Goal: Information Seeking & Learning: Find specific fact

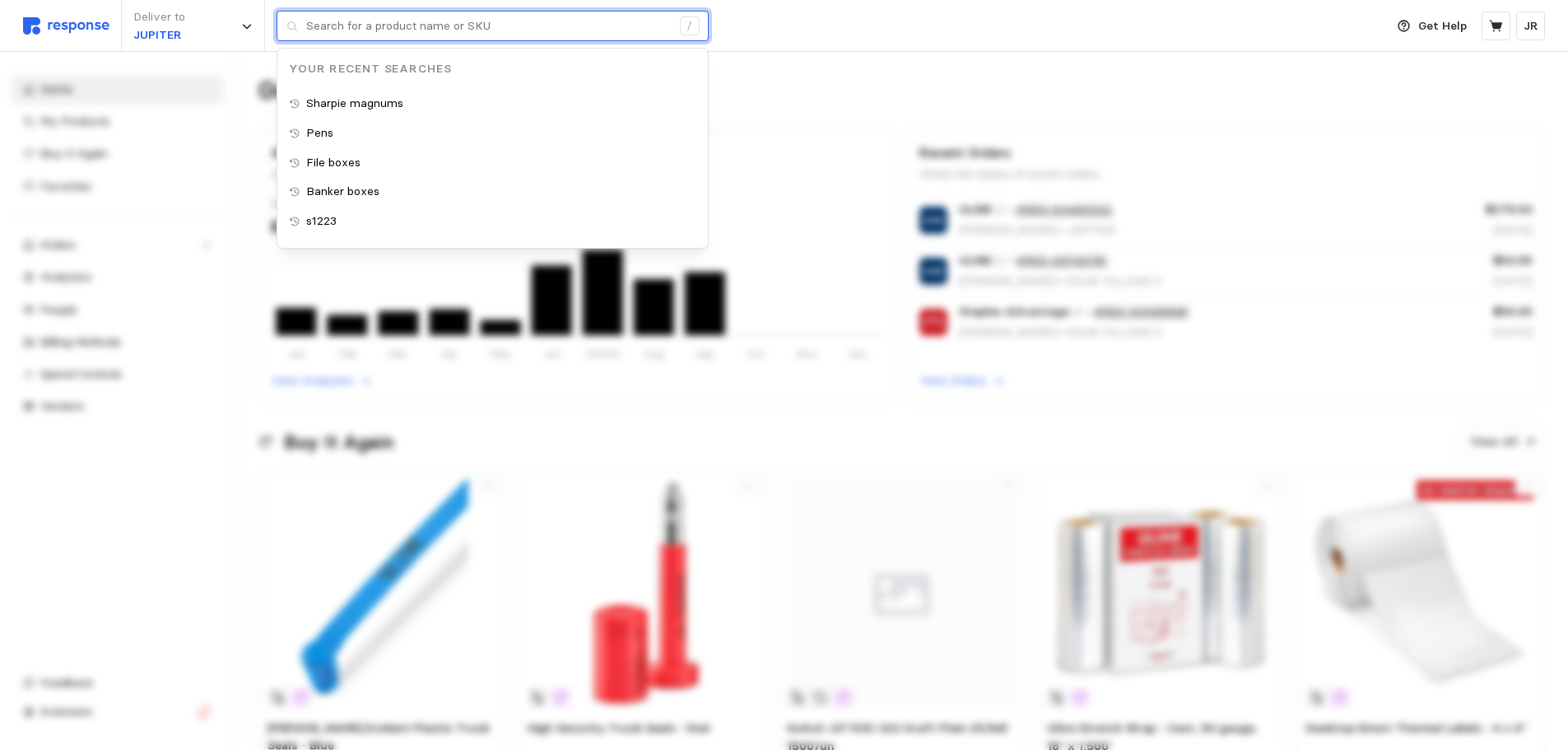
click at [320, 34] on input "text" at bounding box center [488, 26] width 365 height 30
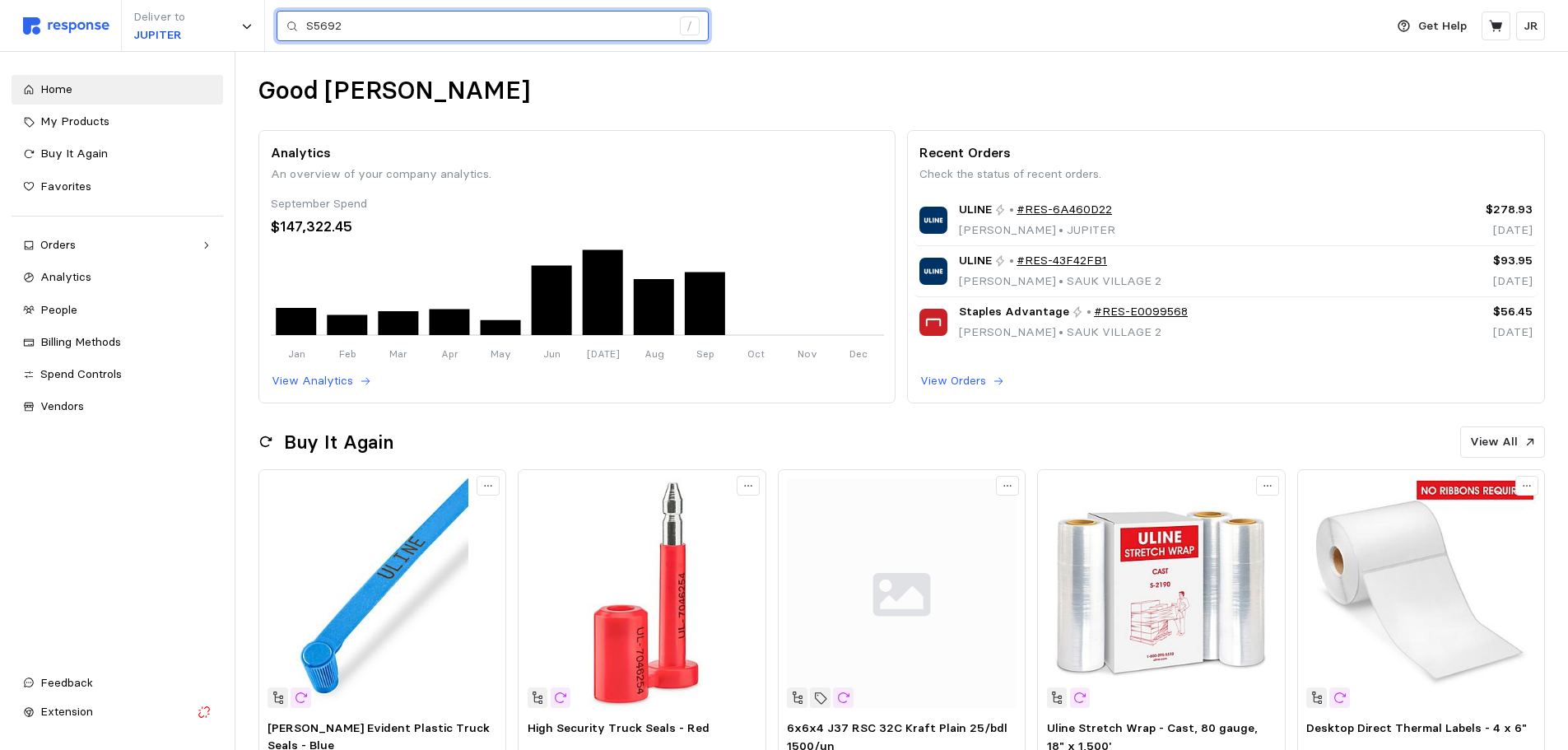
click at [359, 29] on input "S5692" at bounding box center [488, 26] width 365 height 30
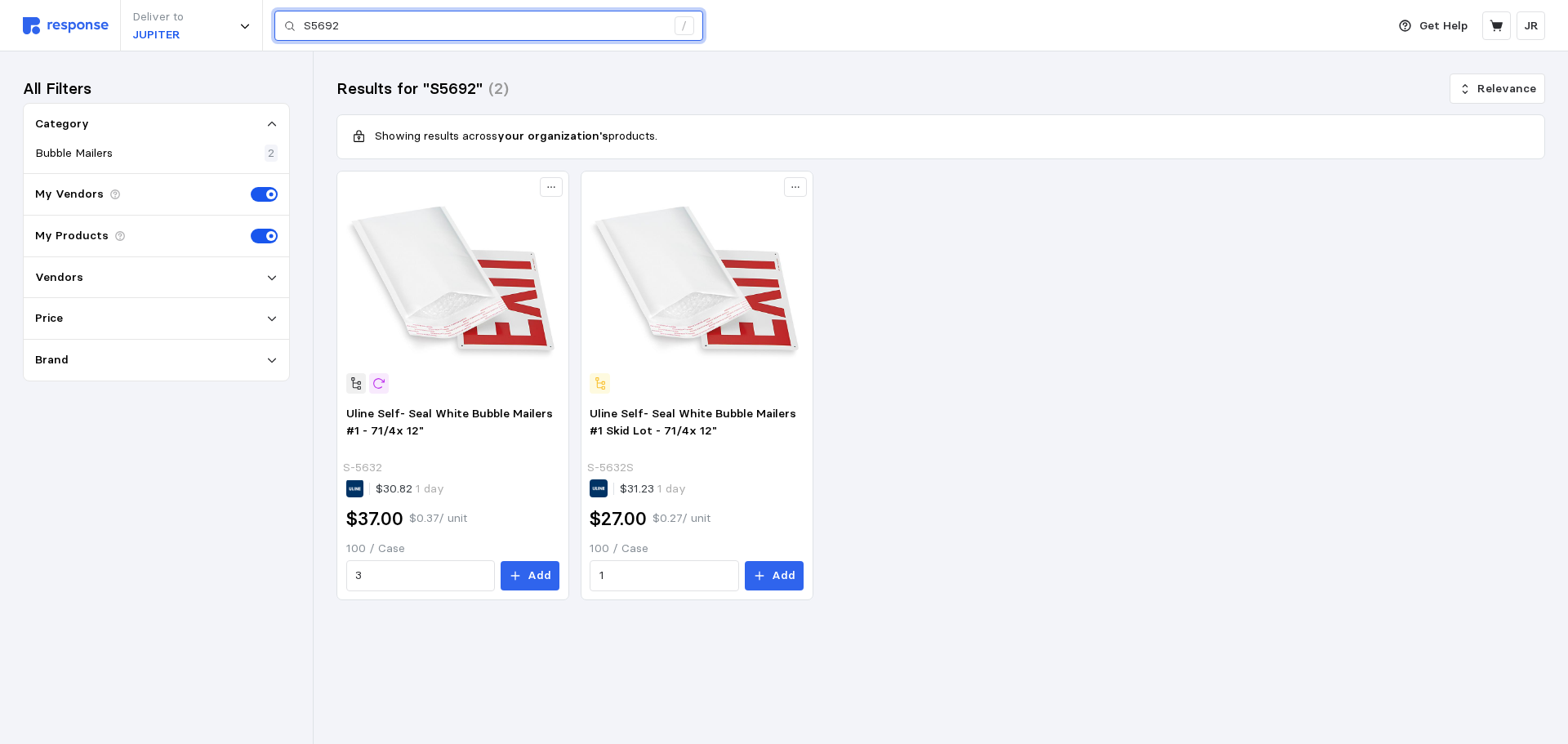
click at [360, 22] on input "S5692" at bounding box center [484, 26] width 362 height 30
click at [357, 27] on input "S-5692" at bounding box center [484, 26] width 362 height 30
click at [357, 28] on input "S-5692" at bounding box center [484, 26] width 362 height 30
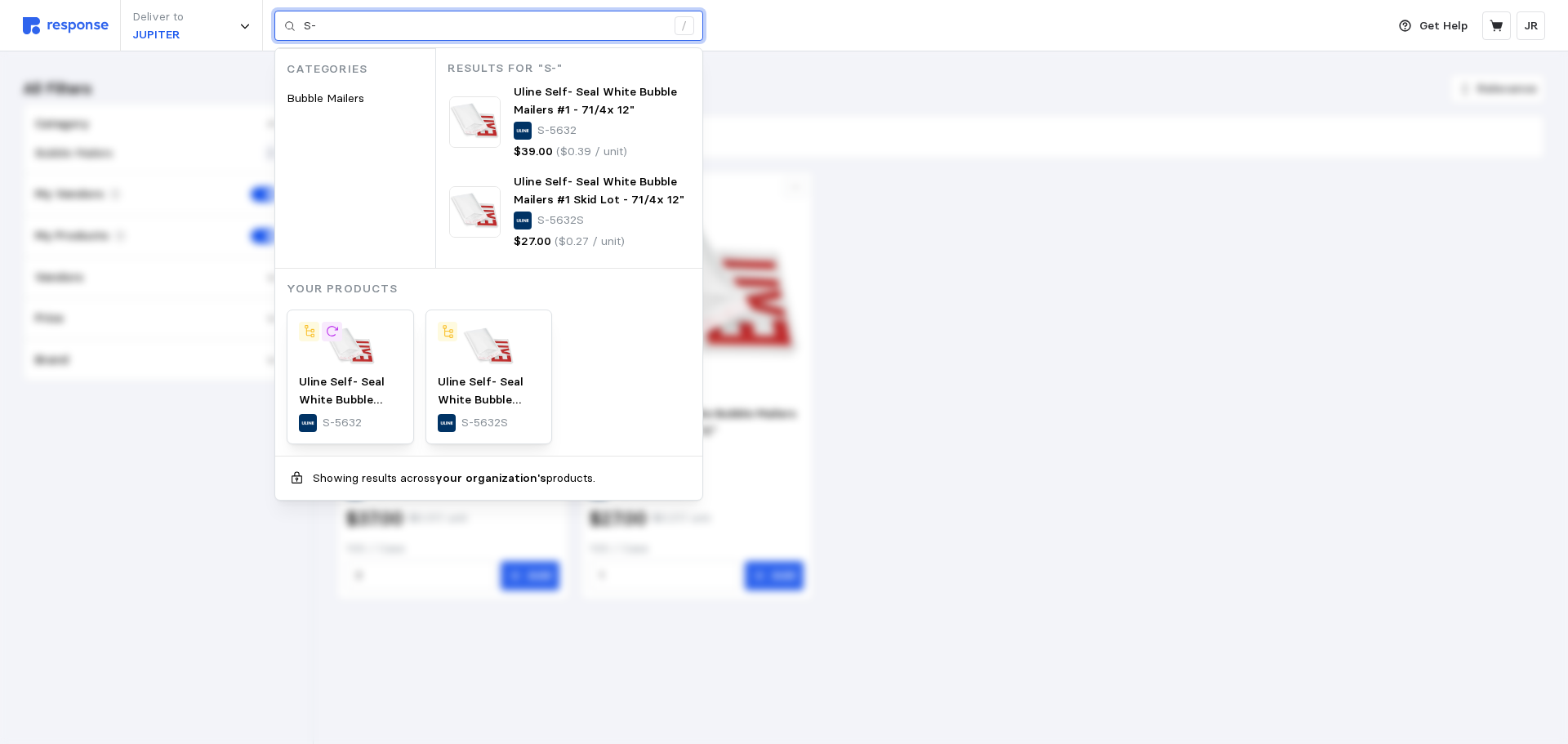
type input "S"
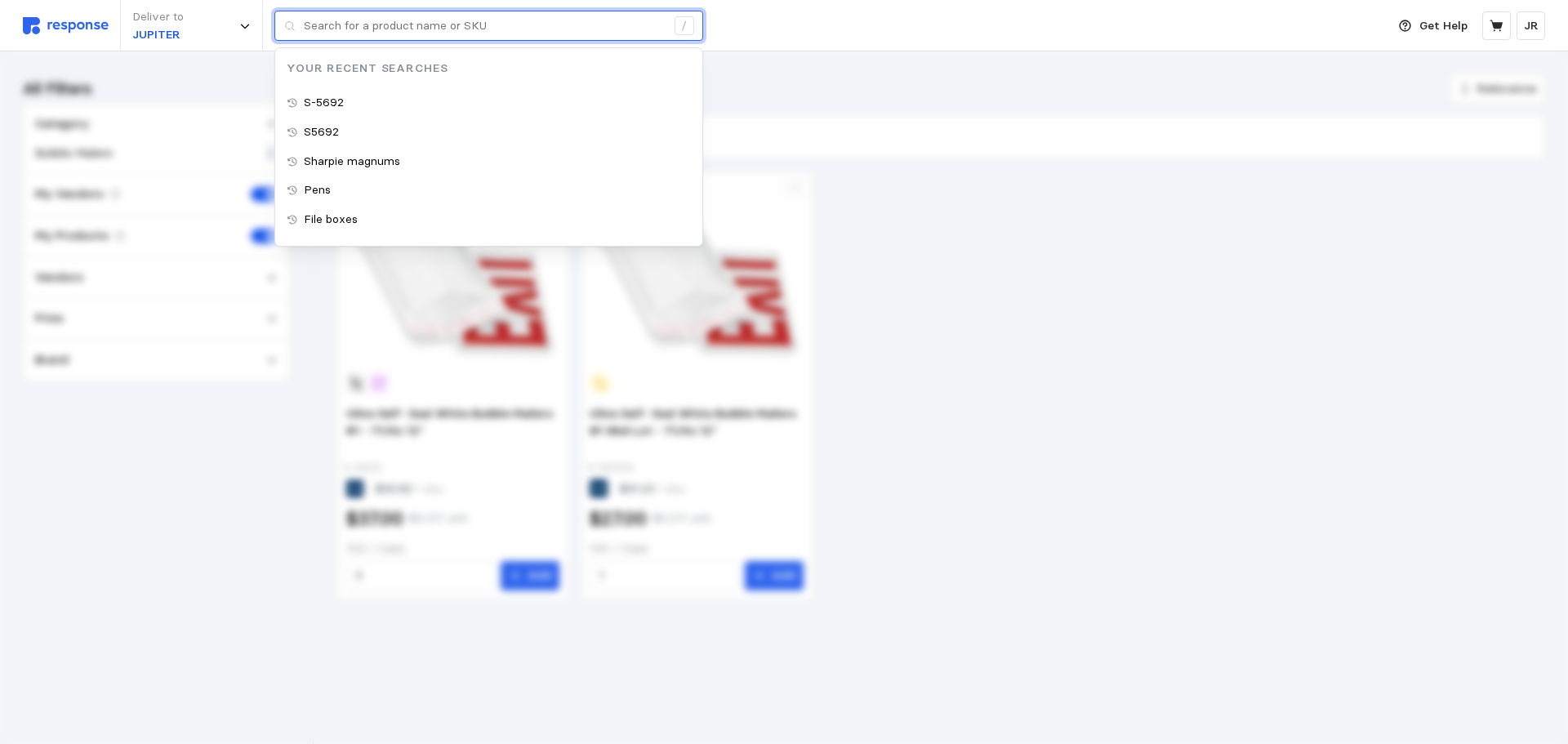
click at [348, 26] on input "text" at bounding box center [484, 26] width 362 height 30
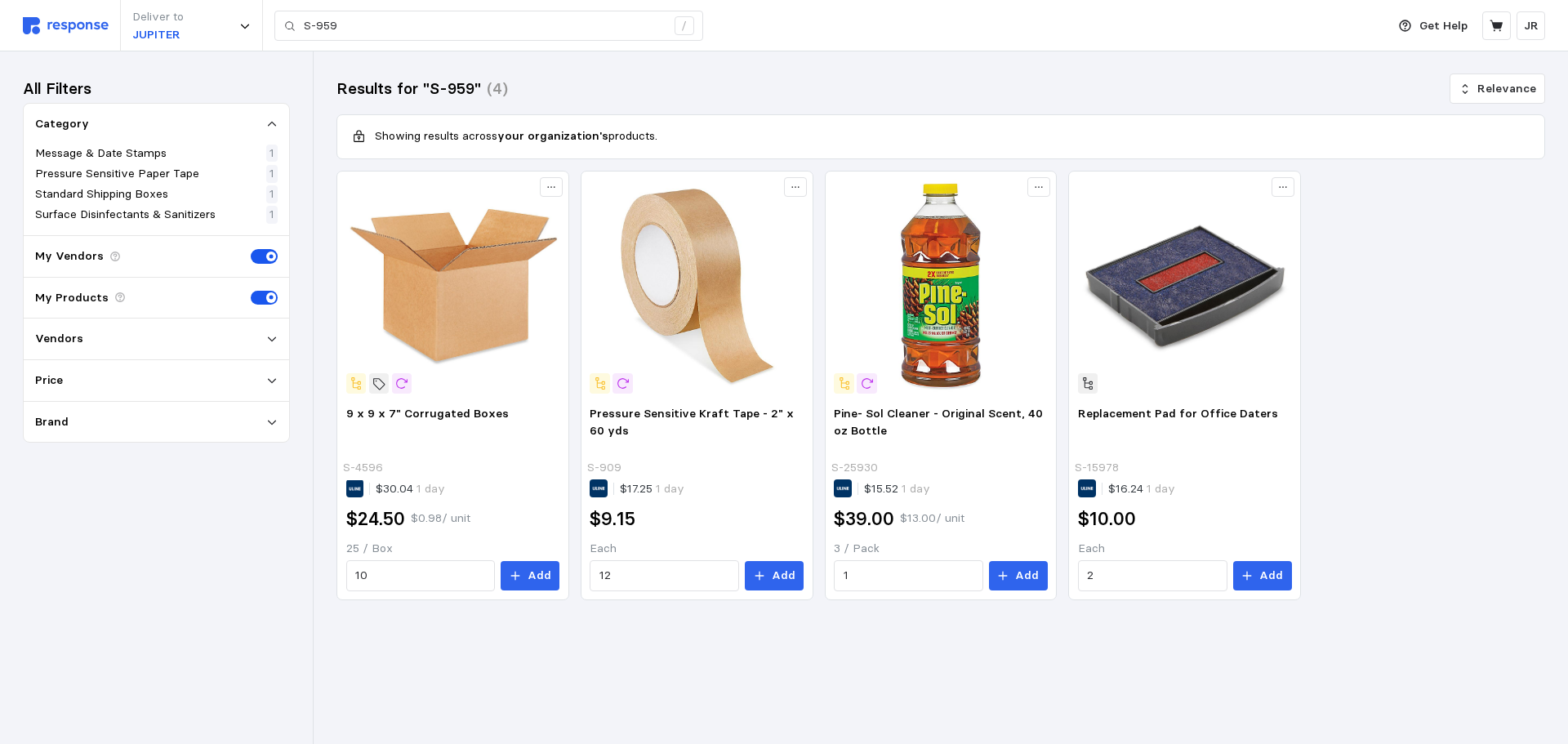
click at [139, 255] on div "My Vendors" at bounding box center [157, 256] width 265 height 42
drag, startPoint x: 88, startPoint y: 254, endPoint x: 99, endPoint y: 234, distance: 22.8
click at [88, 253] on p "My Vendors" at bounding box center [70, 256] width 69 height 18
click at [92, 256] on p "My Vendors" at bounding box center [70, 256] width 69 height 18
click at [167, 250] on div "My Vendors" at bounding box center [157, 256] width 265 height 42
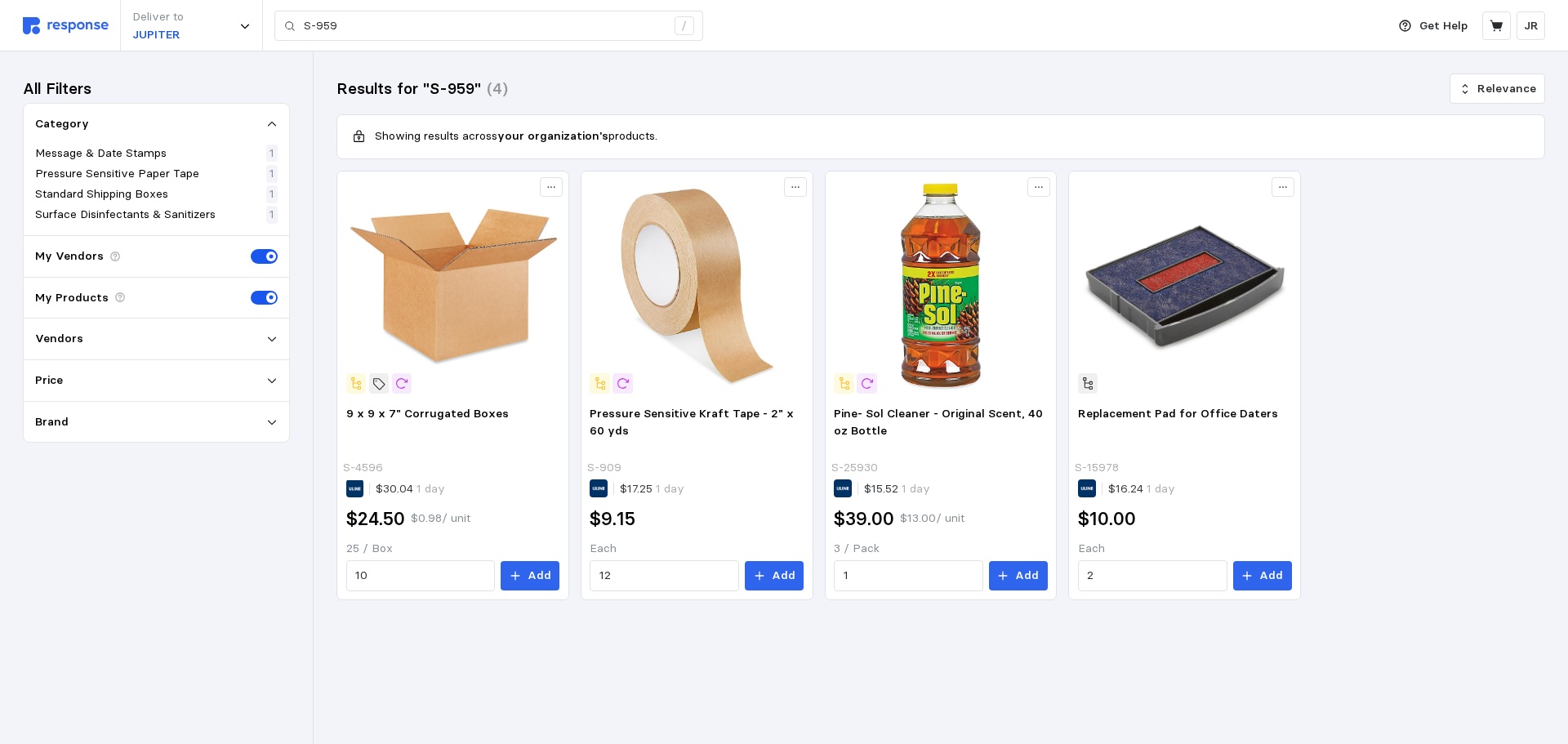
click at [82, 292] on p "My Products" at bounding box center [71, 298] width 73 height 18
click at [275, 340] on icon at bounding box center [272, 339] width 11 height 11
click at [39, 366] on div at bounding box center [41, 368] width 11 height 11
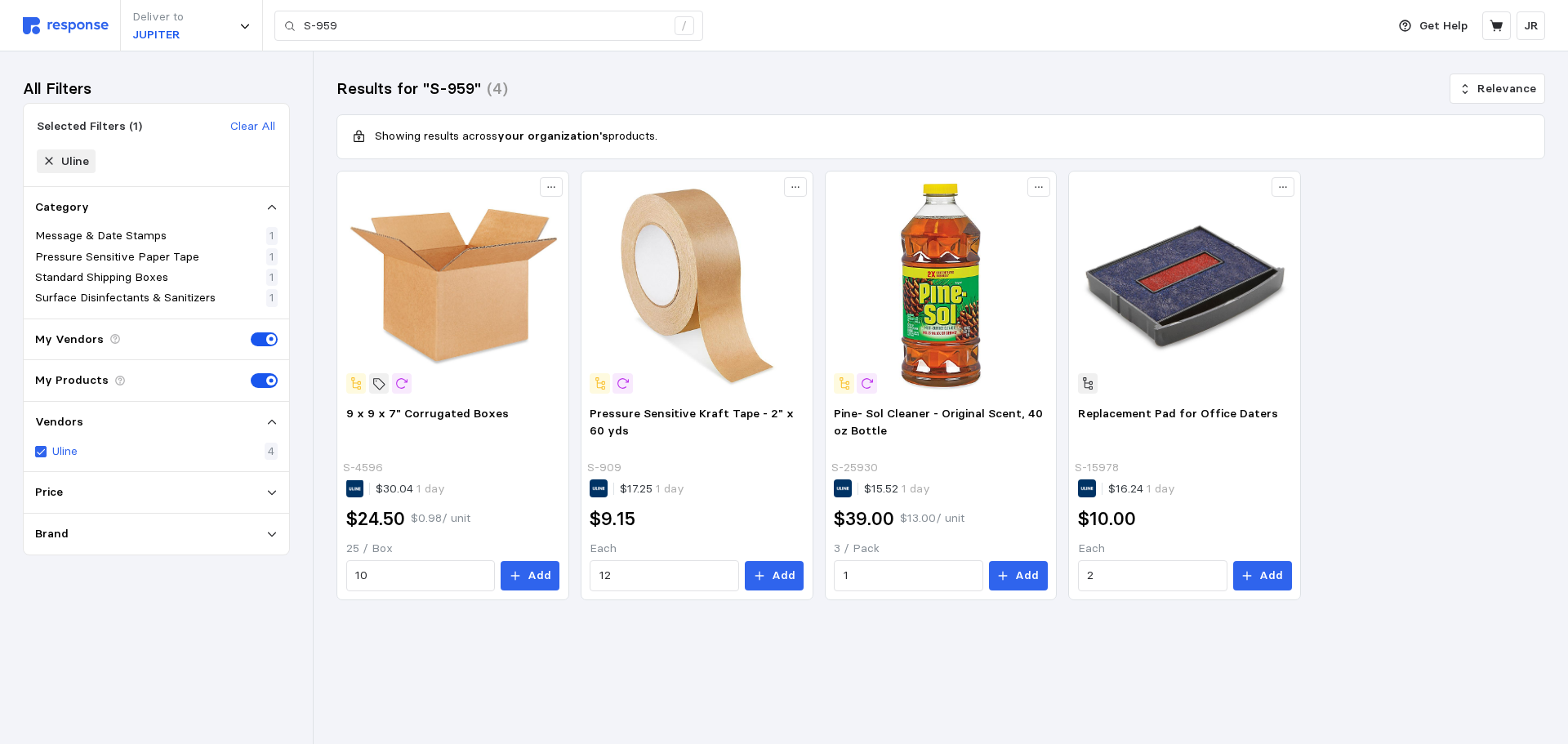
click at [78, 449] on p "Uline" at bounding box center [64, 451] width 25 height 18
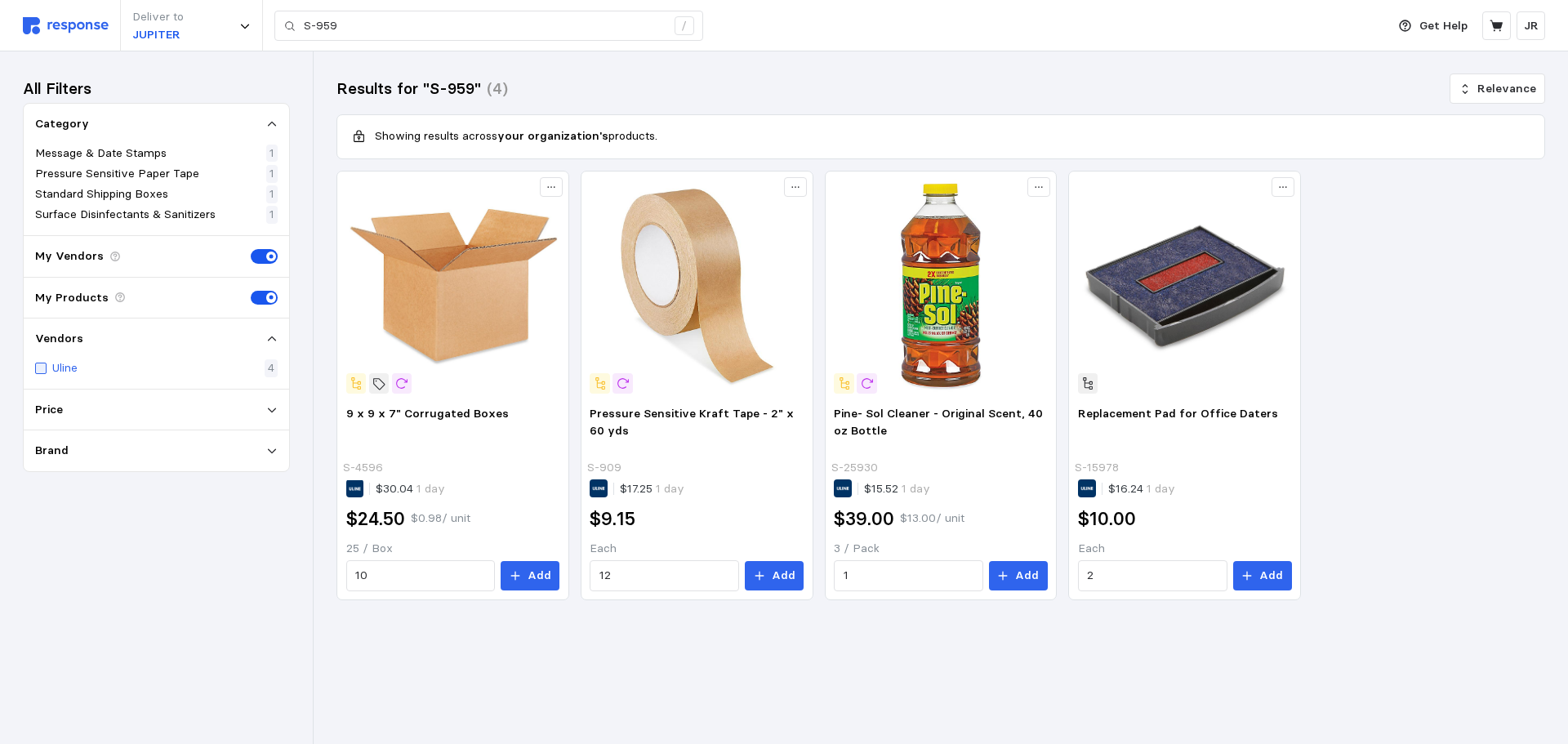
click at [42, 366] on div at bounding box center [41, 368] width 11 height 11
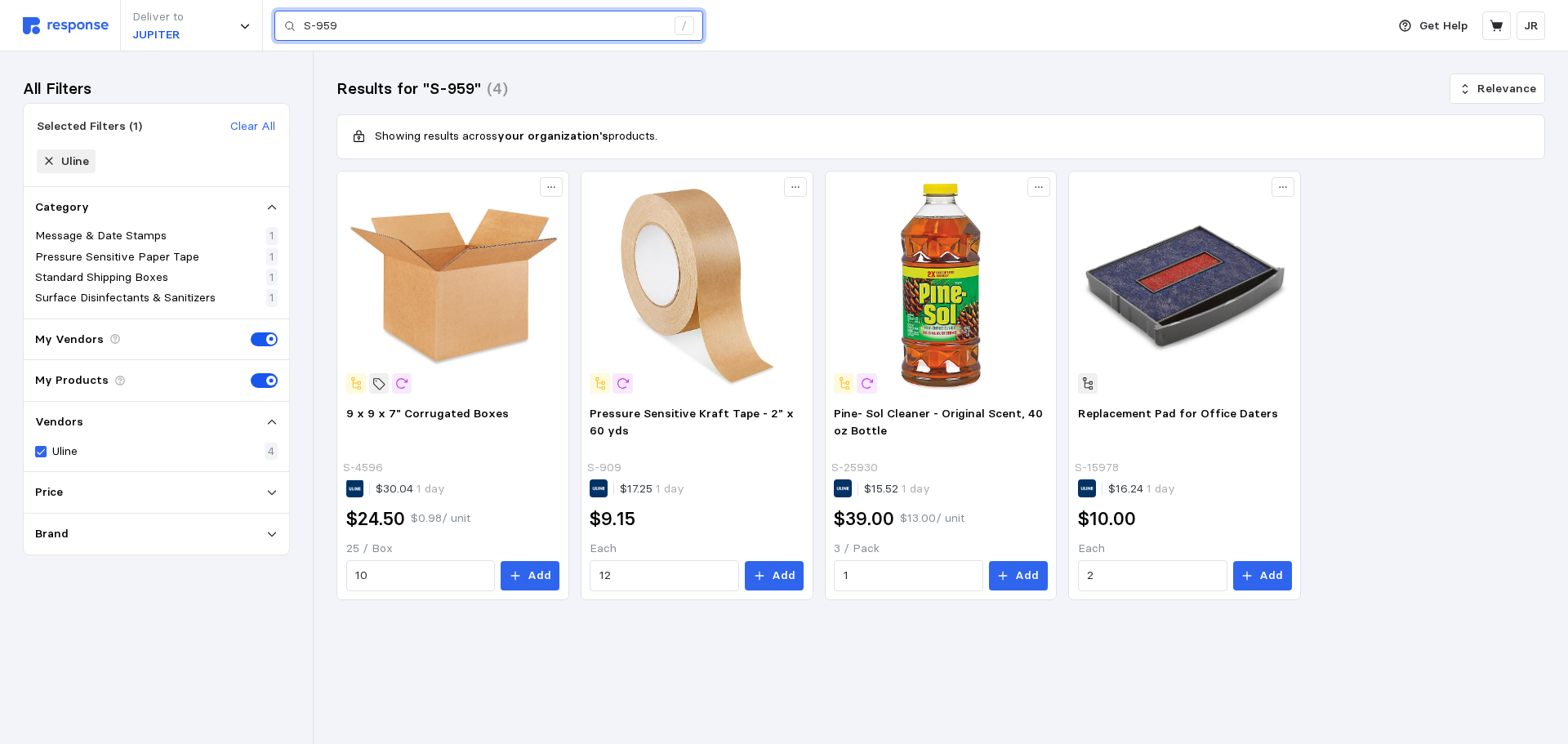
click at [351, 26] on input "S-959" at bounding box center [484, 26] width 362 height 30
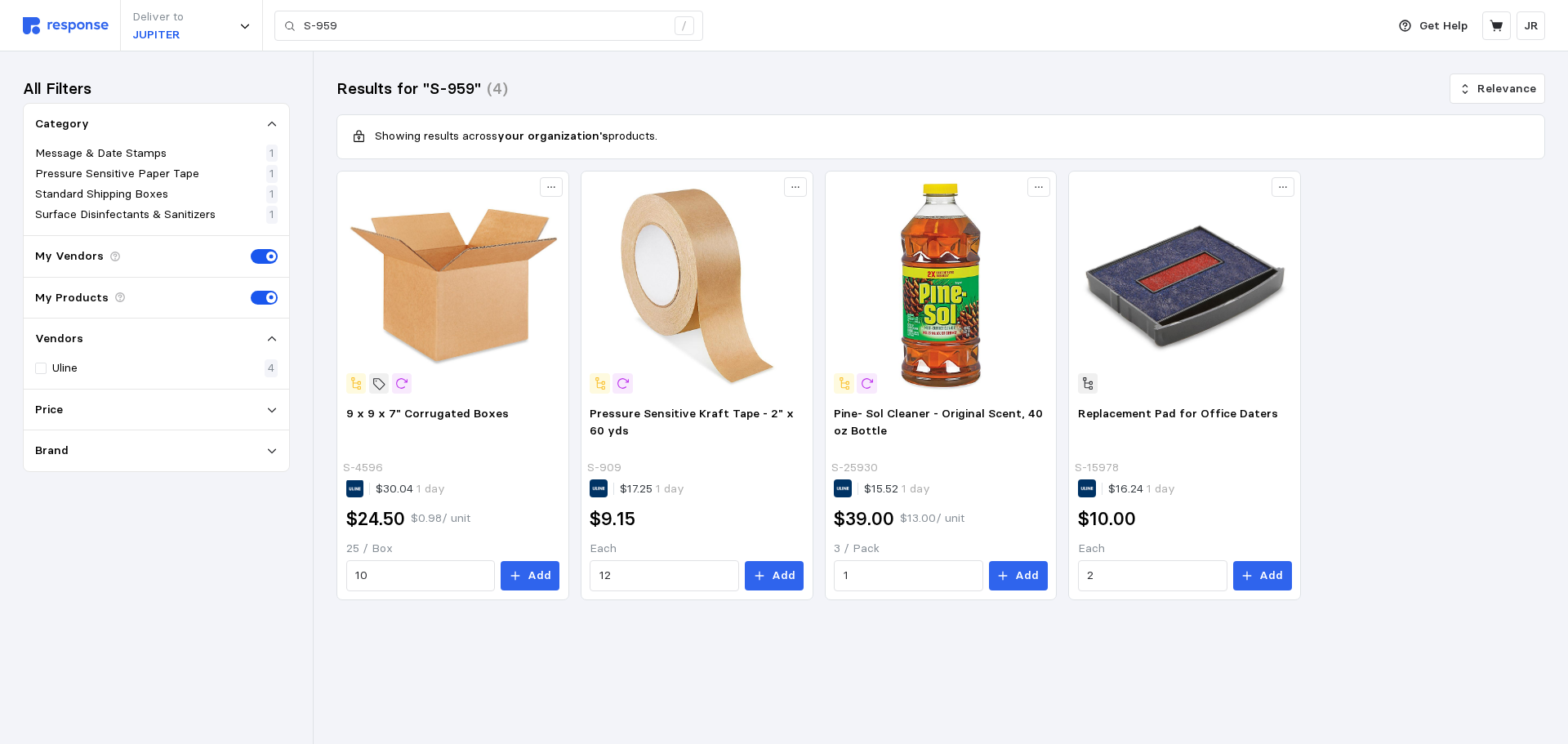
click at [98, 33] on img at bounding box center [66, 25] width 85 height 17
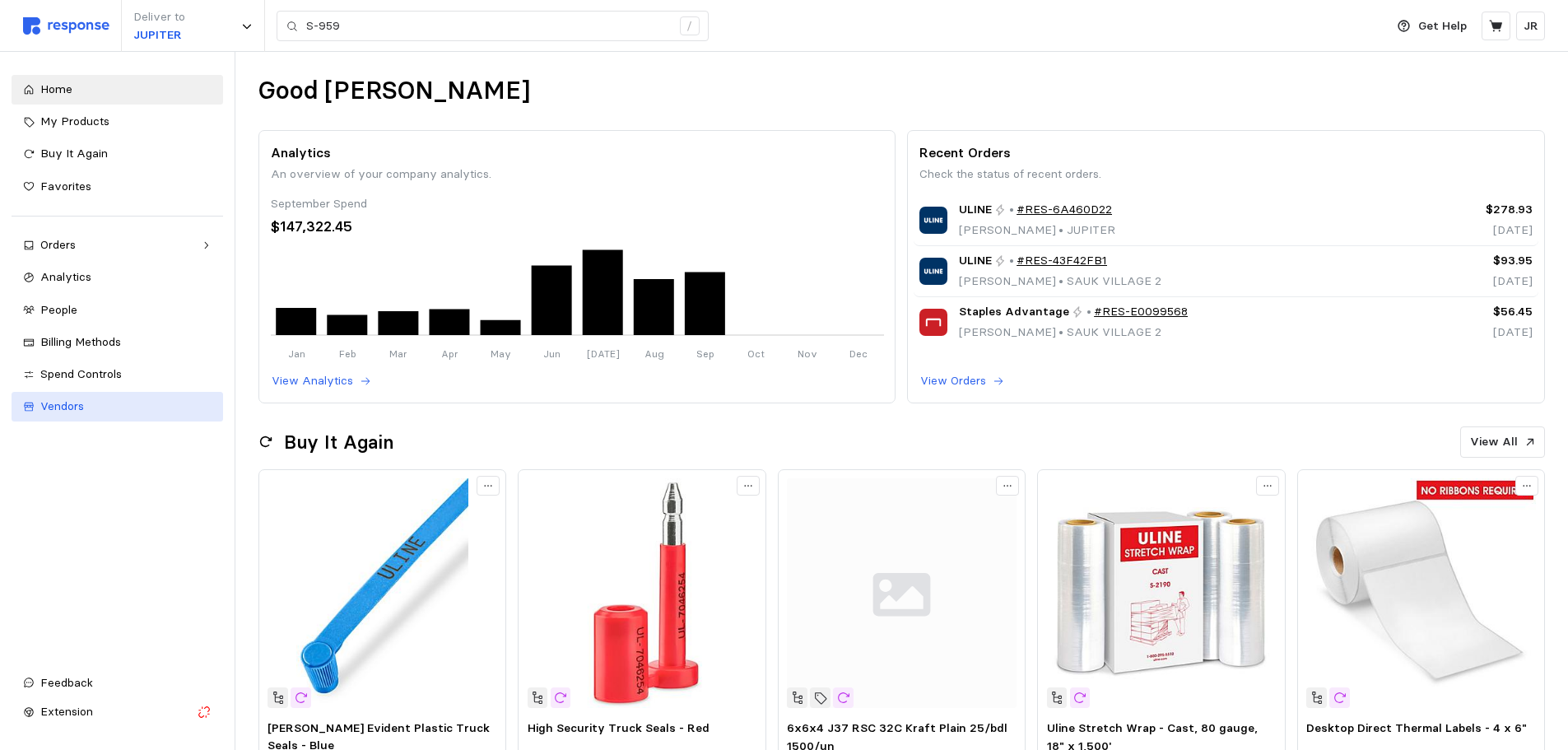
click at [86, 401] on div "Vendors" at bounding box center [125, 406] width 171 height 18
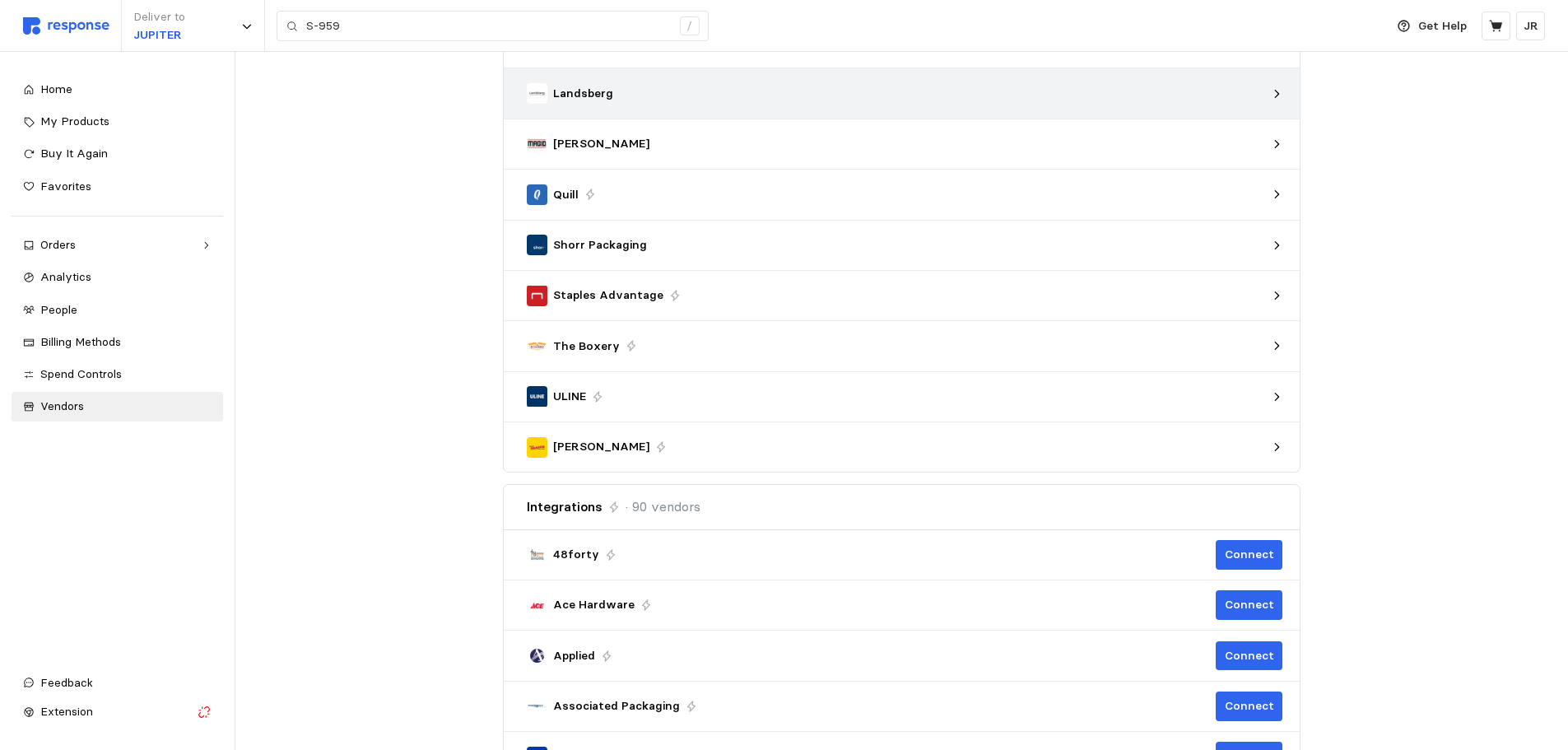
scroll to position [411, 0]
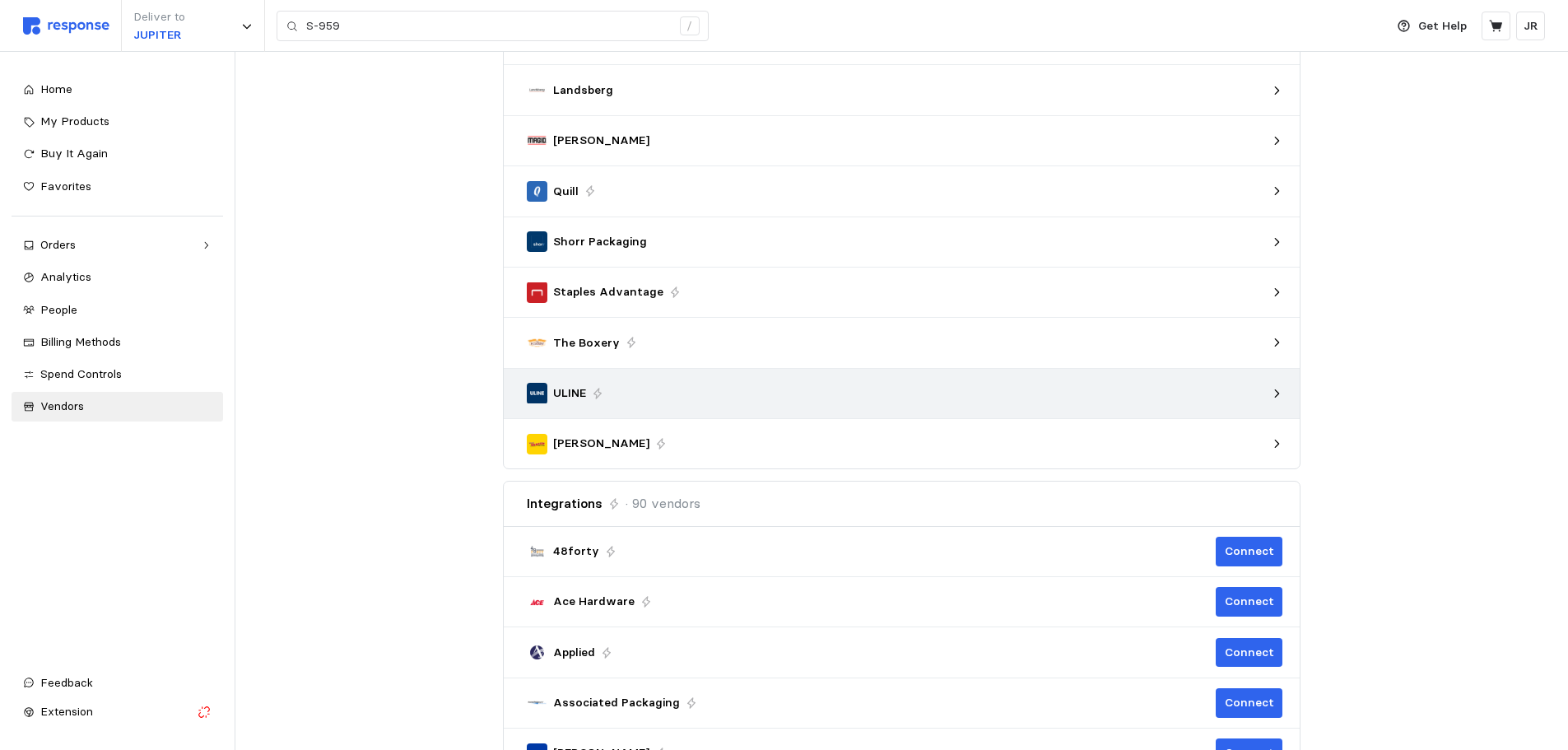
click at [1270, 399] on div "ULINE" at bounding box center [896, 393] width 751 height 32
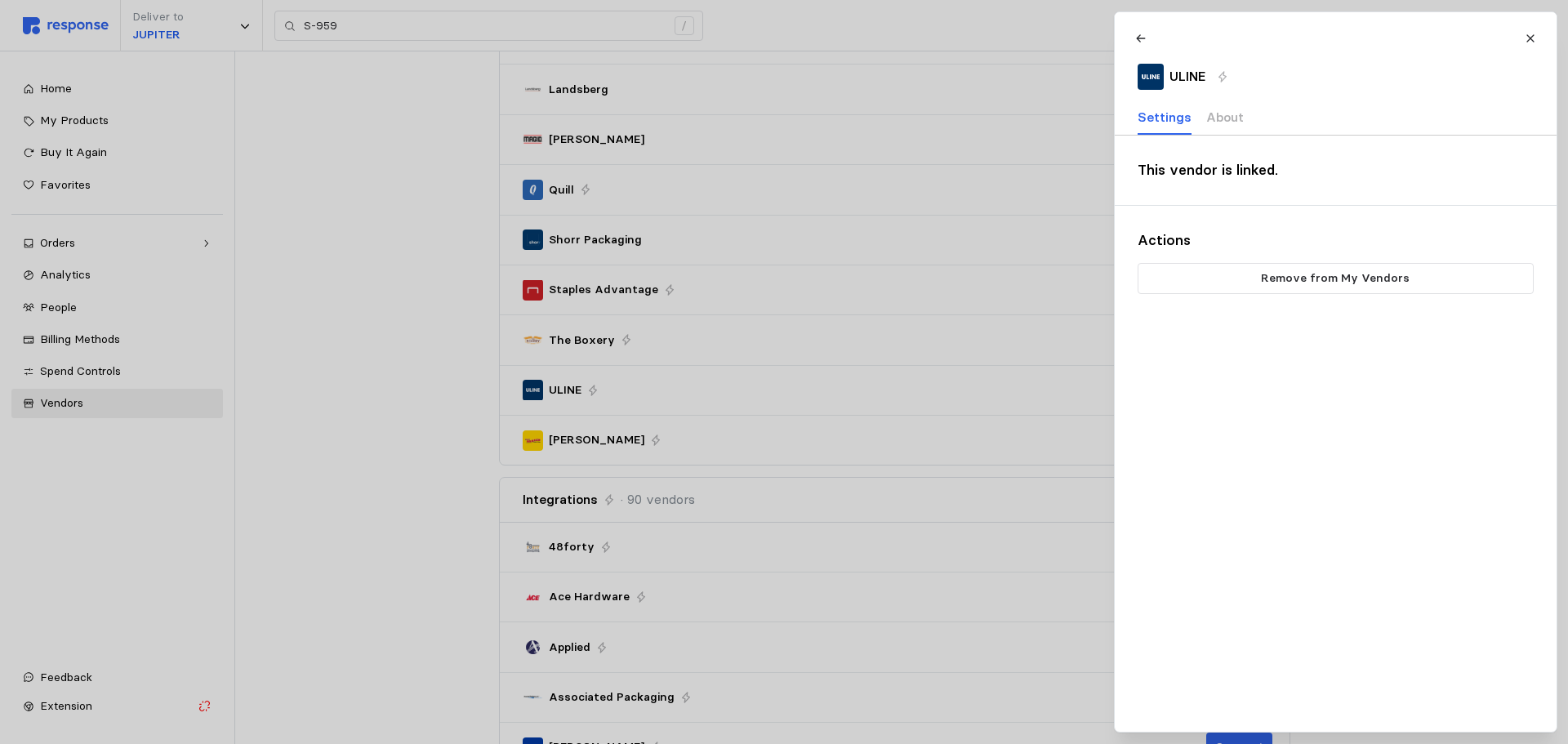
click at [570, 387] on div at bounding box center [784, 372] width 1568 height 744
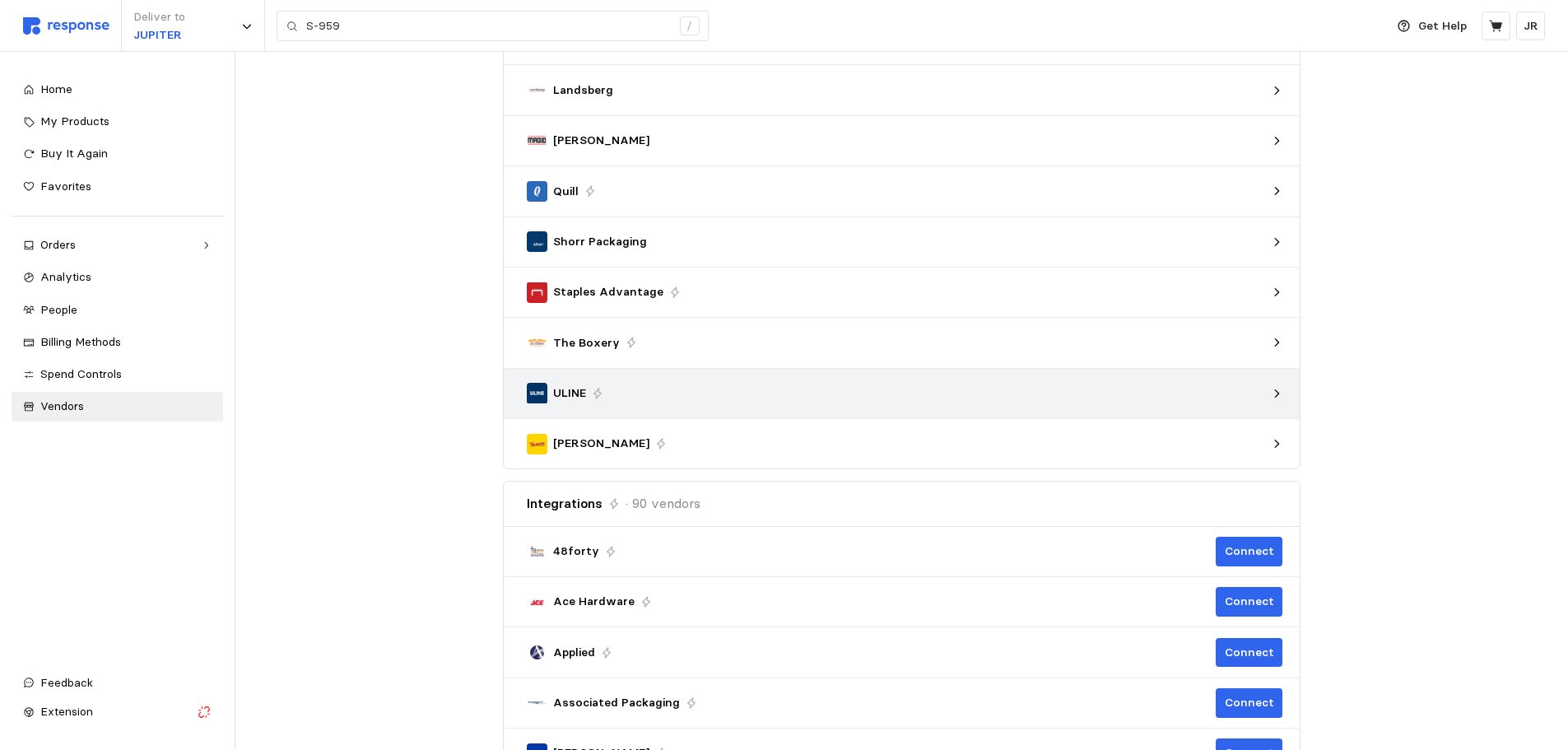
click at [1274, 389] on icon at bounding box center [1277, 393] width 11 height 11
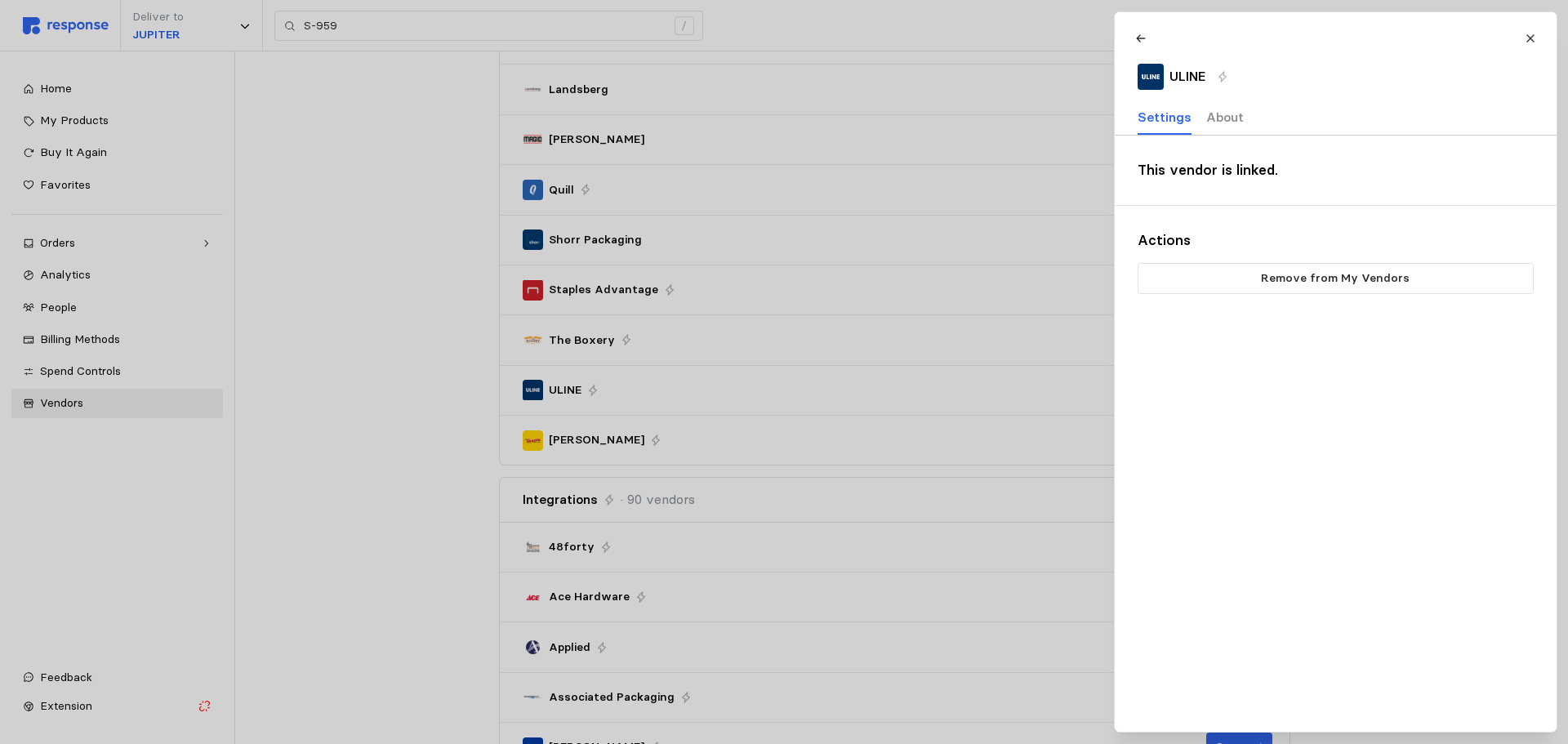
click at [1228, 122] on p "About" at bounding box center [1224, 117] width 37 height 20
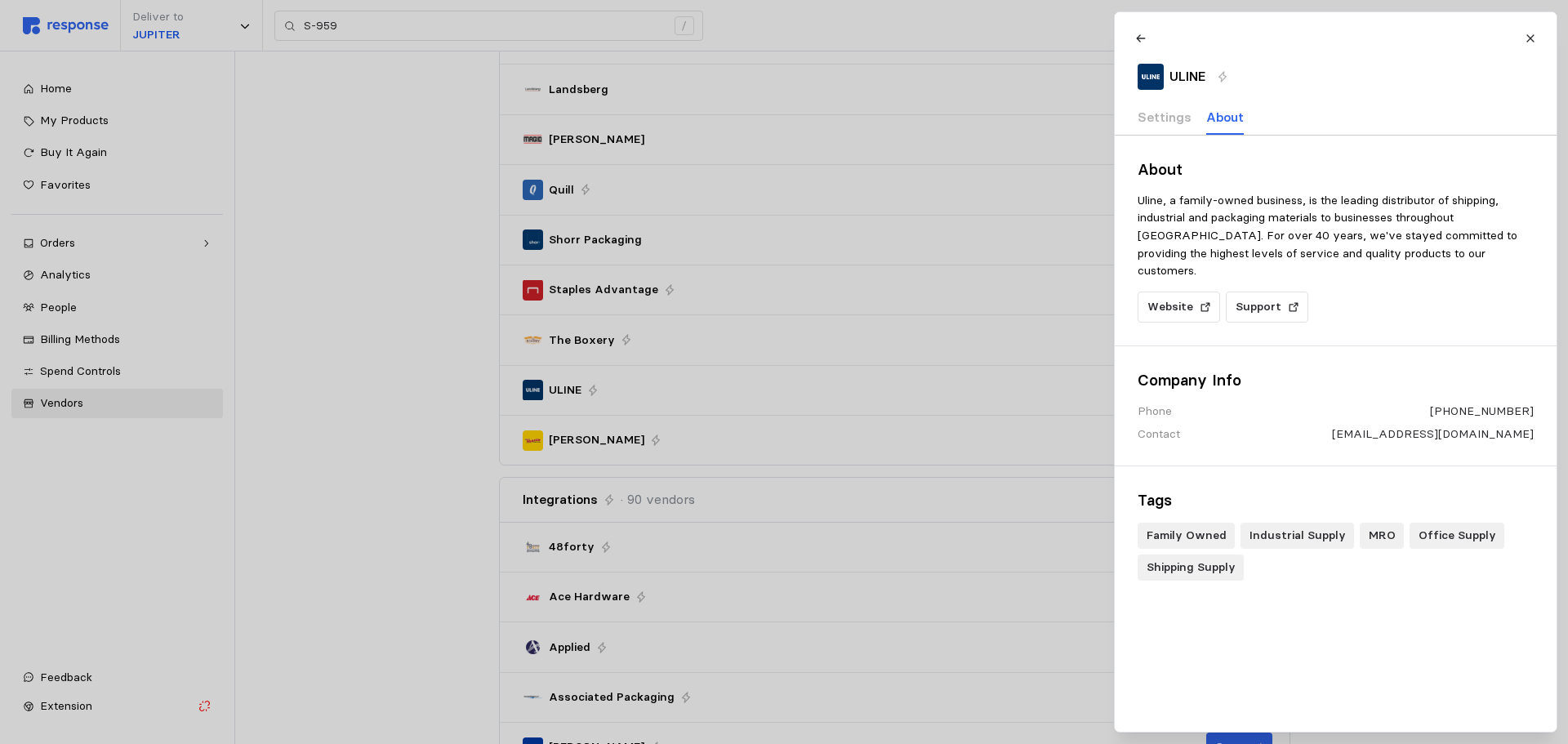
click at [69, 88] on div at bounding box center [784, 372] width 1568 height 744
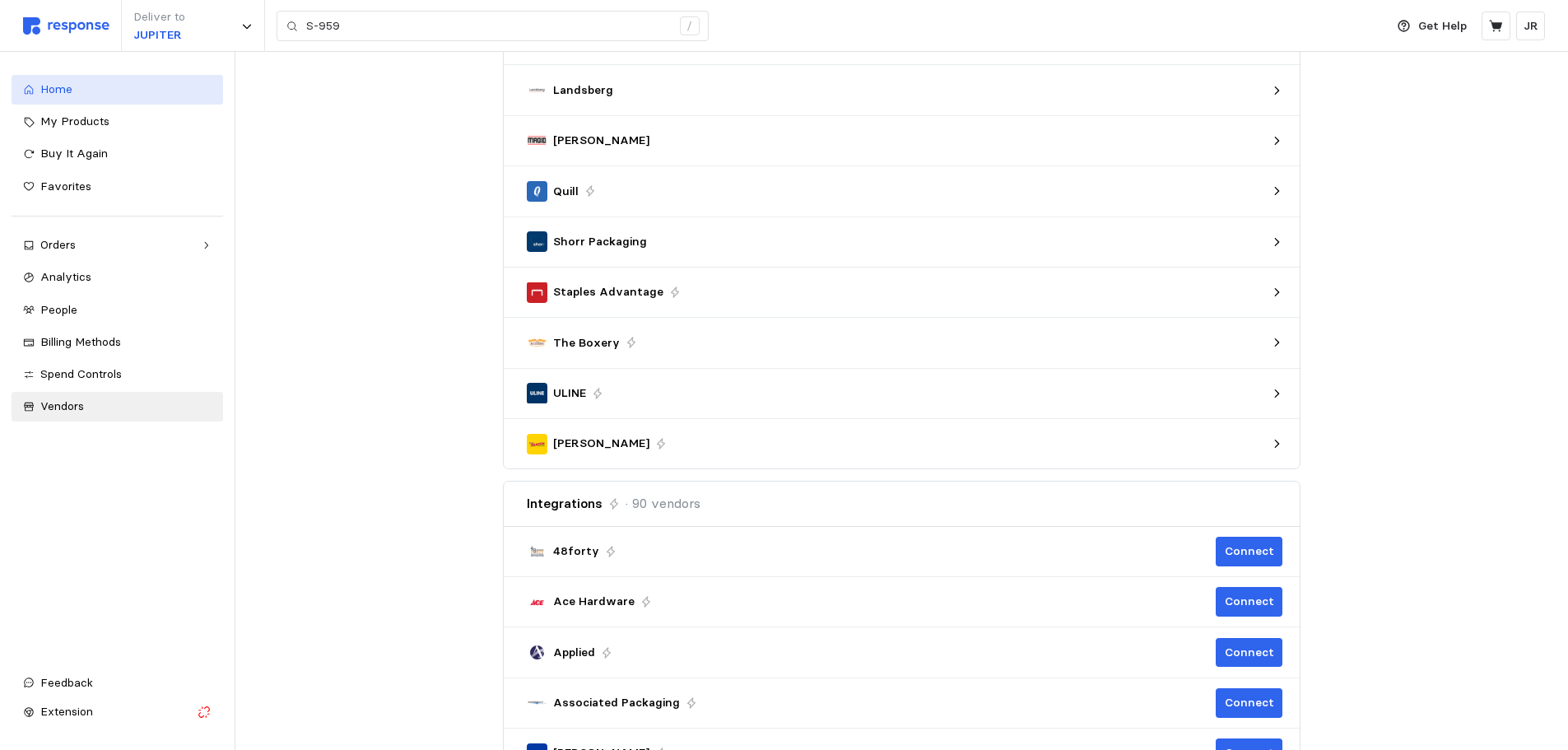
click at [69, 89] on span "Home" at bounding box center [56, 89] width 32 height 15
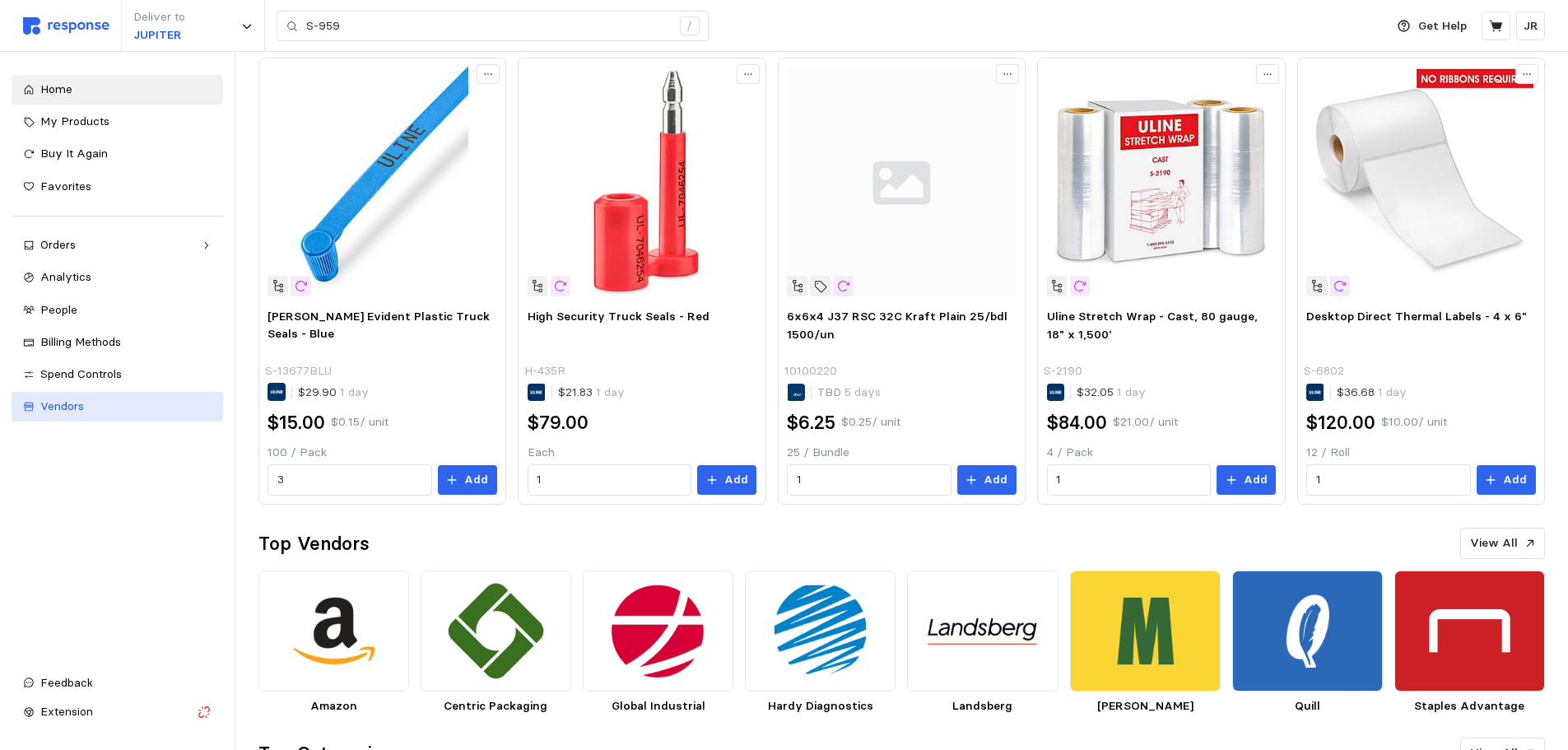
click at [101, 405] on div "Vendors" at bounding box center [125, 406] width 171 height 18
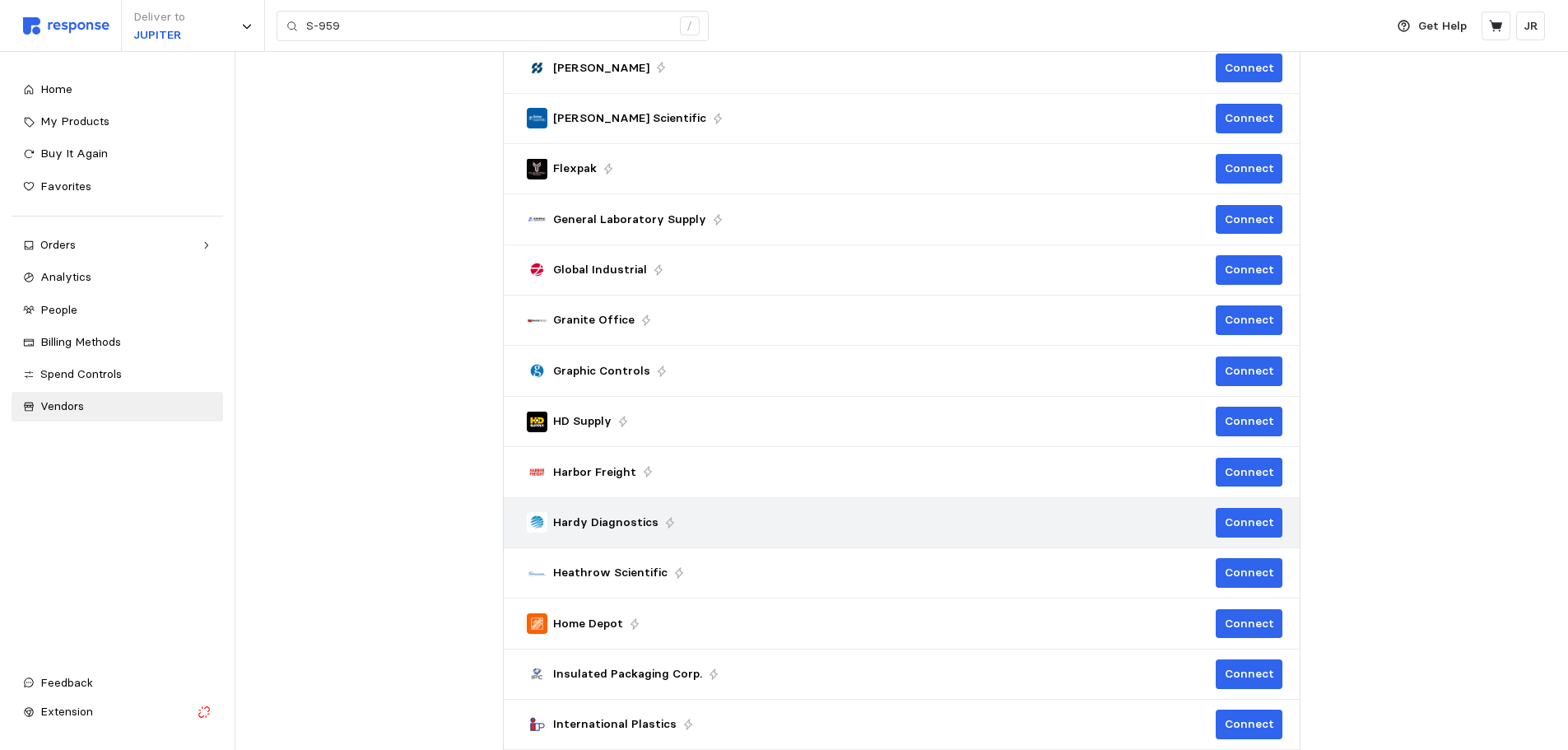
scroll to position [2140, 0]
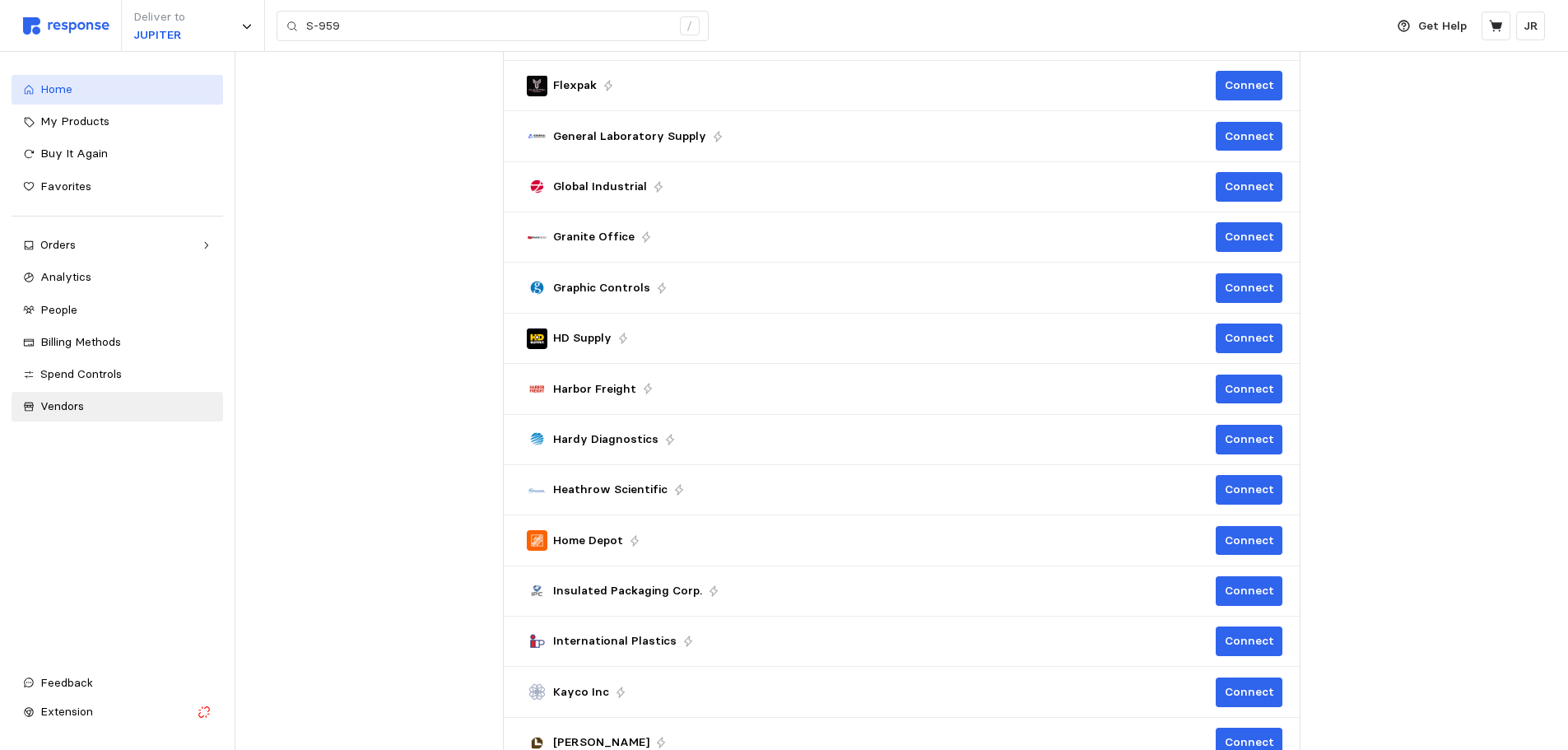
click at [75, 94] on div "Home" at bounding box center [125, 89] width 171 height 18
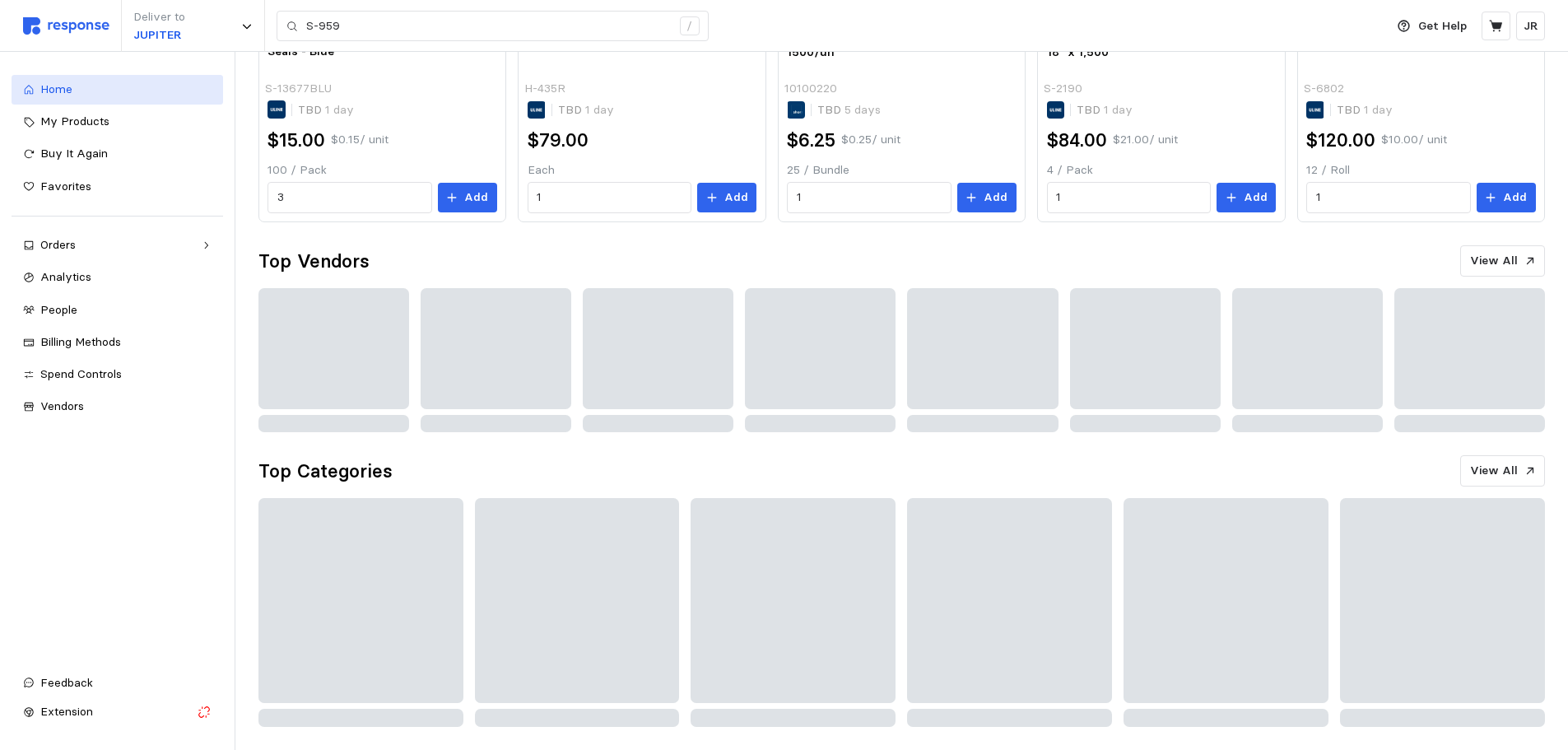
scroll to position [694, 0]
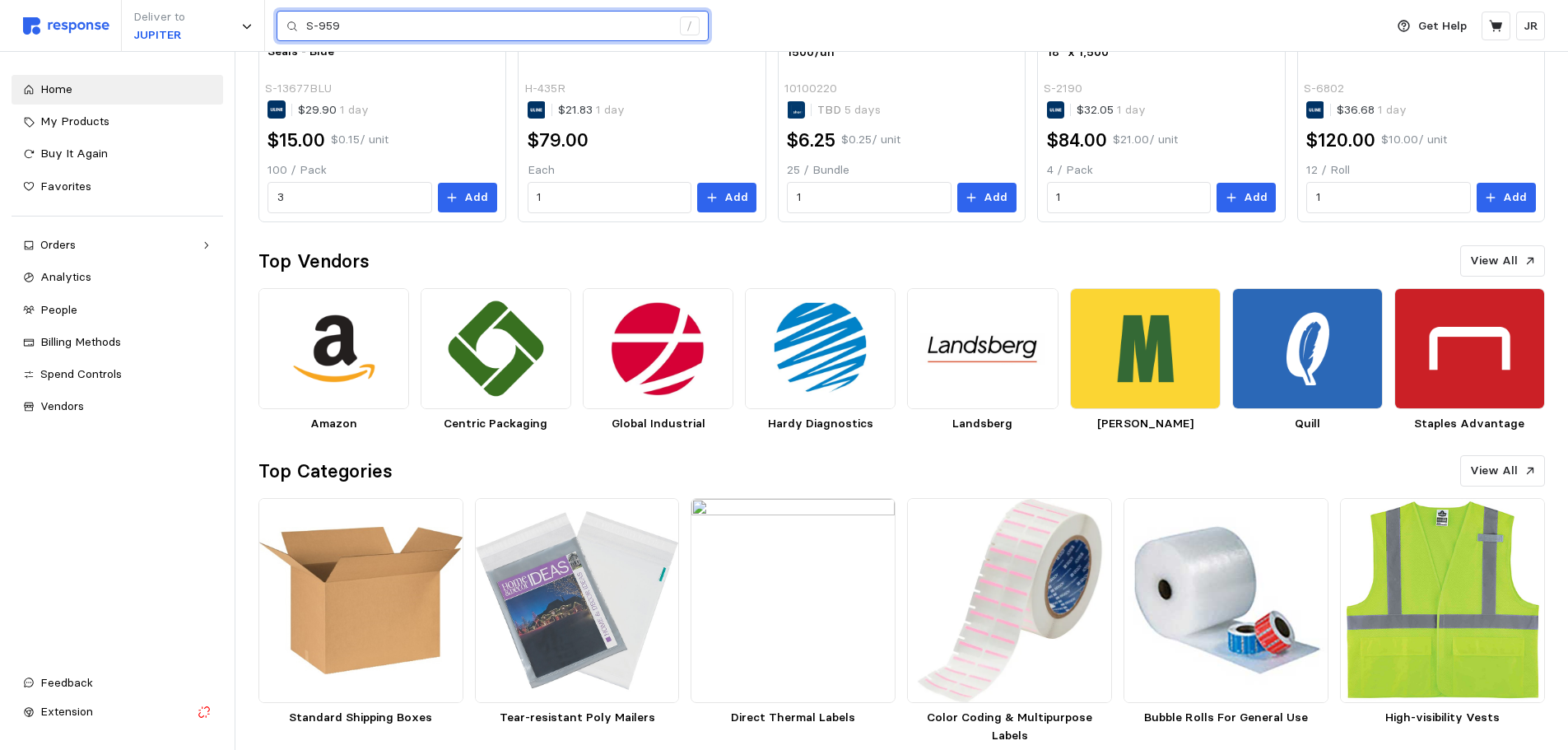
click at [354, 31] on input "S-959" at bounding box center [488, 26] width 365 height 30
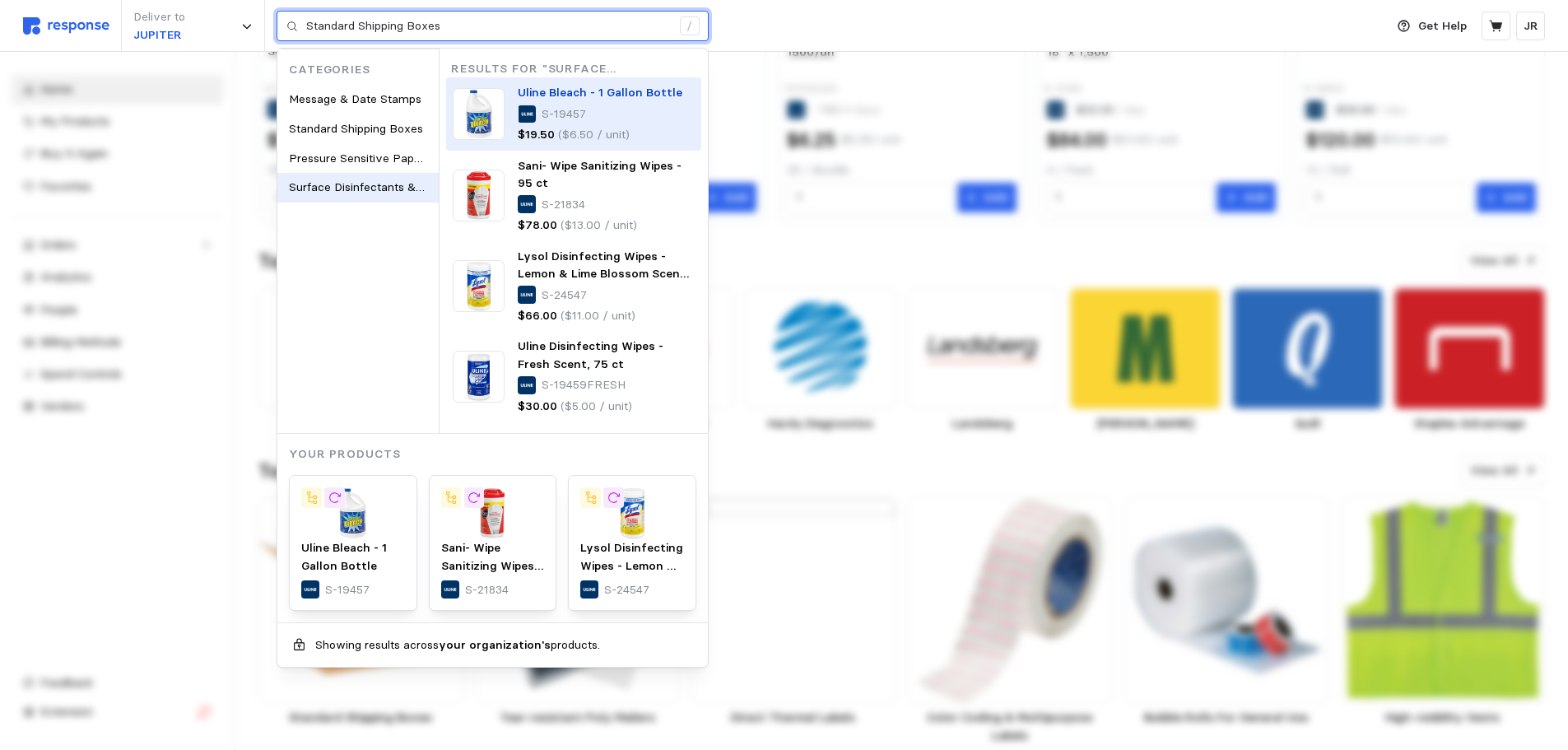
type input "S-959"
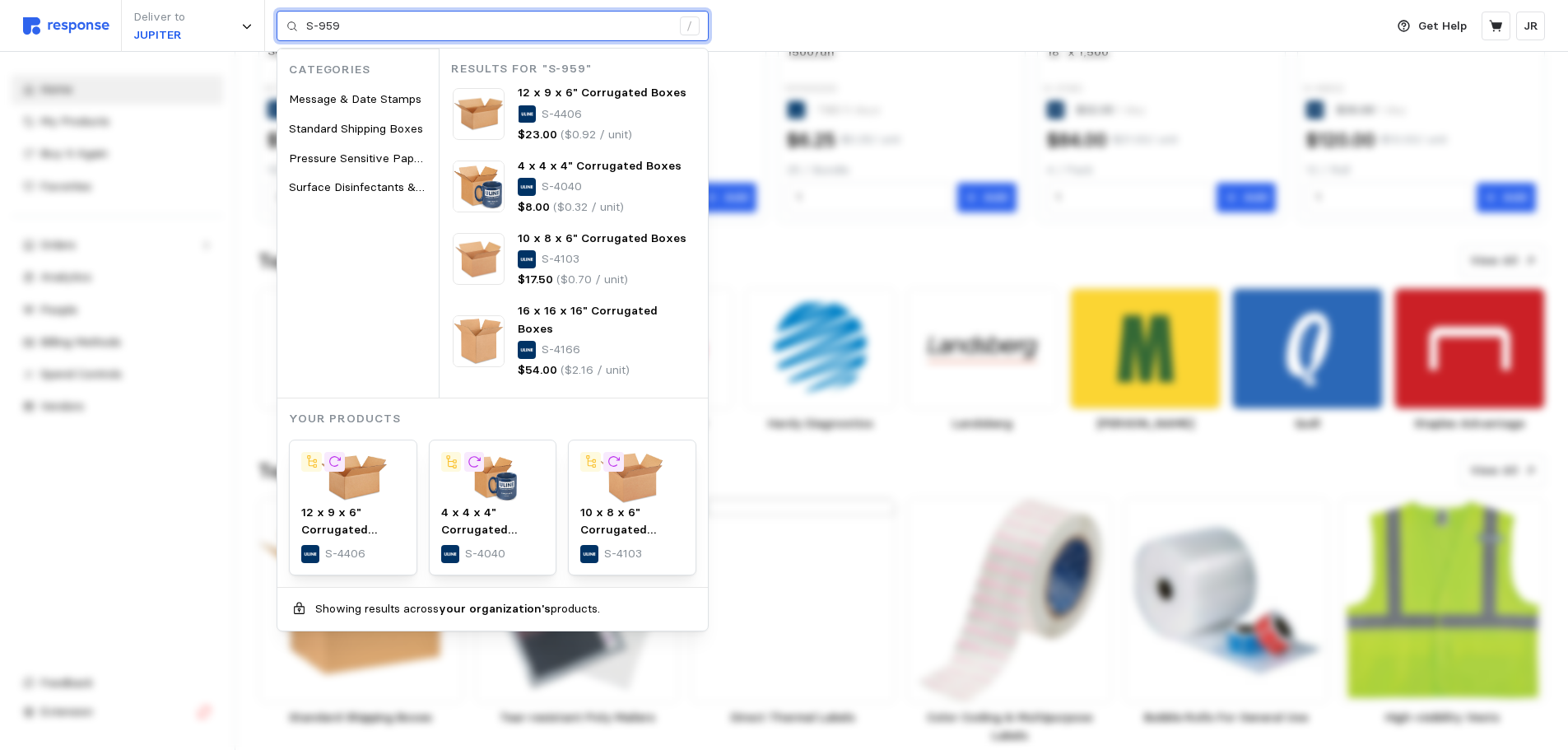
click at [356, 27] on input "S-959" at bounding box center [488, 26] width 365 height 30
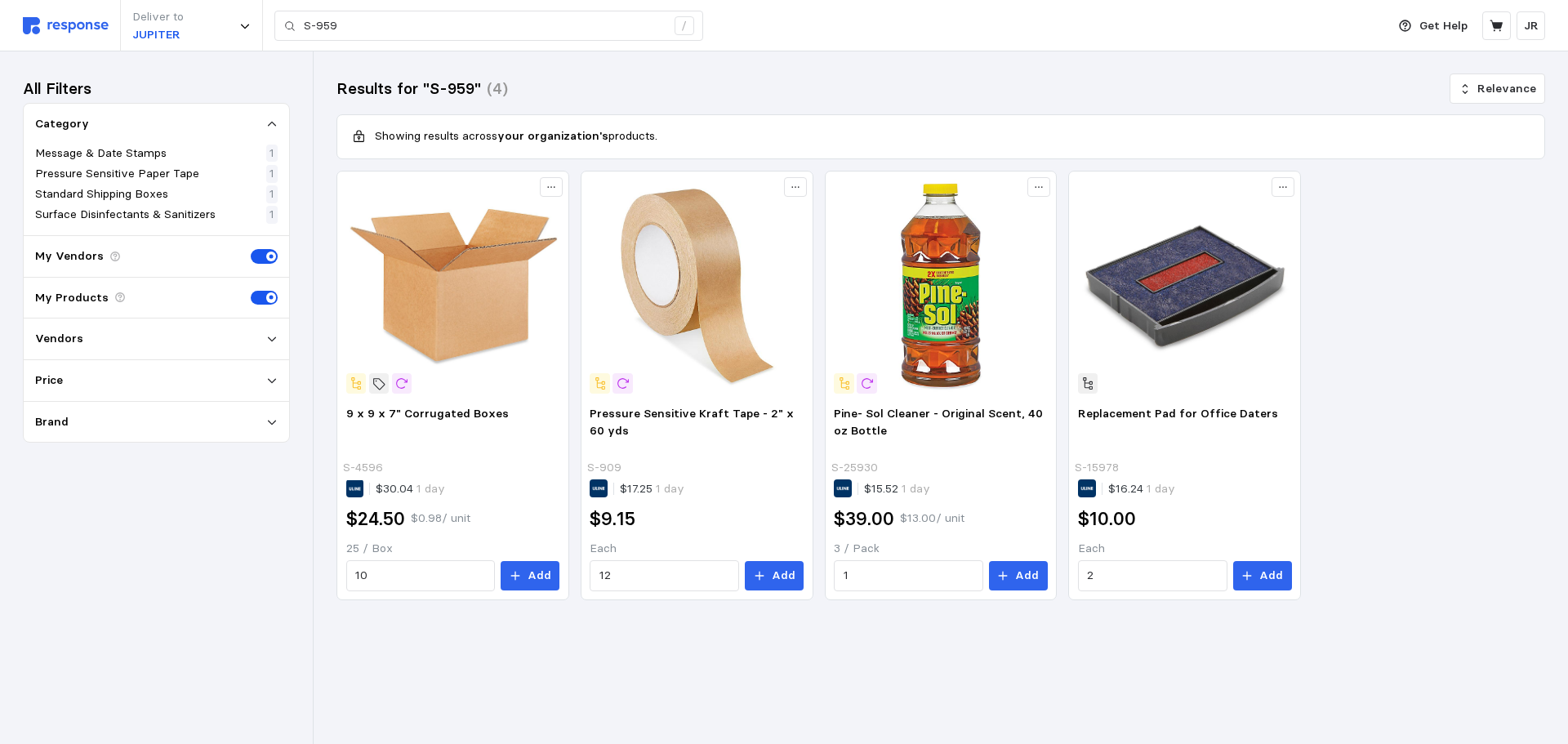
click at [269, 337] on icon at bounding box center [272, 339] width 11 height 11
click at [45, 368] on div at bounding box center [41, 368] width 11 height 11
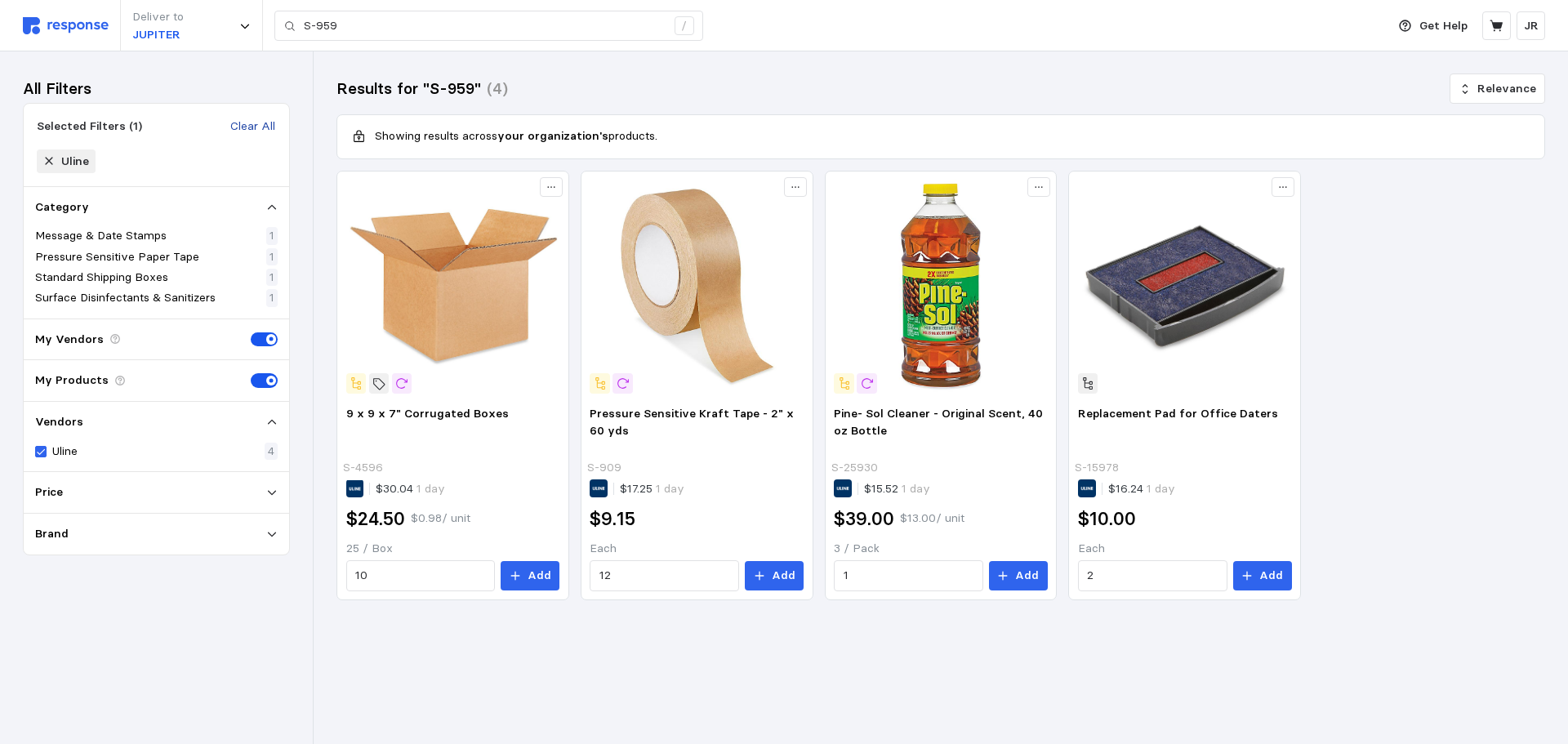
click at [251, 122] on p "Clear All" at bounding box center [252, 126] width 45 height 18
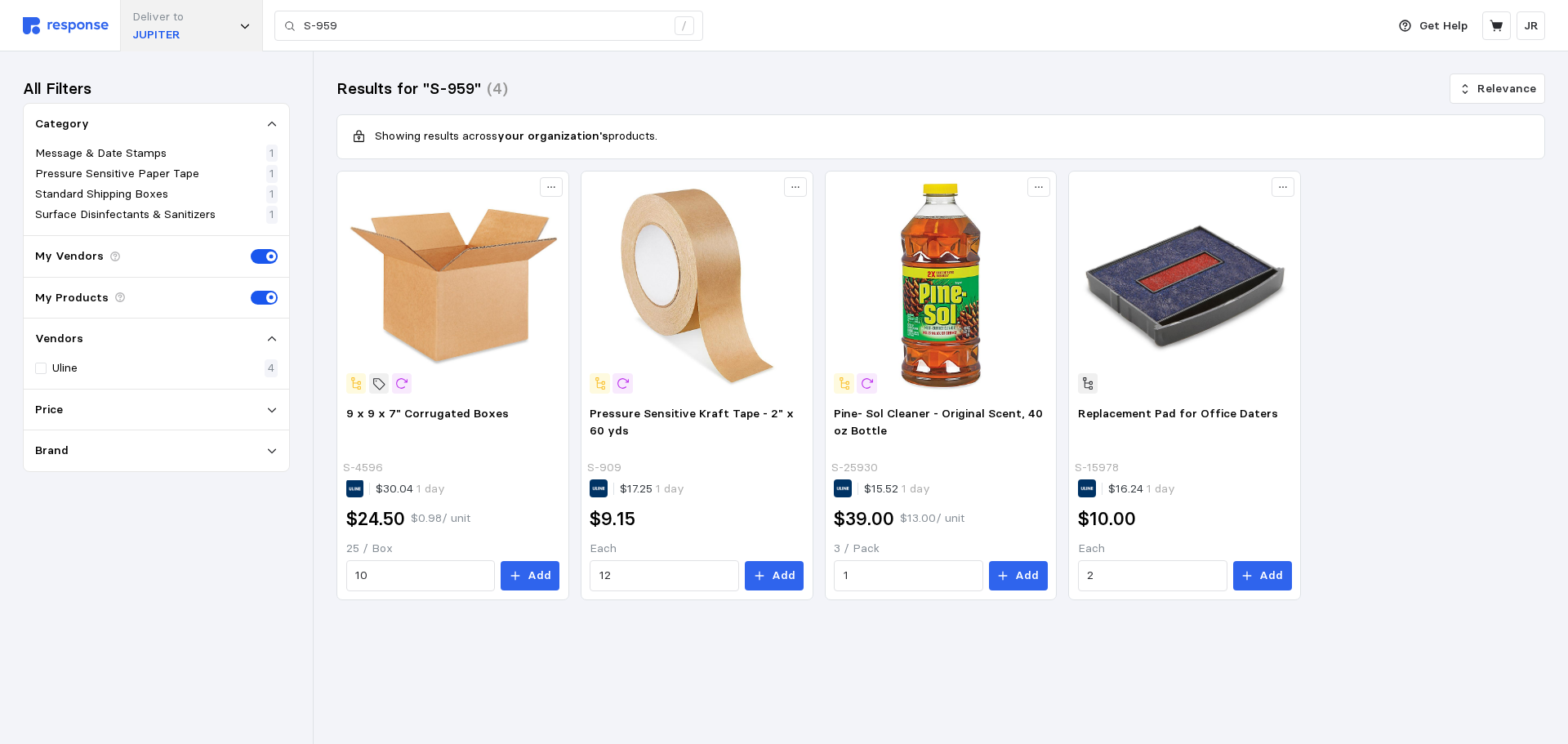
click at [251, 41] on div "Deliver to JUPITER" at bounding box center [191, 25] width 143 height 51
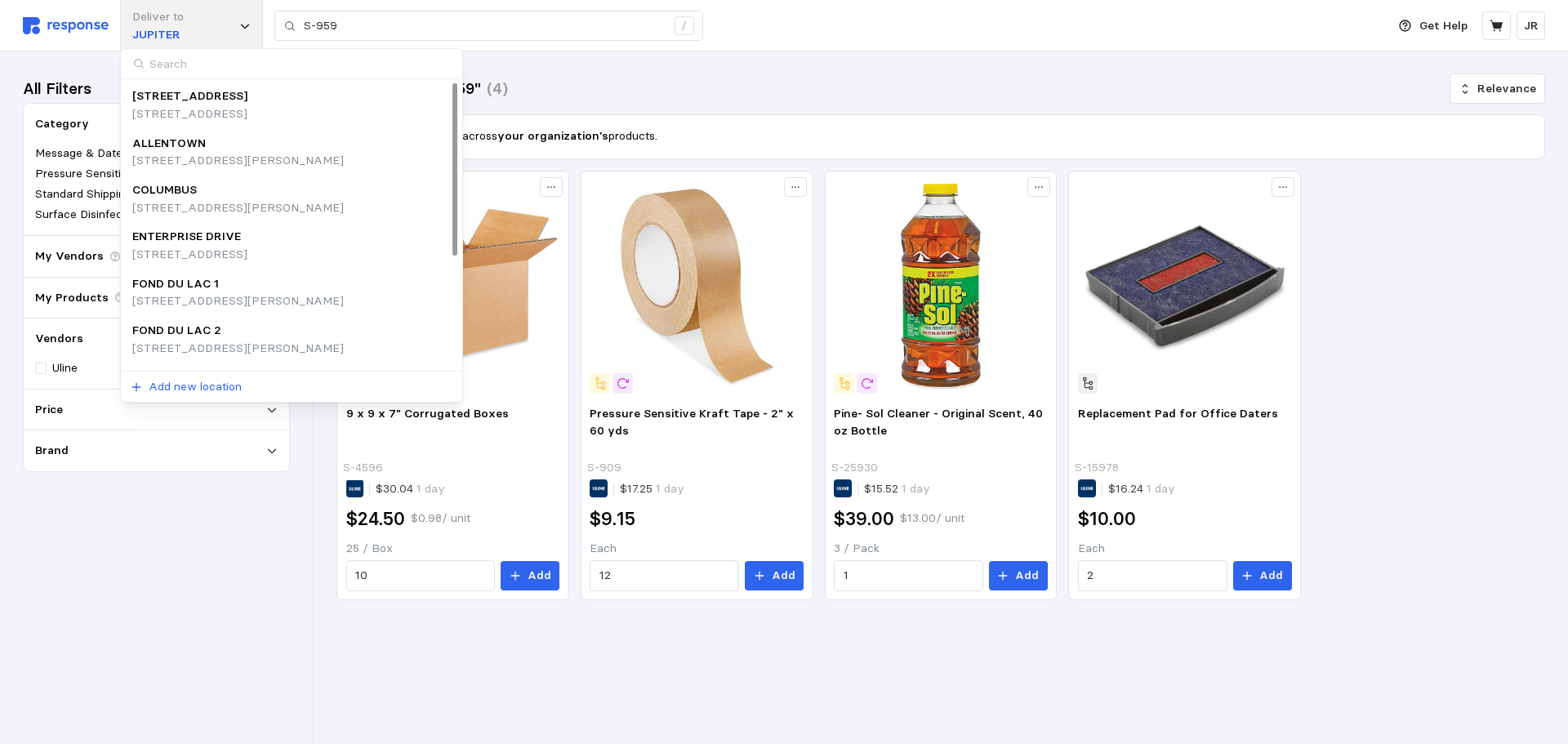
click at [248, 30] on icon at bounding box center [245, 26] width 11 height 11
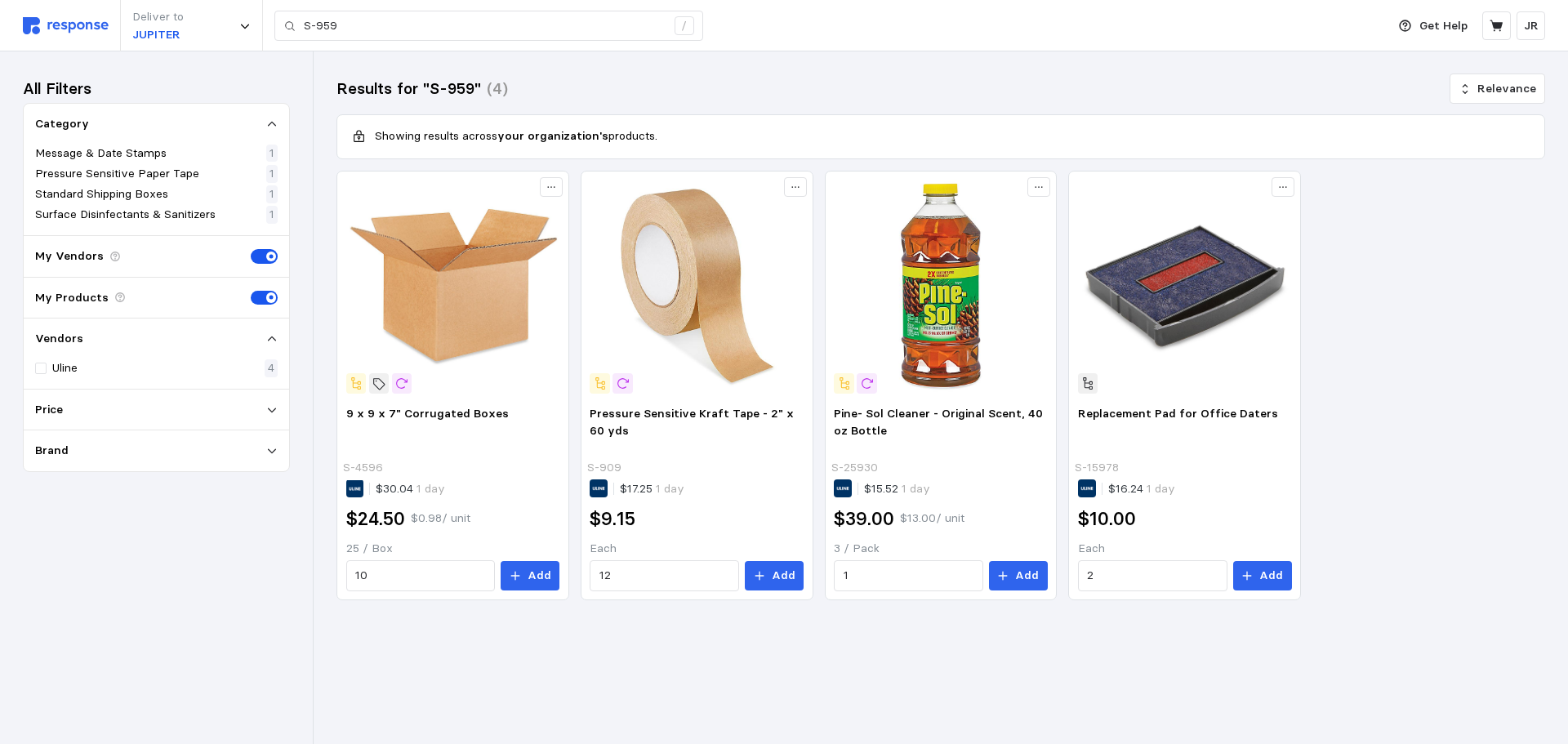
click at [67, 256] on p "My Vendors" at bounding box center [70, 256] width 69 height 18
click at [109, 250] on icon at bounding box center [115, 256] width 11 height 11
click at [265, 253] on span at bounding box center [259, 256] width 17 height 15
click at [251, 249] on input "checkbox" at bounding box center [251, 249] width 0 height 0
click at [264, 297] on span at bounding box center [259, 298] width 17 height 15
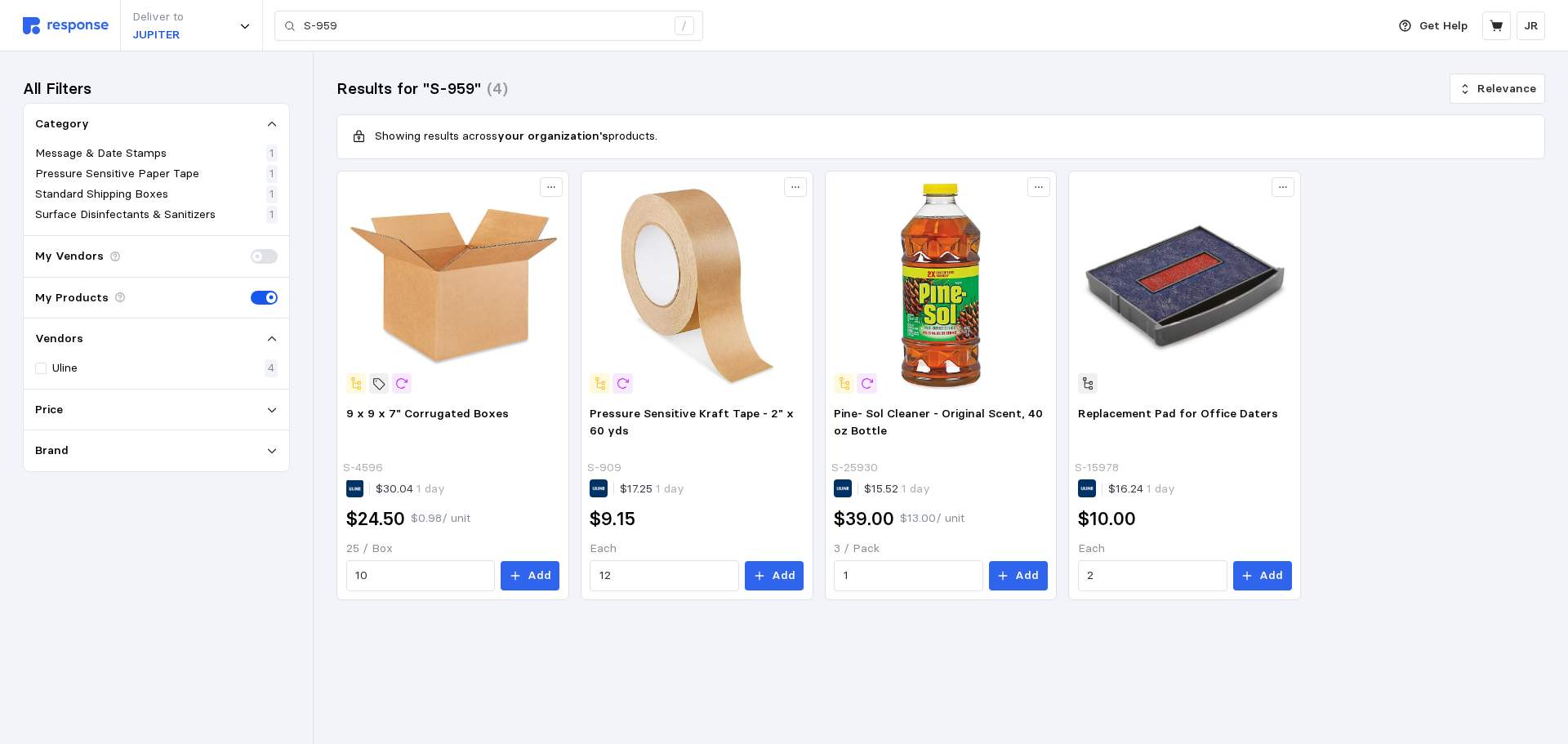
click at [251, 290] on input "checkbox" at bounding box center [251, 290] width 0 height 0
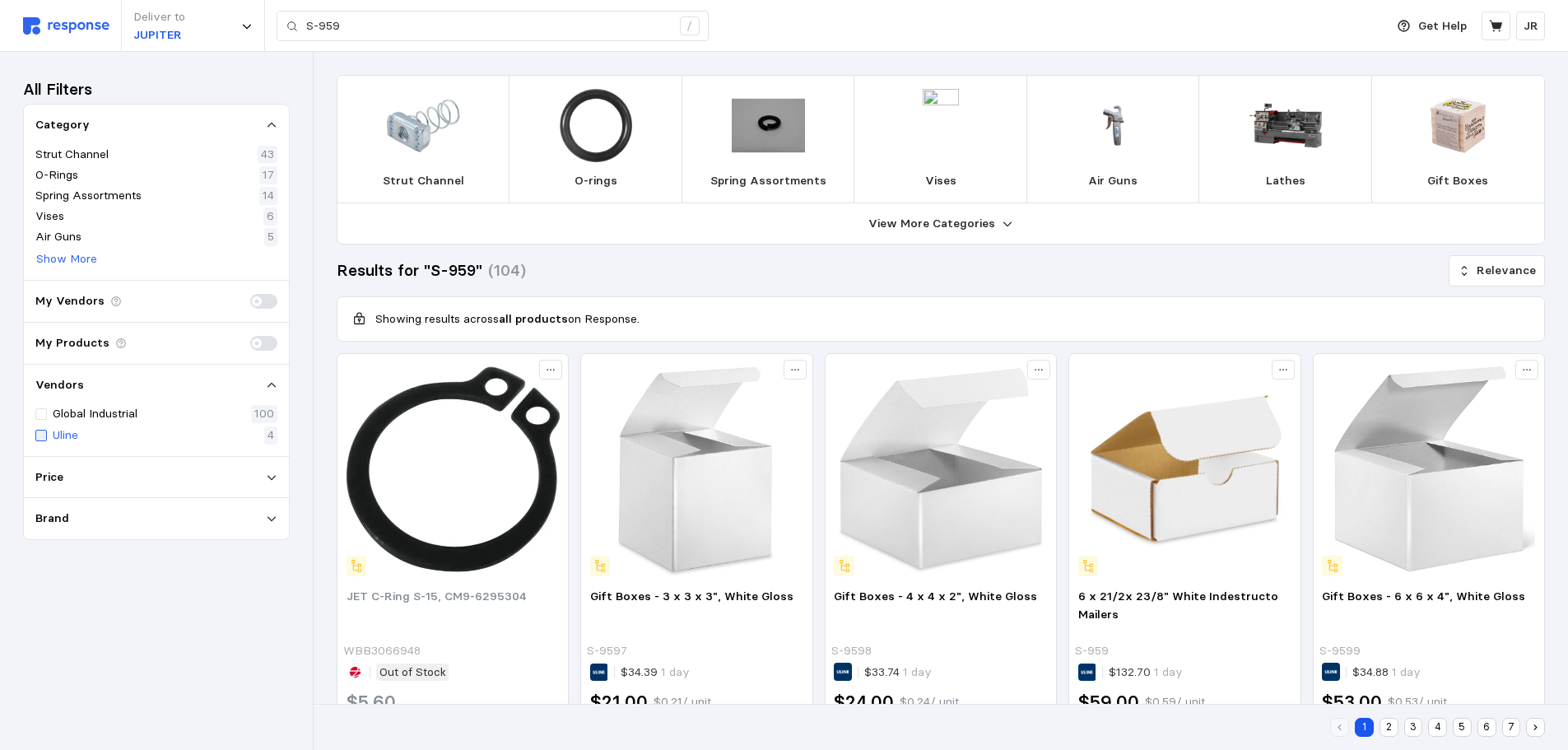
click at [46, 433] on div at bounding box center [41, 435] width 11 height 11
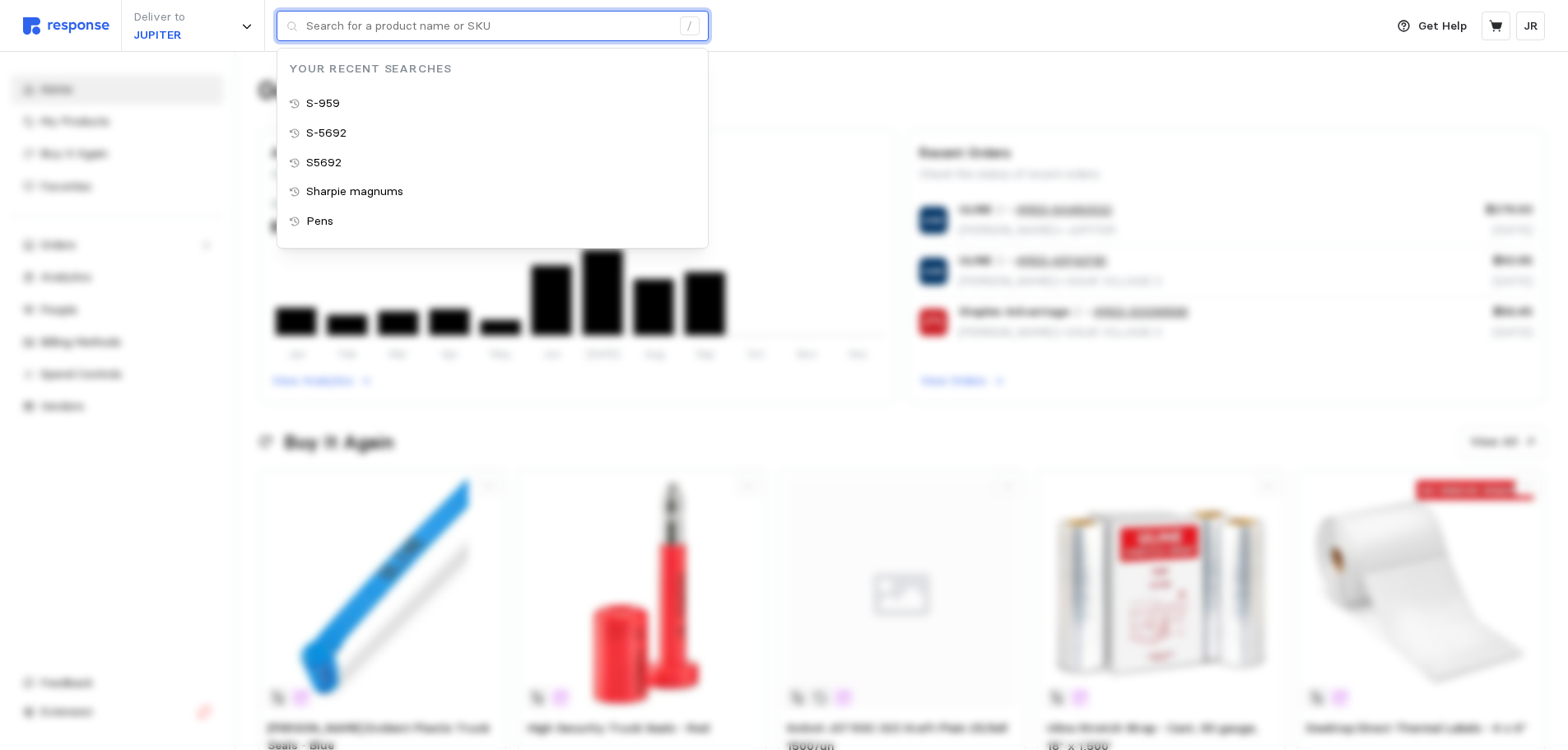
click at [367, 25] on input "text" at bounding box center [488, 26] width 365 height 30
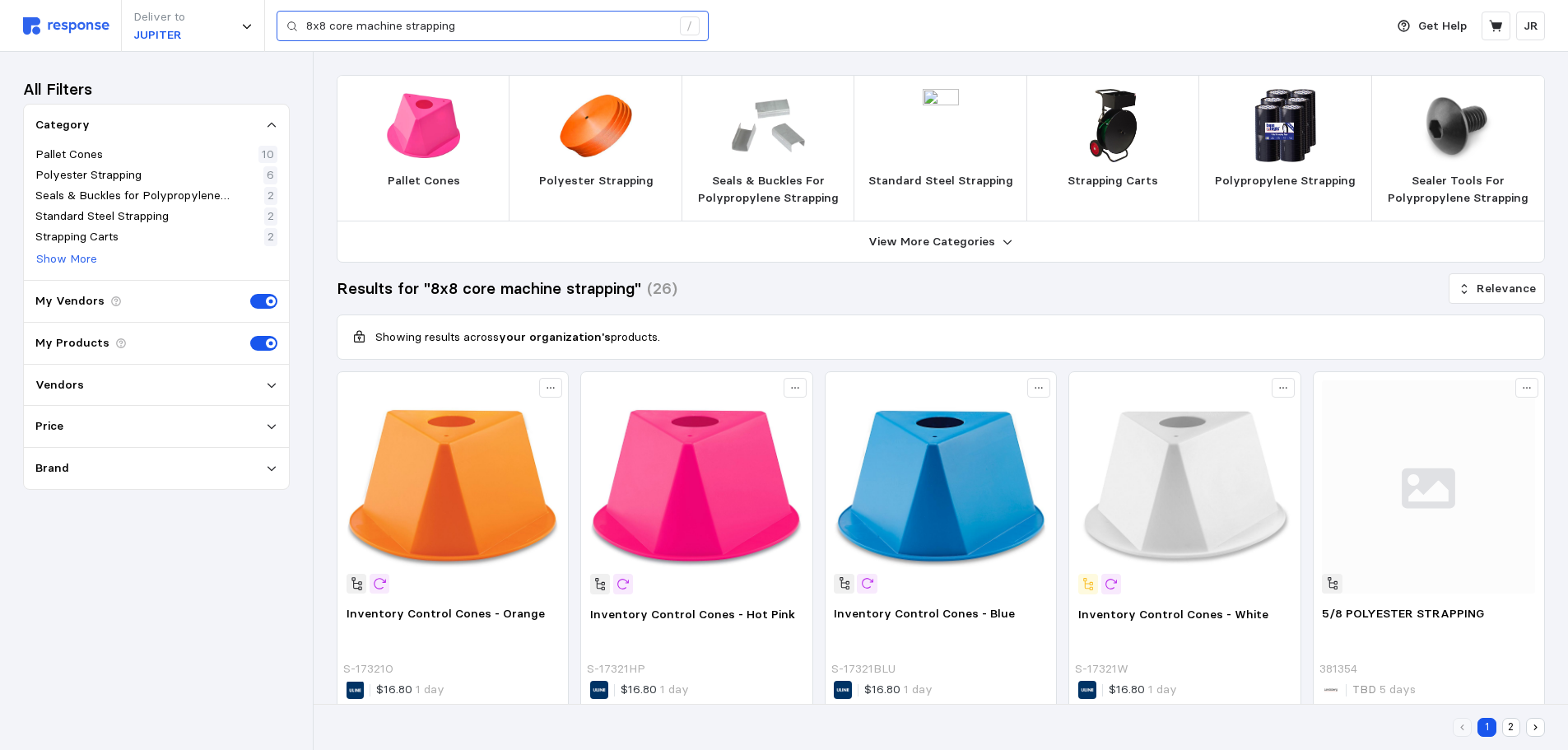
click at [305, 23] on div "8x8 core machine strapping /" at bounding box center [493, 25] width 432 height 31
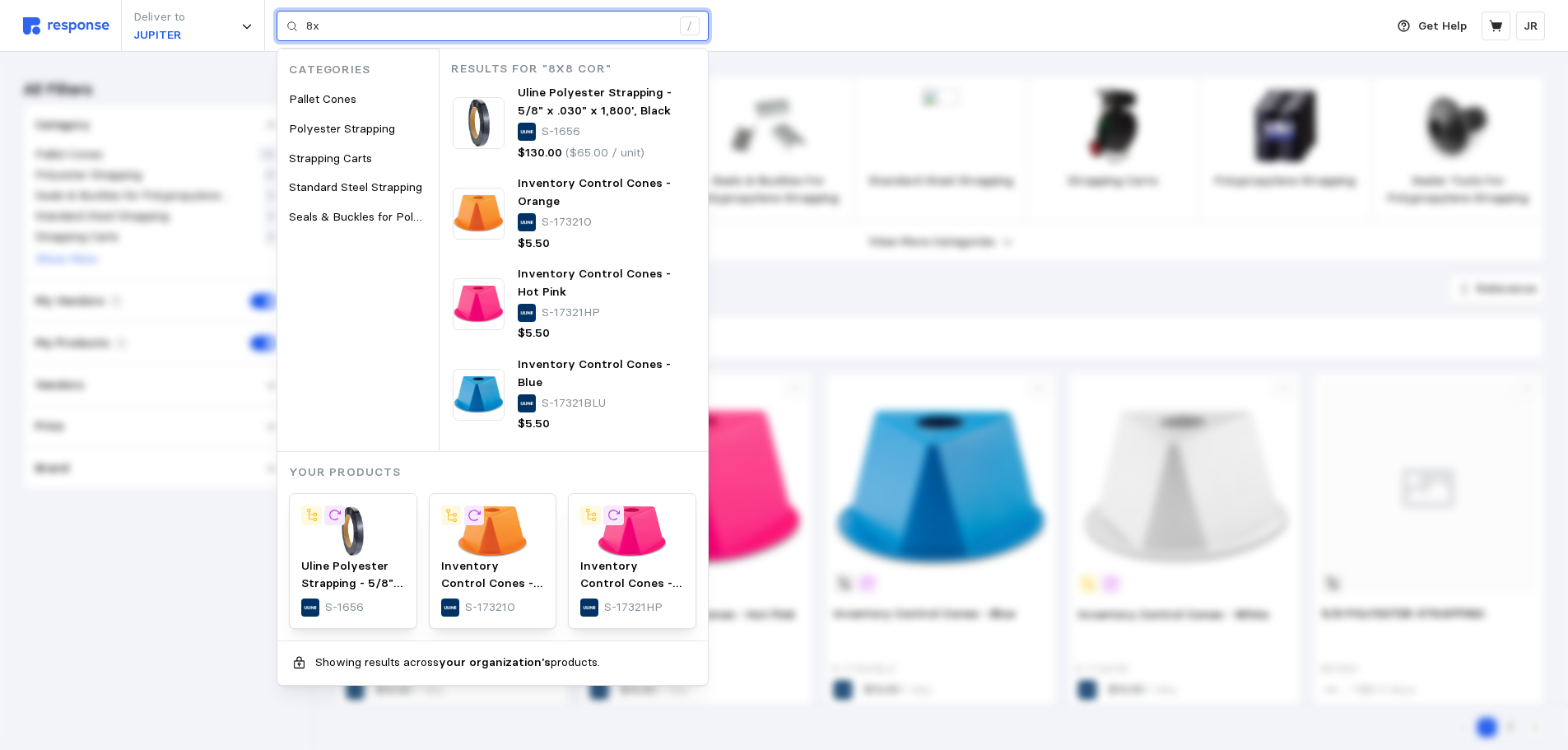
type input "8"
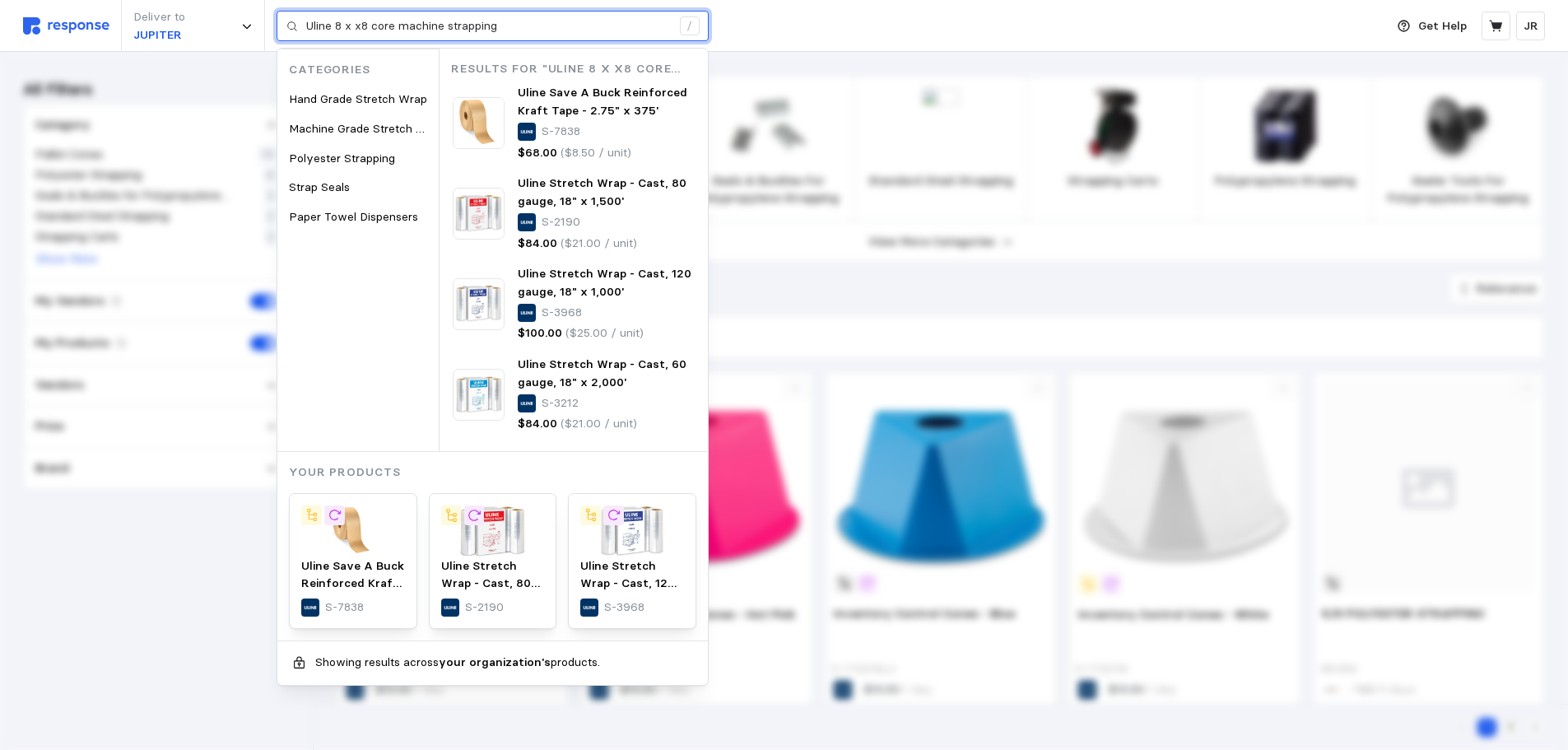
type input "Uline 8 x x8 core machine strapping"
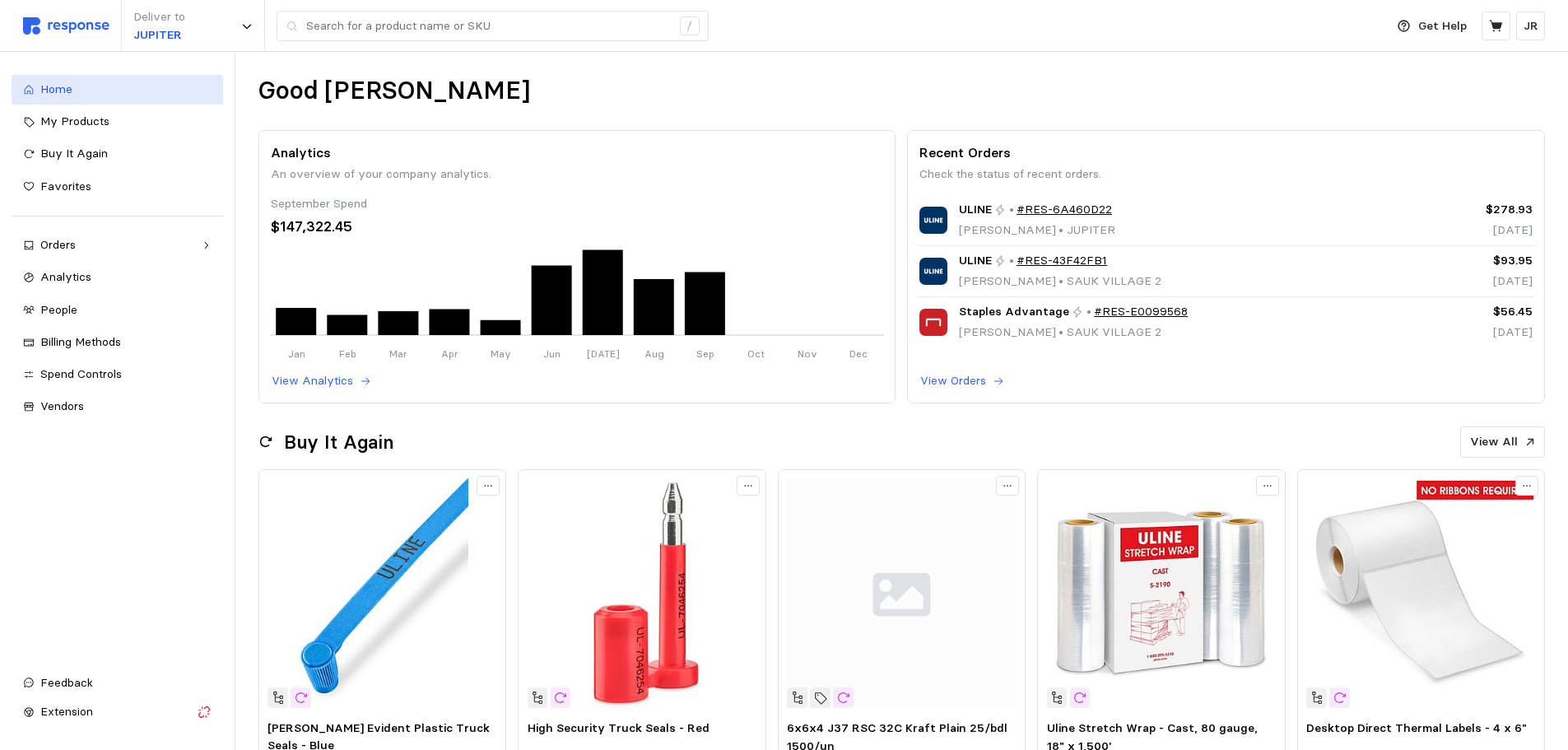
click at [79, 96] on div "Home" at bounding box center [125, 89] width 171 height 18
click at [71, 405] on span "Vendors" at bounding box center [62, 406] width 44 height 15
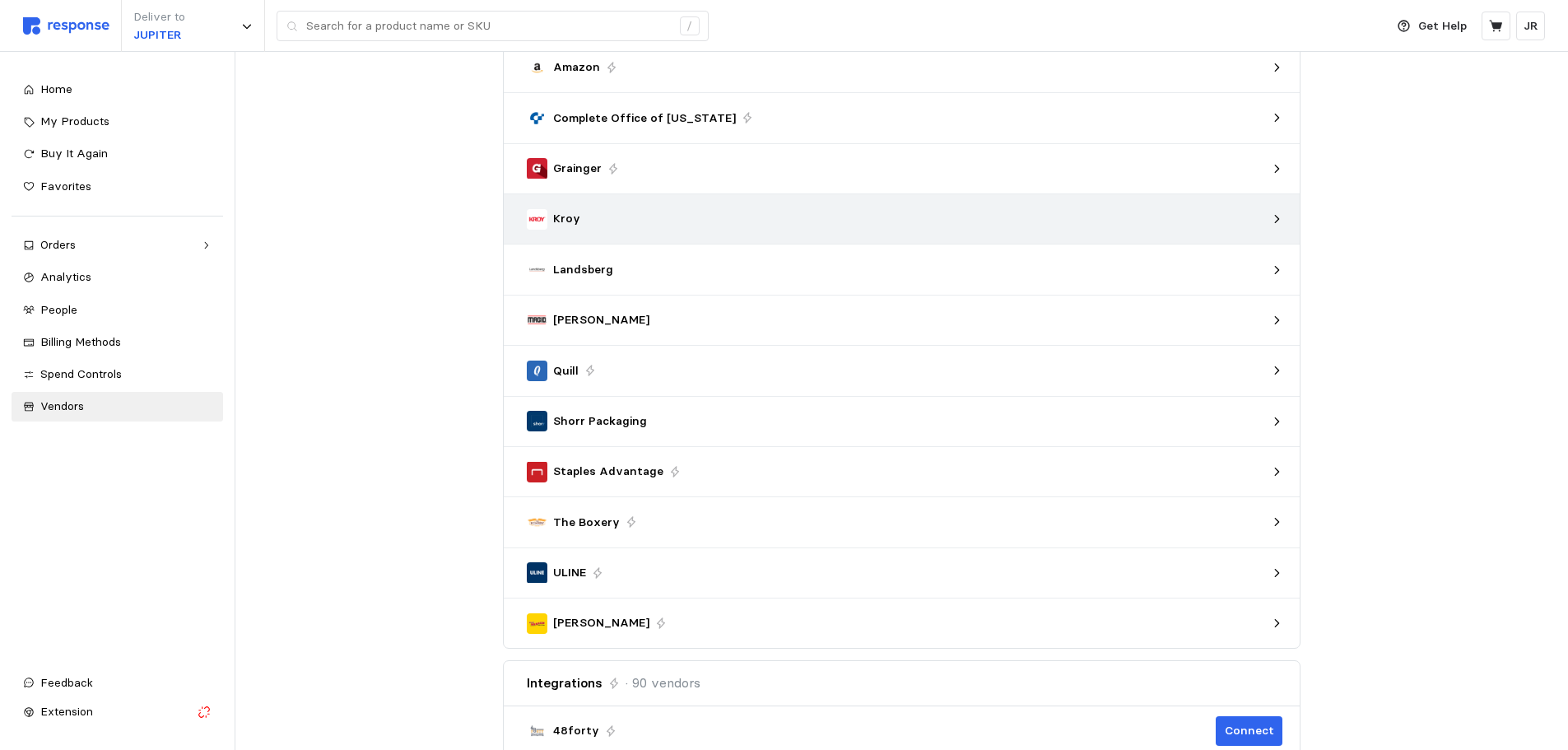
scroll to position [329, 0]
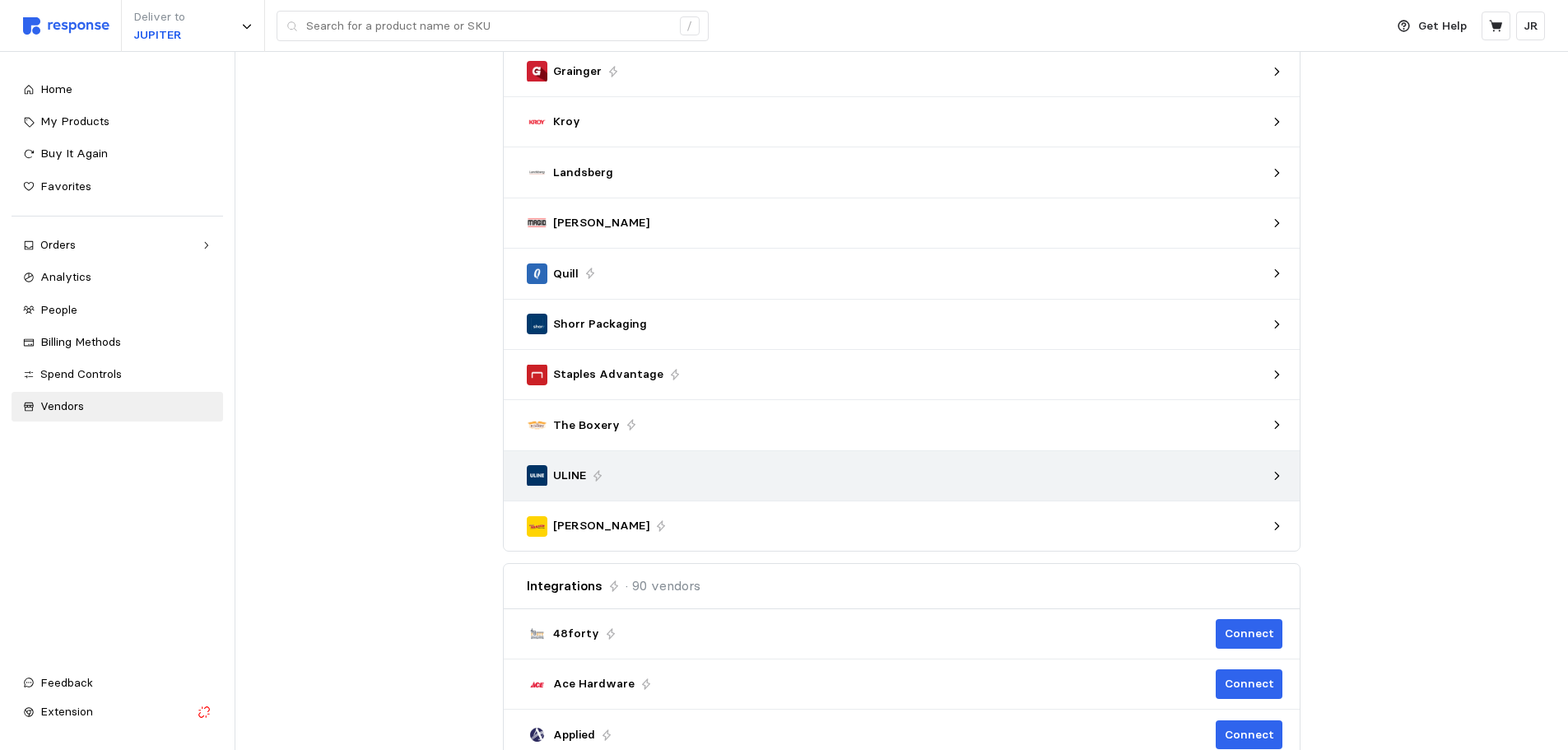
click at [561, 464] on div "ULINE" at bounding box center [896, 475] width 751 height 32
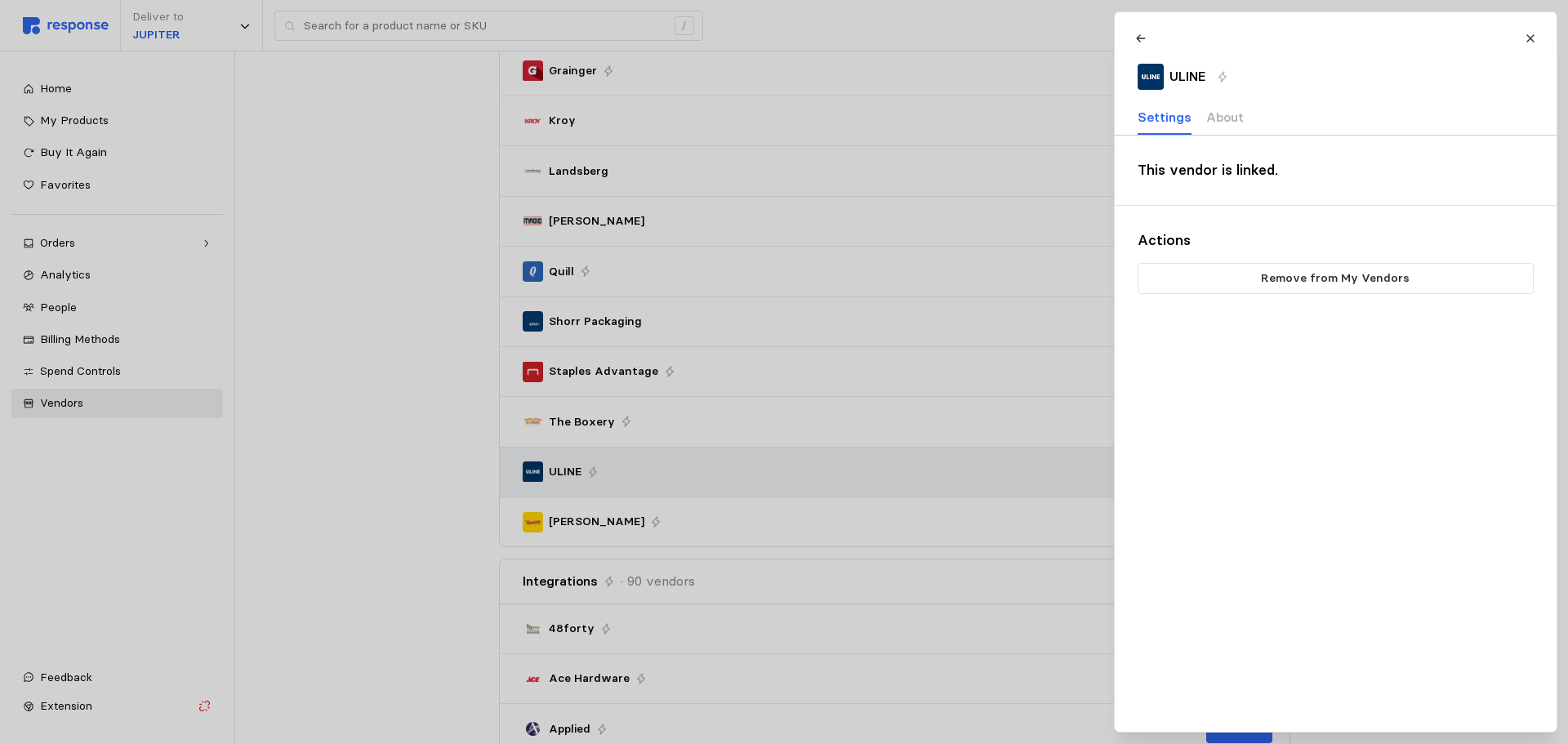
click at [557, 460] on div at bounding box center [784, 372] width 1568 height 744
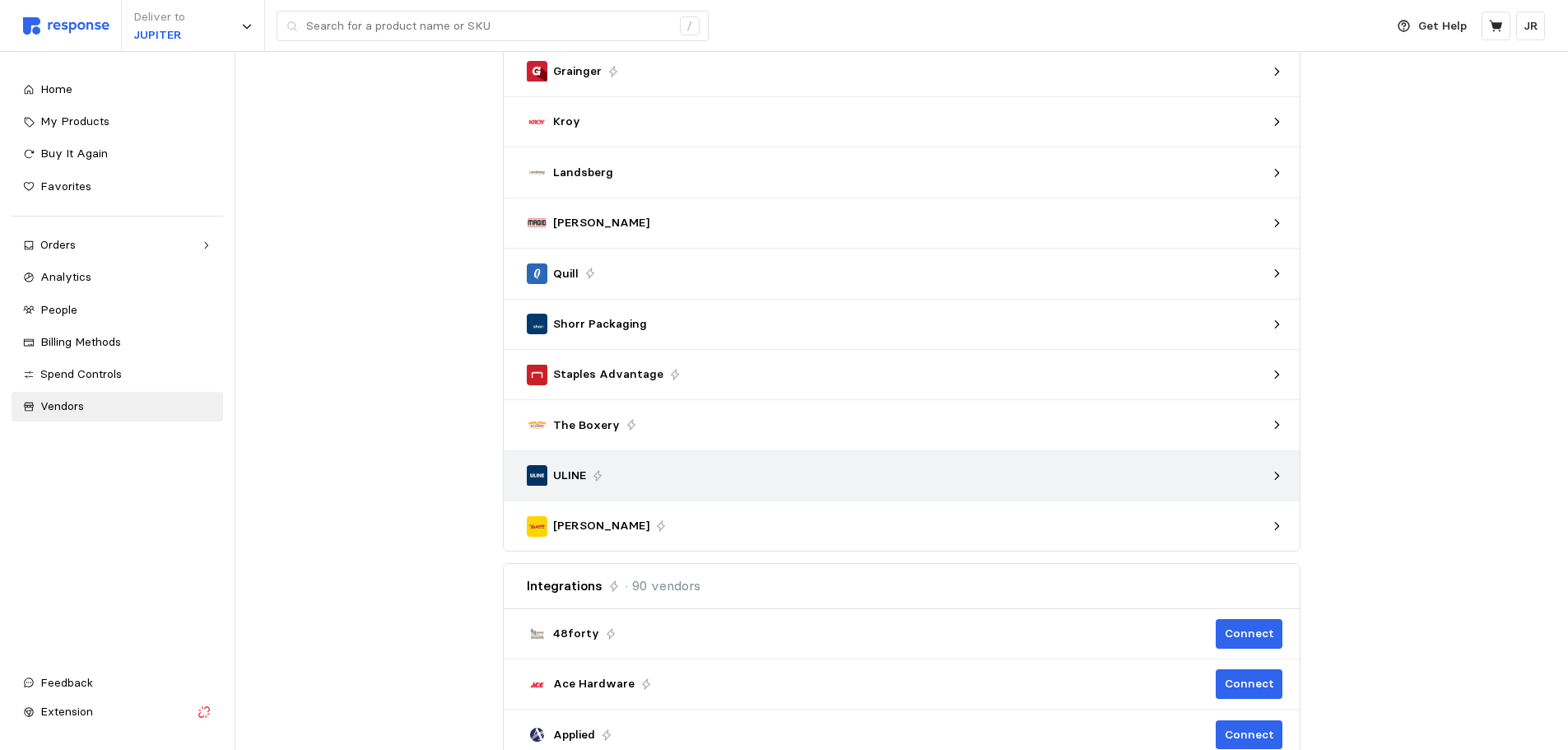
click at [561, 464] on div "ULINE" at bounding box center [896, 475] width 751 height 32
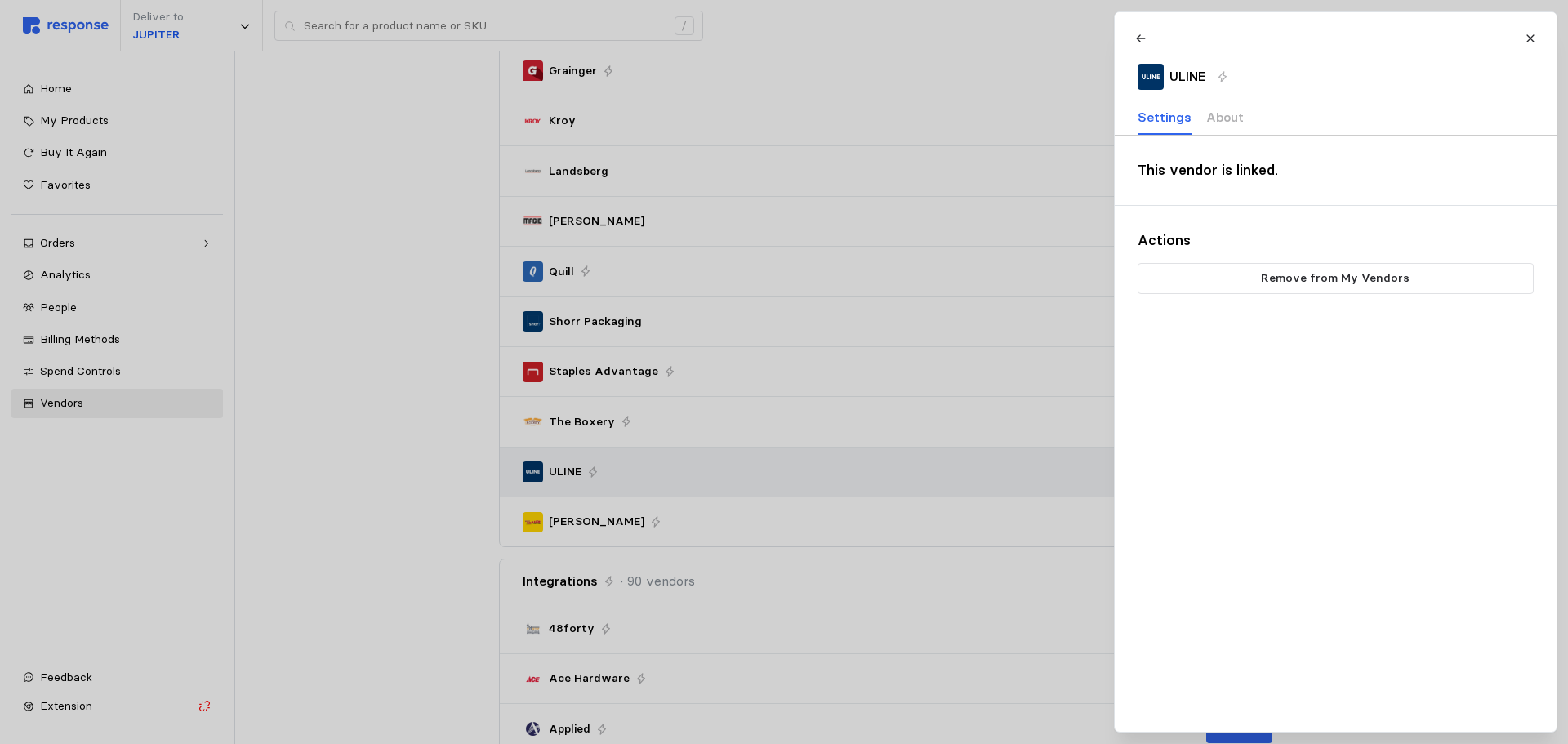
click at [557, 460] on div at bounding box center [784, 372] width 1568 height 744
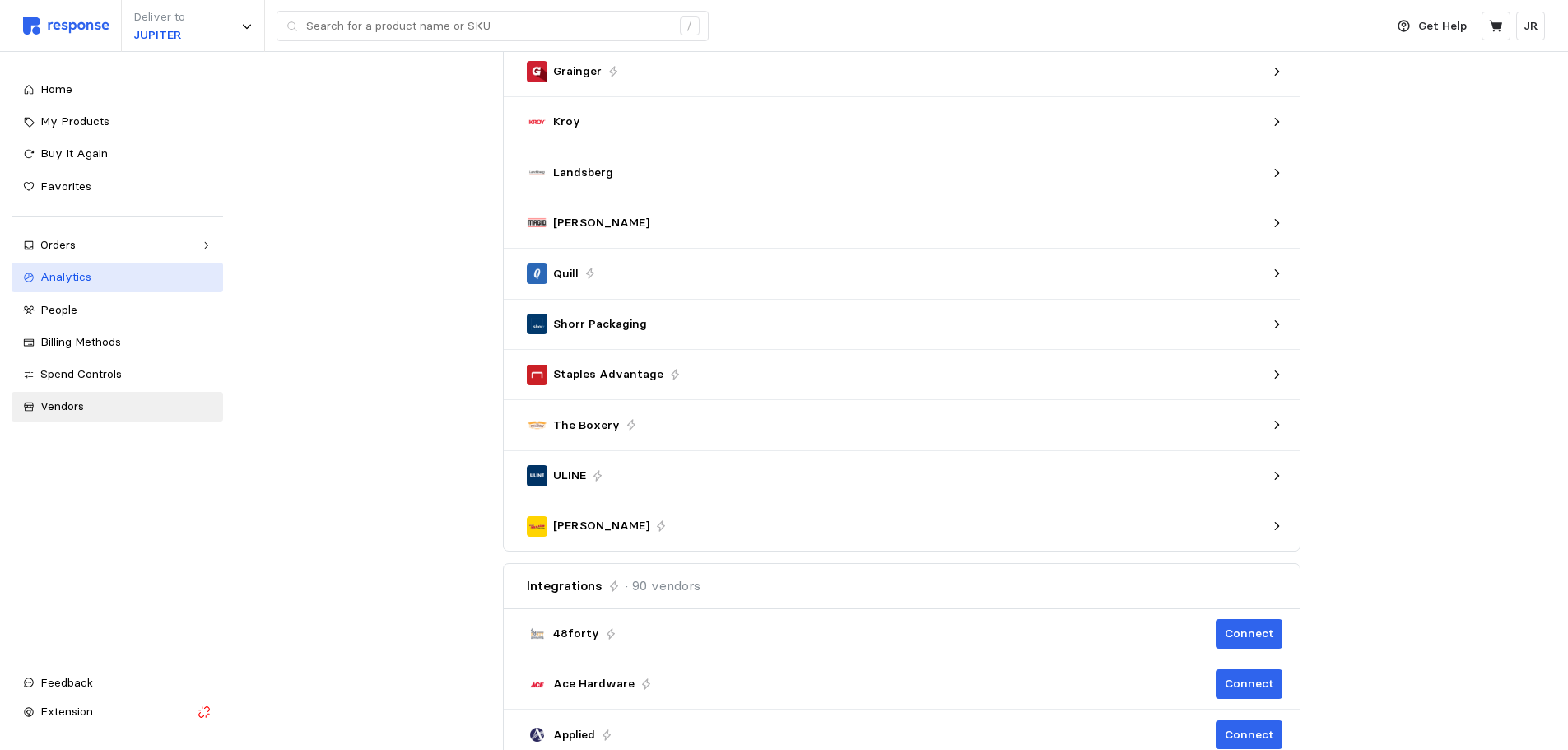
scroll to position [0, 0]
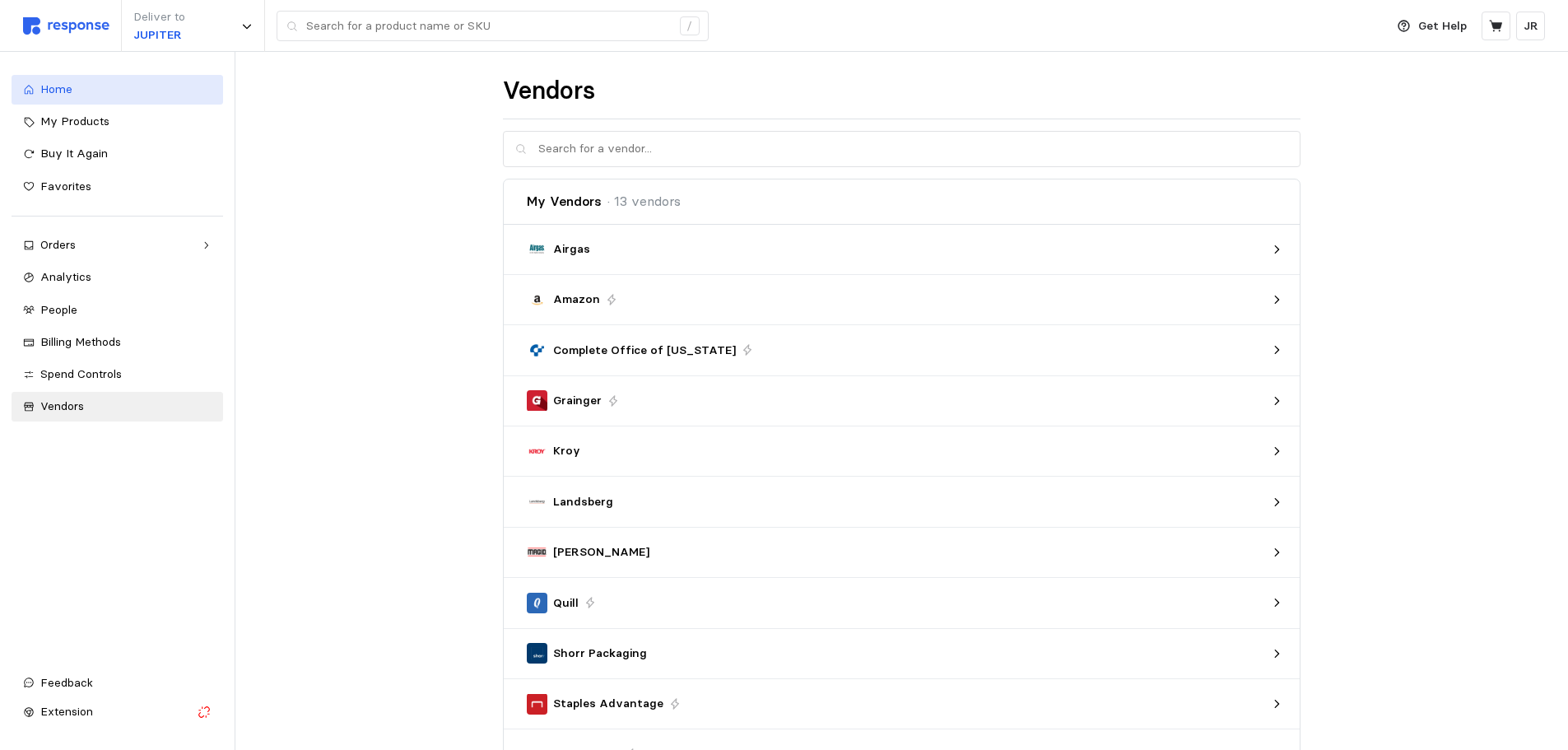
click at [93, 82] on div "Home" at bounding box center [125, 89] width 171 height 18
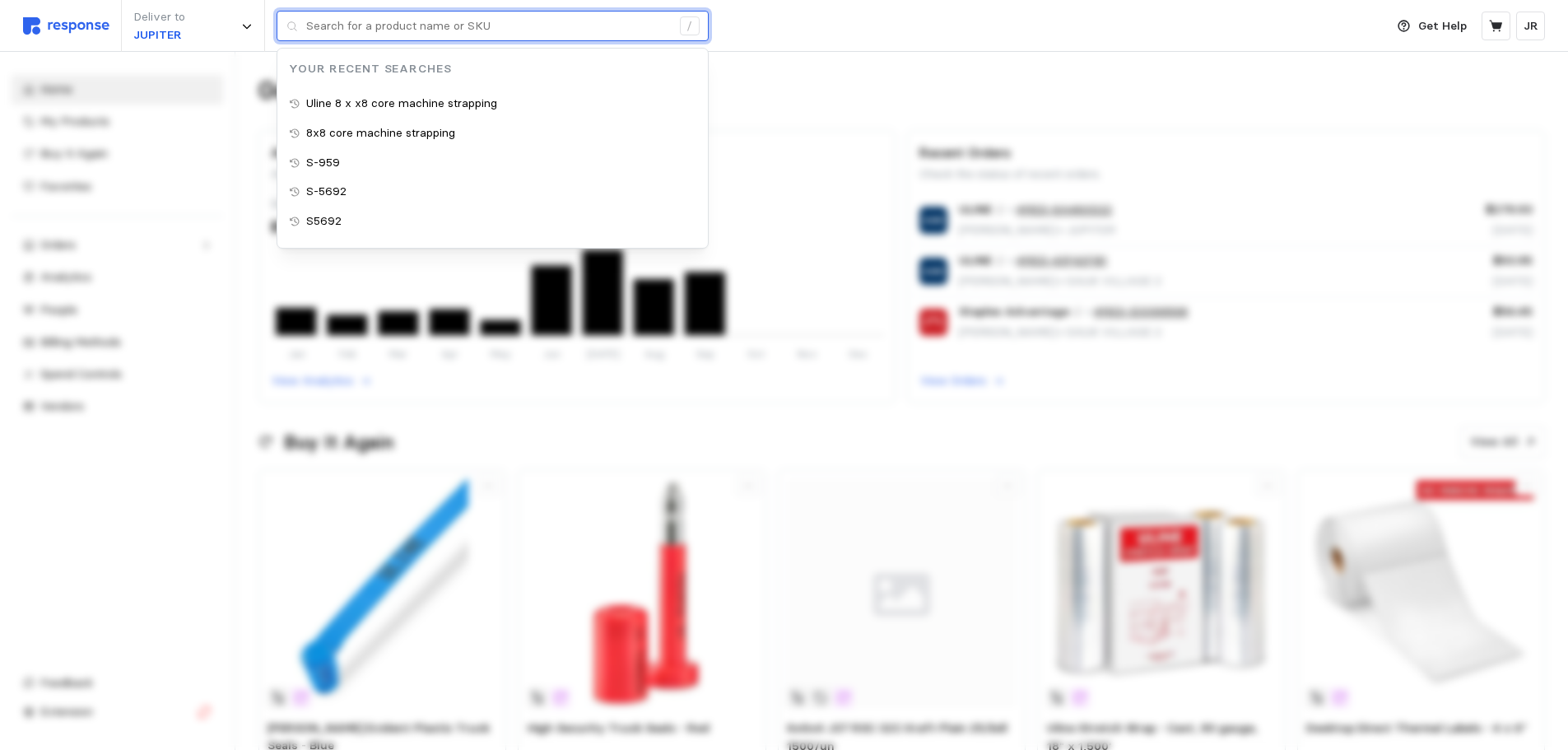
click at [393, 34] on input "text" at bounding box center [488, 26] width 365 height 30
click at [421, 101] on p "Uline 8 x x8 core machine strapping" at bounding box center [401, 103] width 191 height 18
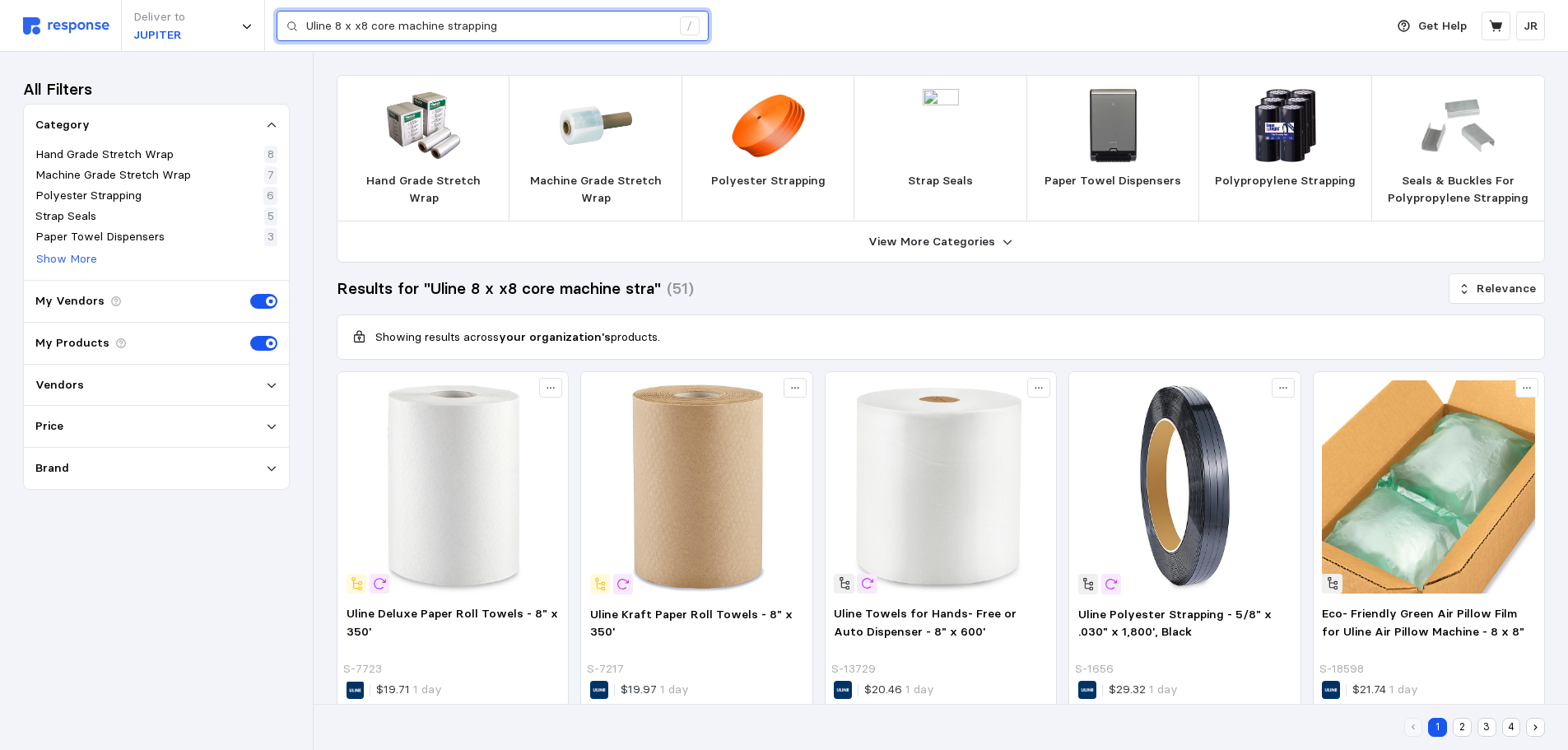
click at [360, 24] on input "Uline 8 x x8 core machine strapping" at bounding box center [488, 26] width 365 height 30
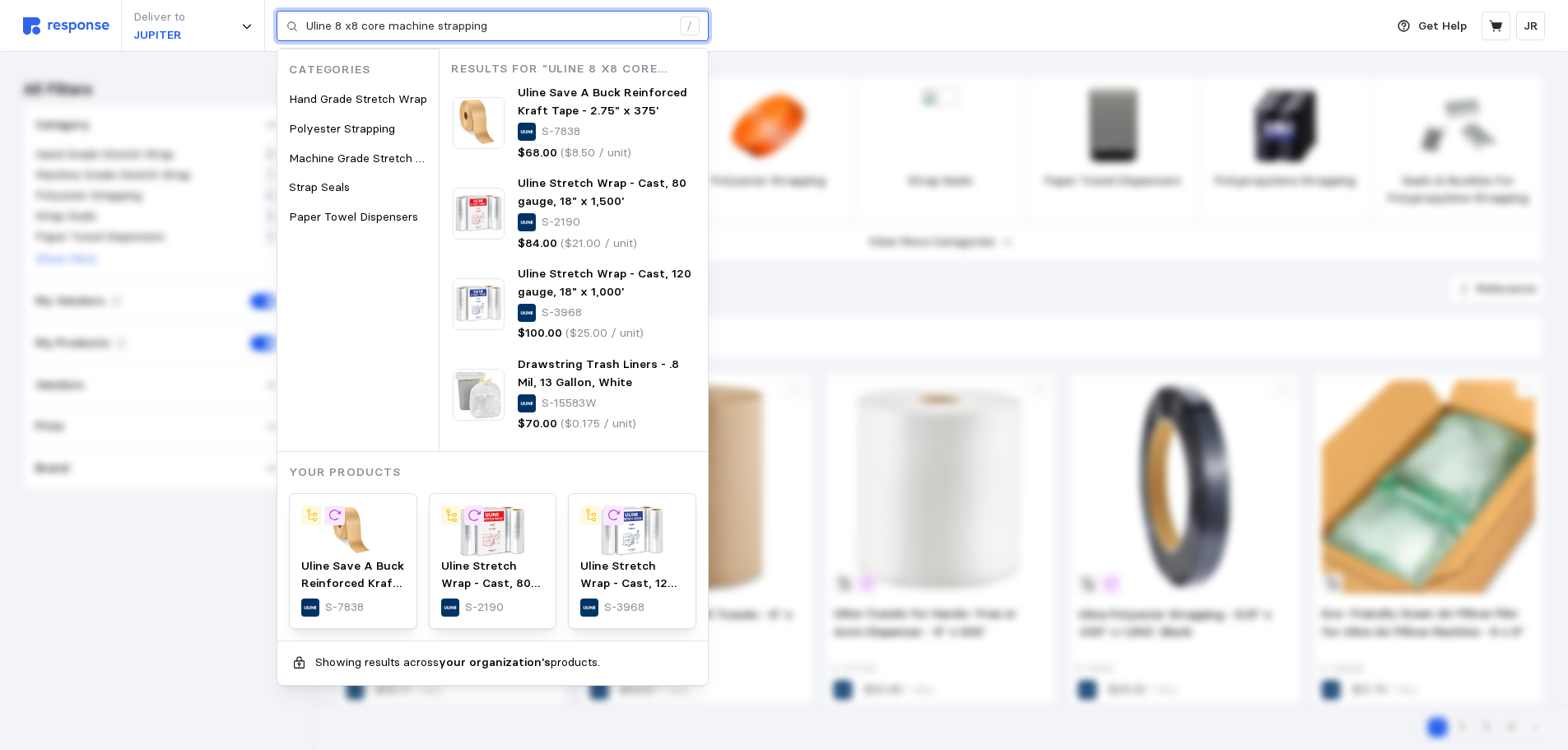
click at [346, 24] on input "Uline 8 x8 core machine strapping" at bounding box center [488, 26] width 365 height 30
click at [498, 31] on input "Uline 8x8 core machine strapping" at bounding box center [488, 26] width 365 height 30
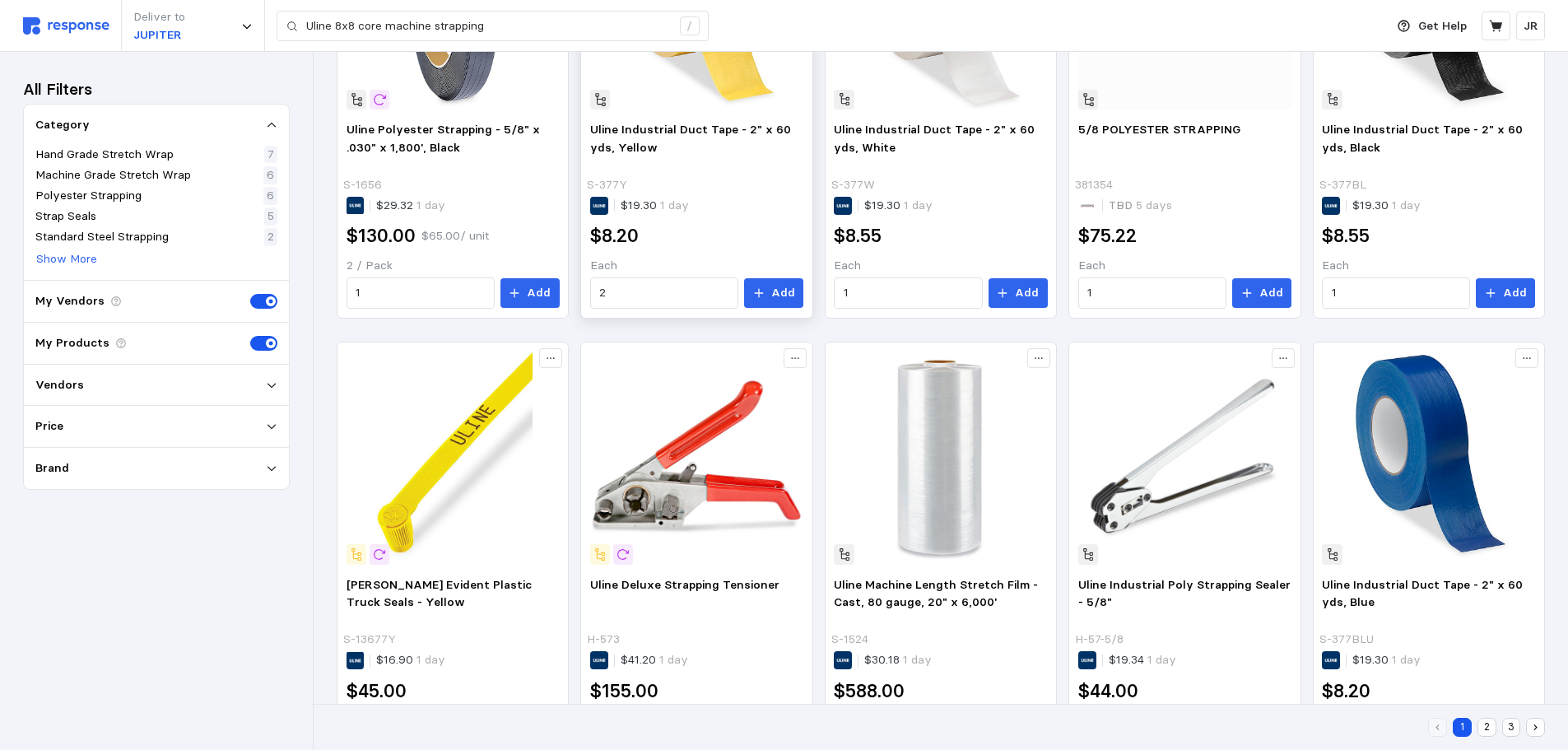
scroll to position [1031, 0]
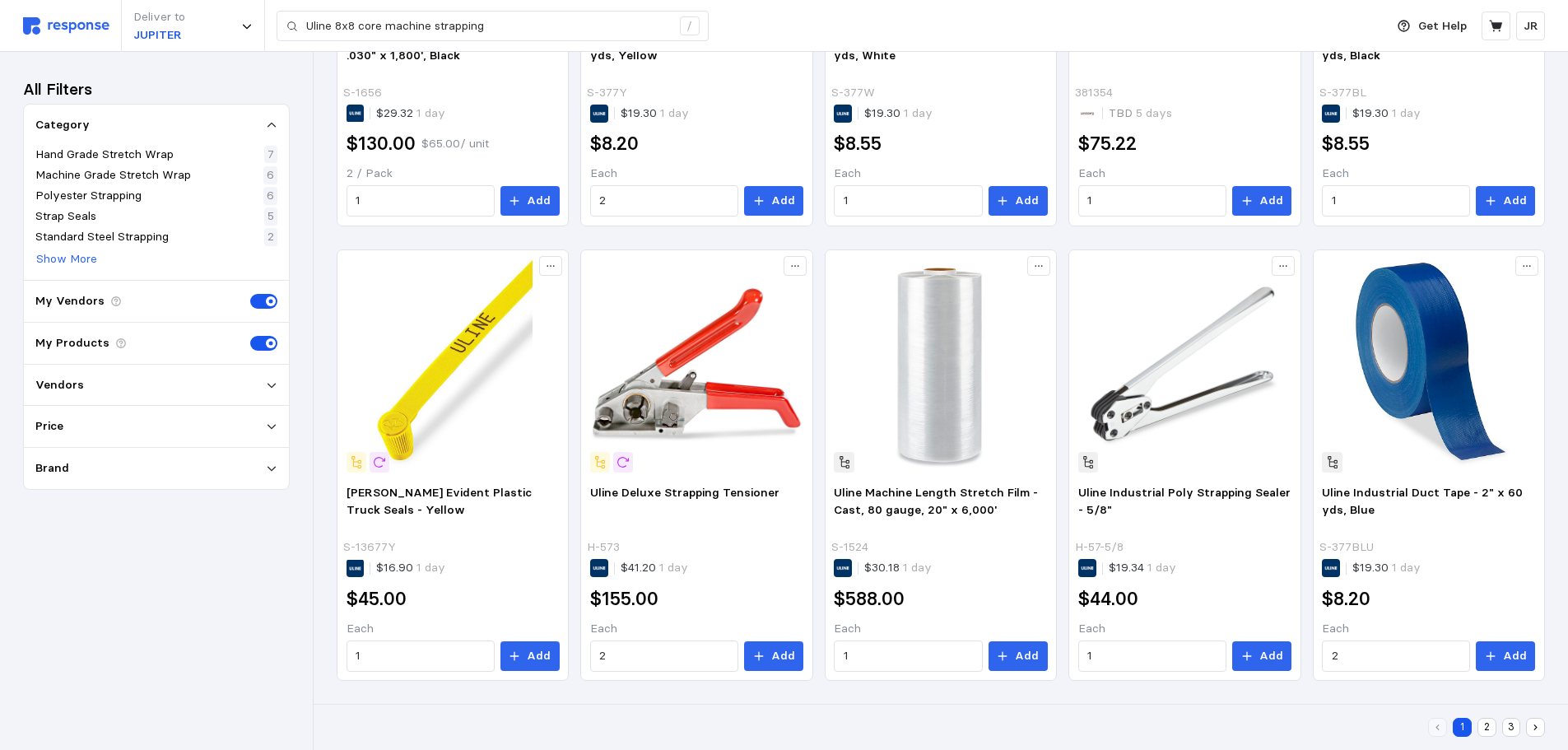
click at [1489, 728] on button "2" at bounding box center [1488, 727] width 19 height 19
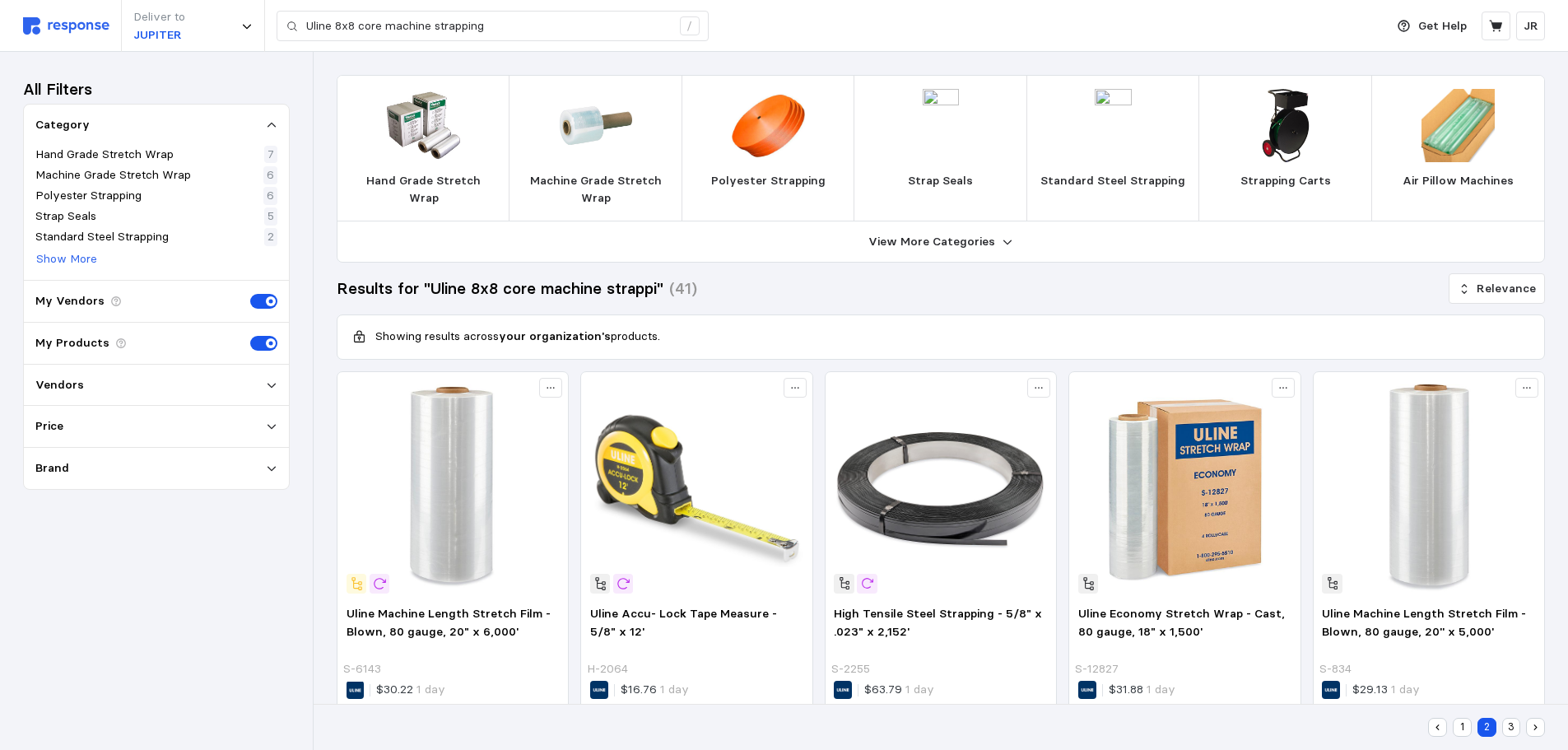
click at [1514, 726] on button "3" at bounding box center [1512, 727] width 19 height 19
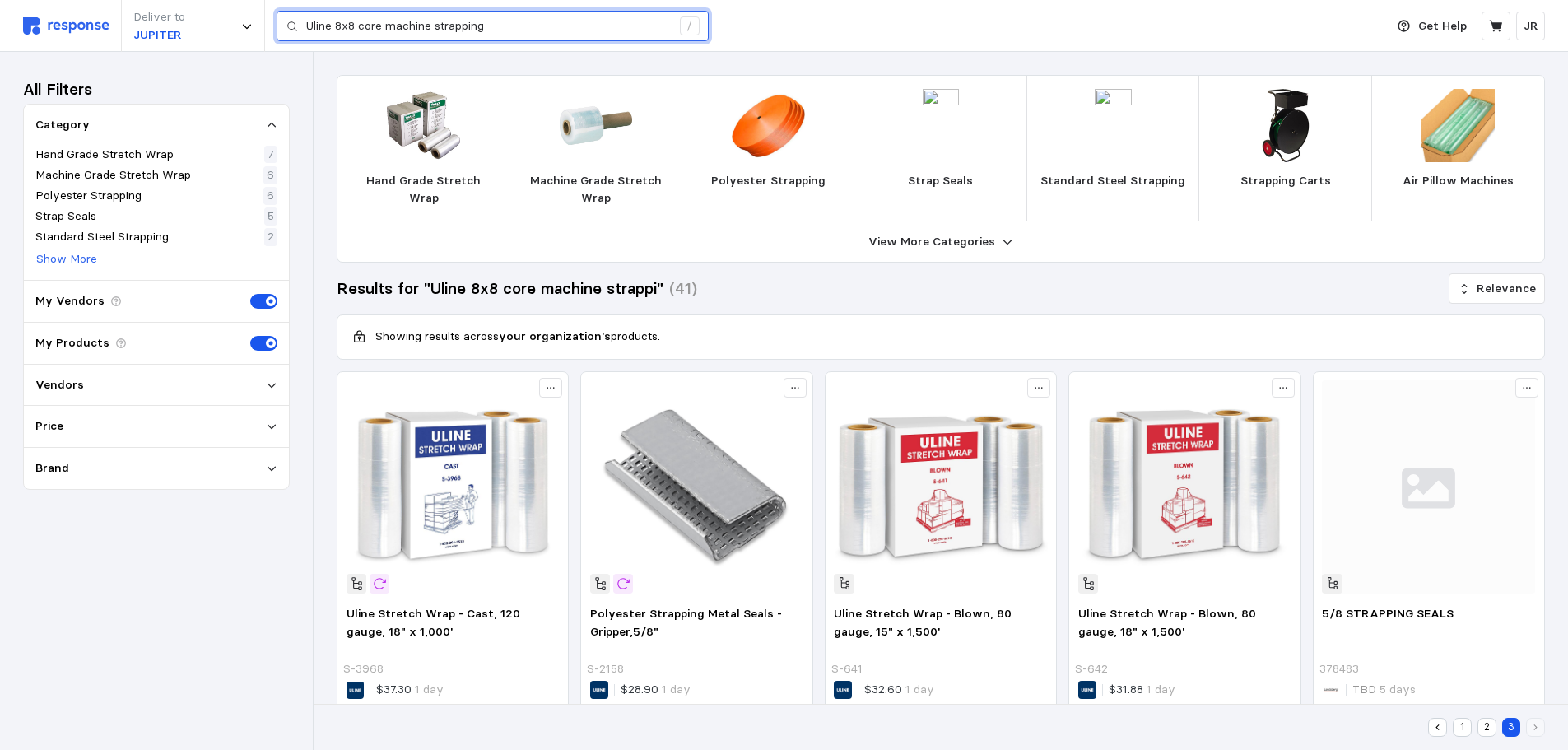
click at [493, 26] on input "Uline 8x8 core machine strapping" at bounding box center [488, 26] width 365 height 30
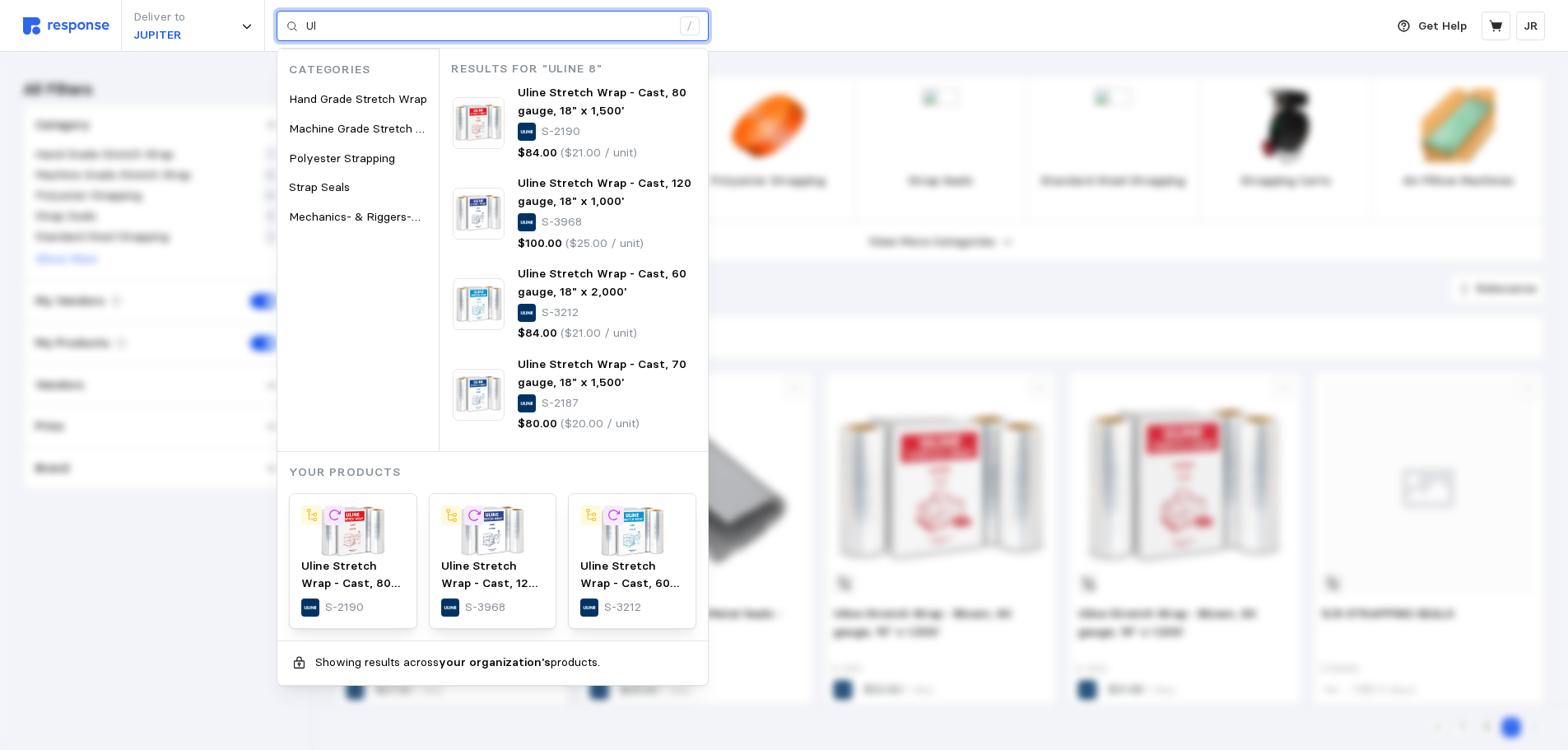
type input "U"
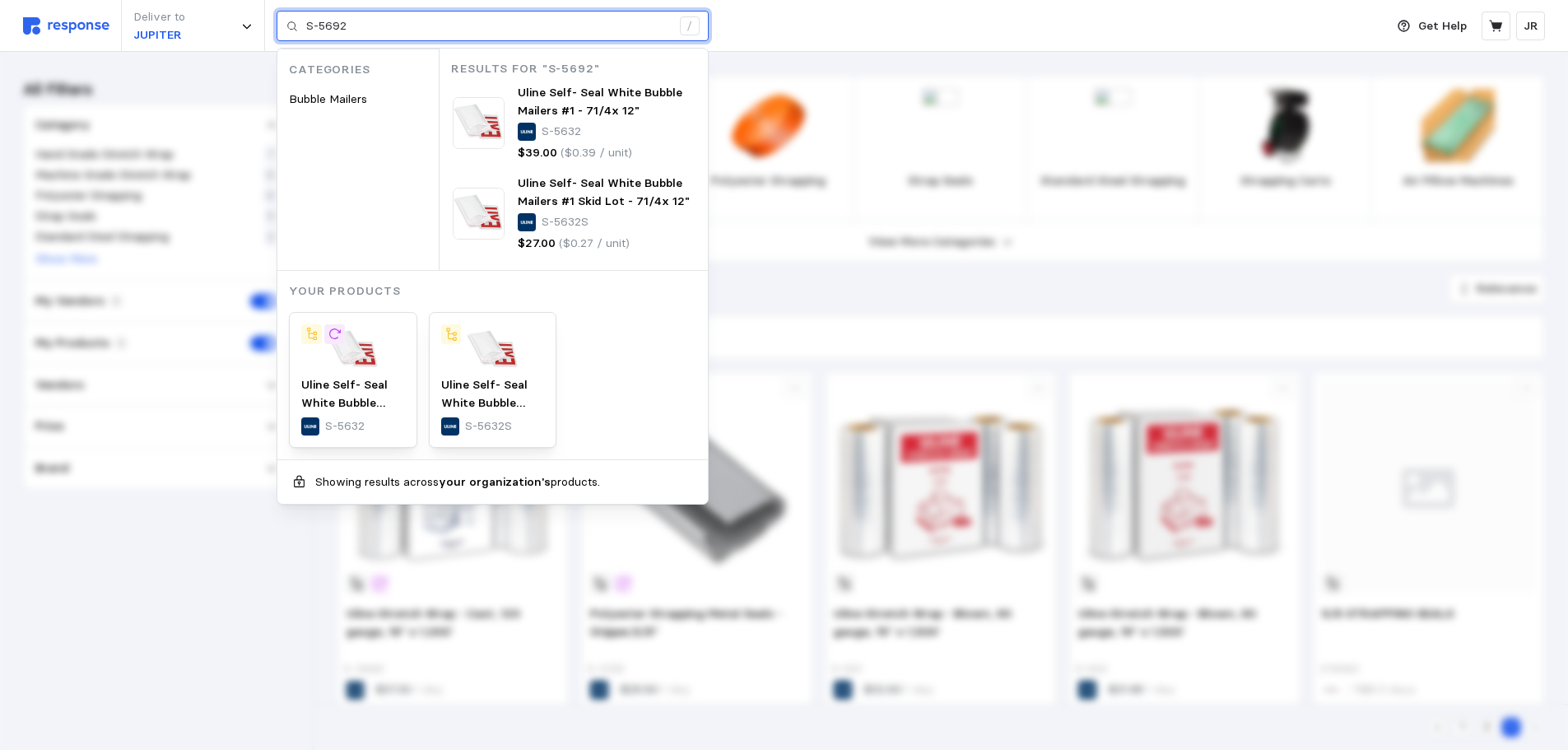
type input "S-5692"
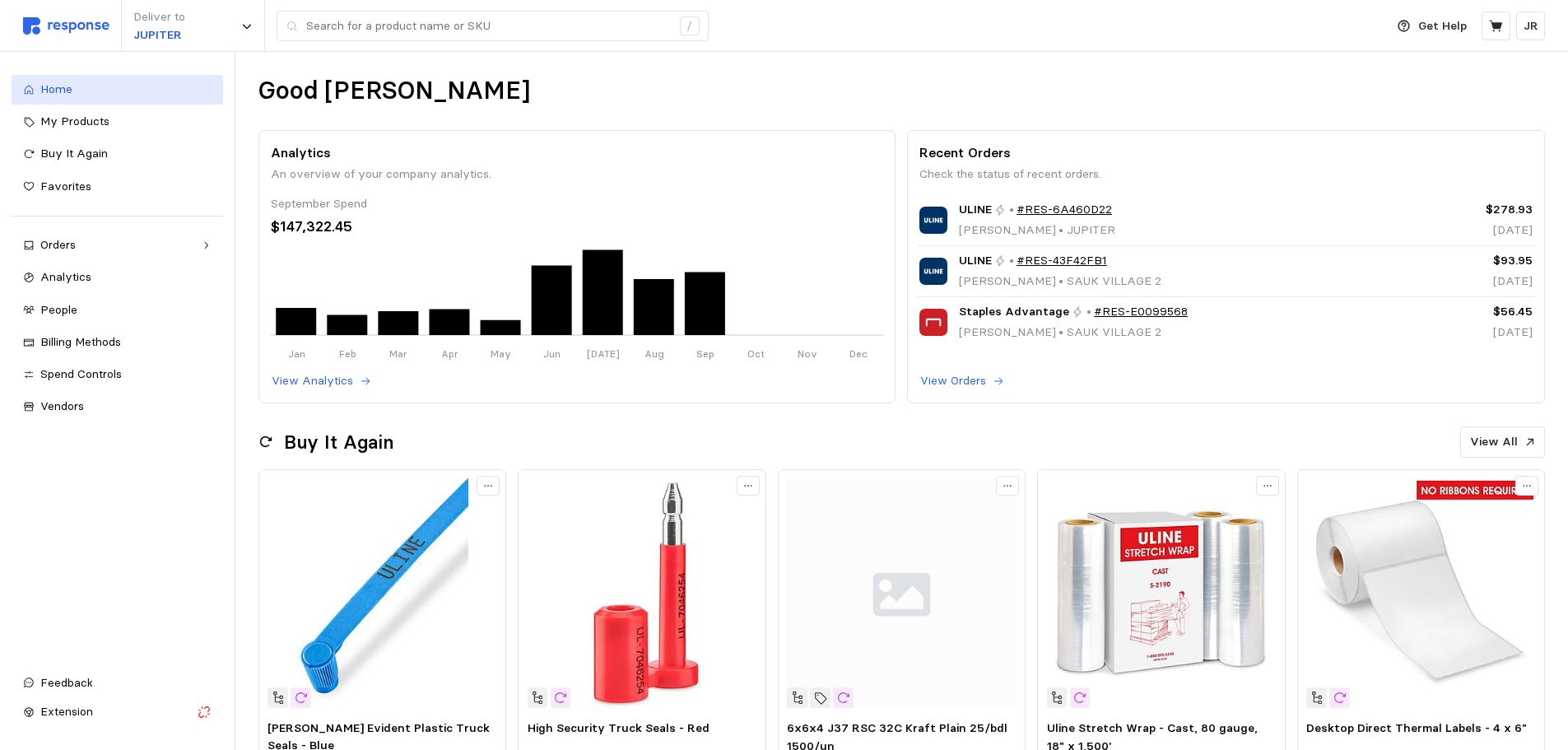
click at [111, 95] on div "Home" at bounding box center [125, 89] width 171 height 18
click at [96, 117] on span "My Products" at bounding box center [75, 121] width 69 height 15
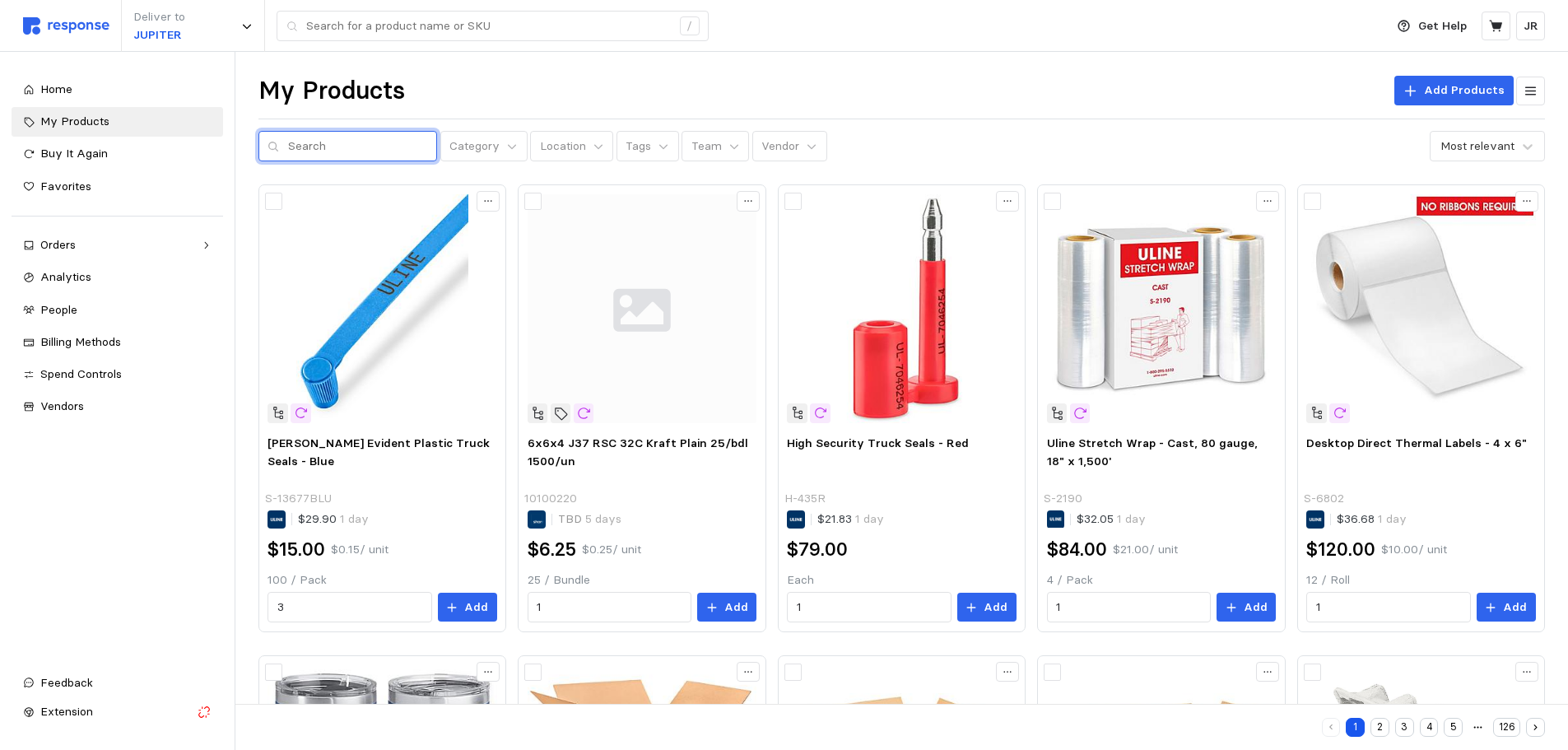
click at [309, 150] on input "text" at bounding box center [358, 147] width 140 height 30
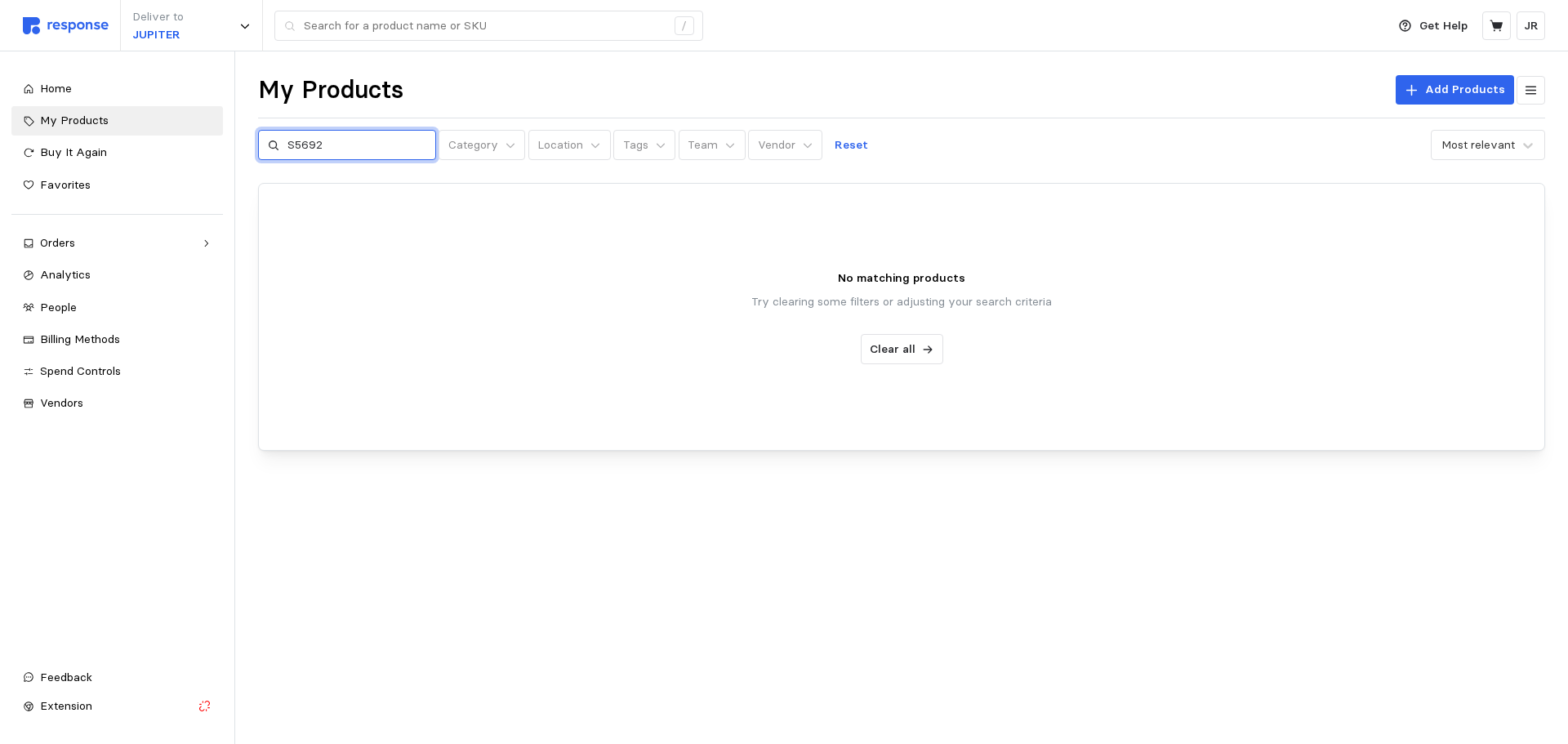
click at [332, 147] on input "S5692" at bounding box center [357, 146] width 139 height 30
type input "S"
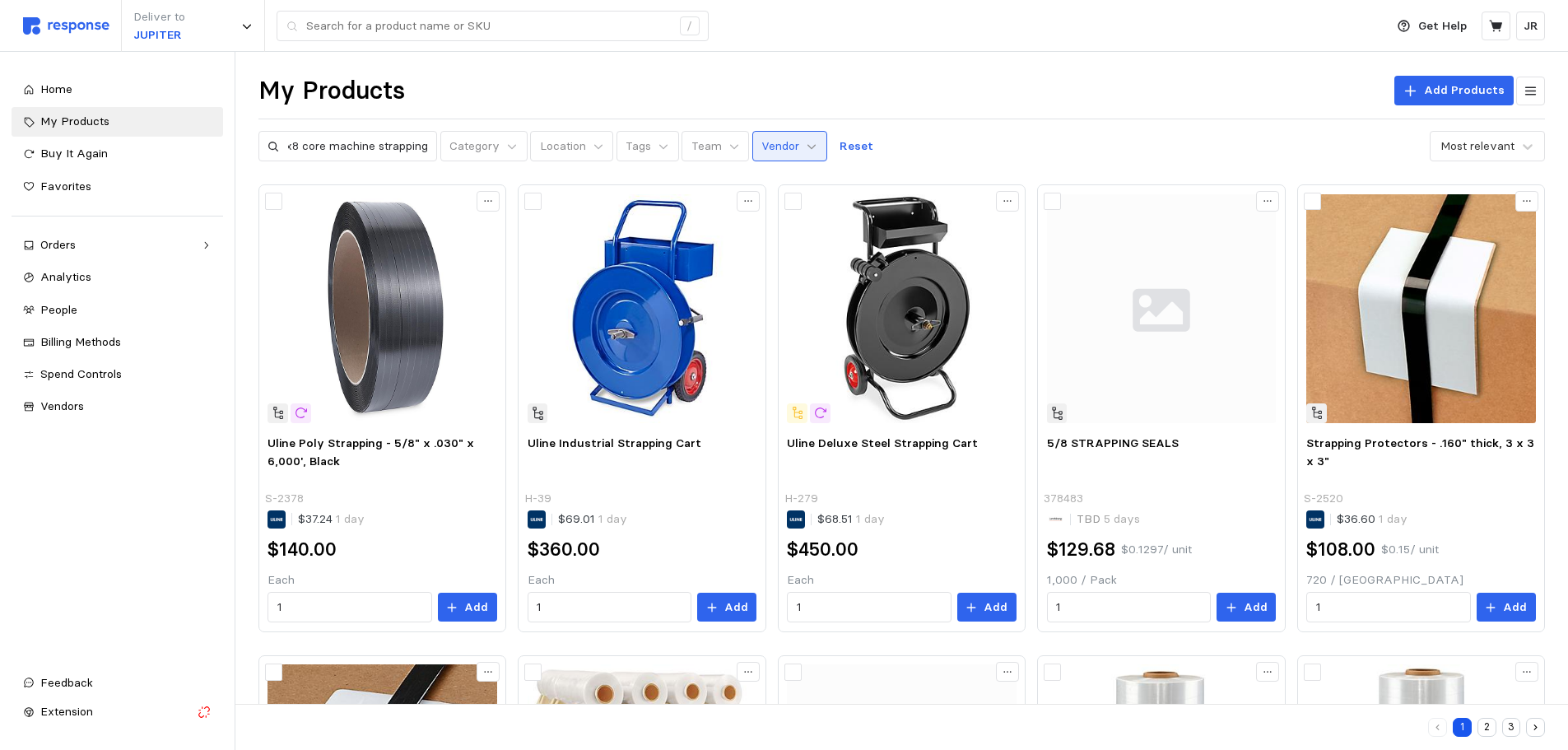
click at [806, 148] on icon at bounding box center [812, 146] width 11 height 11
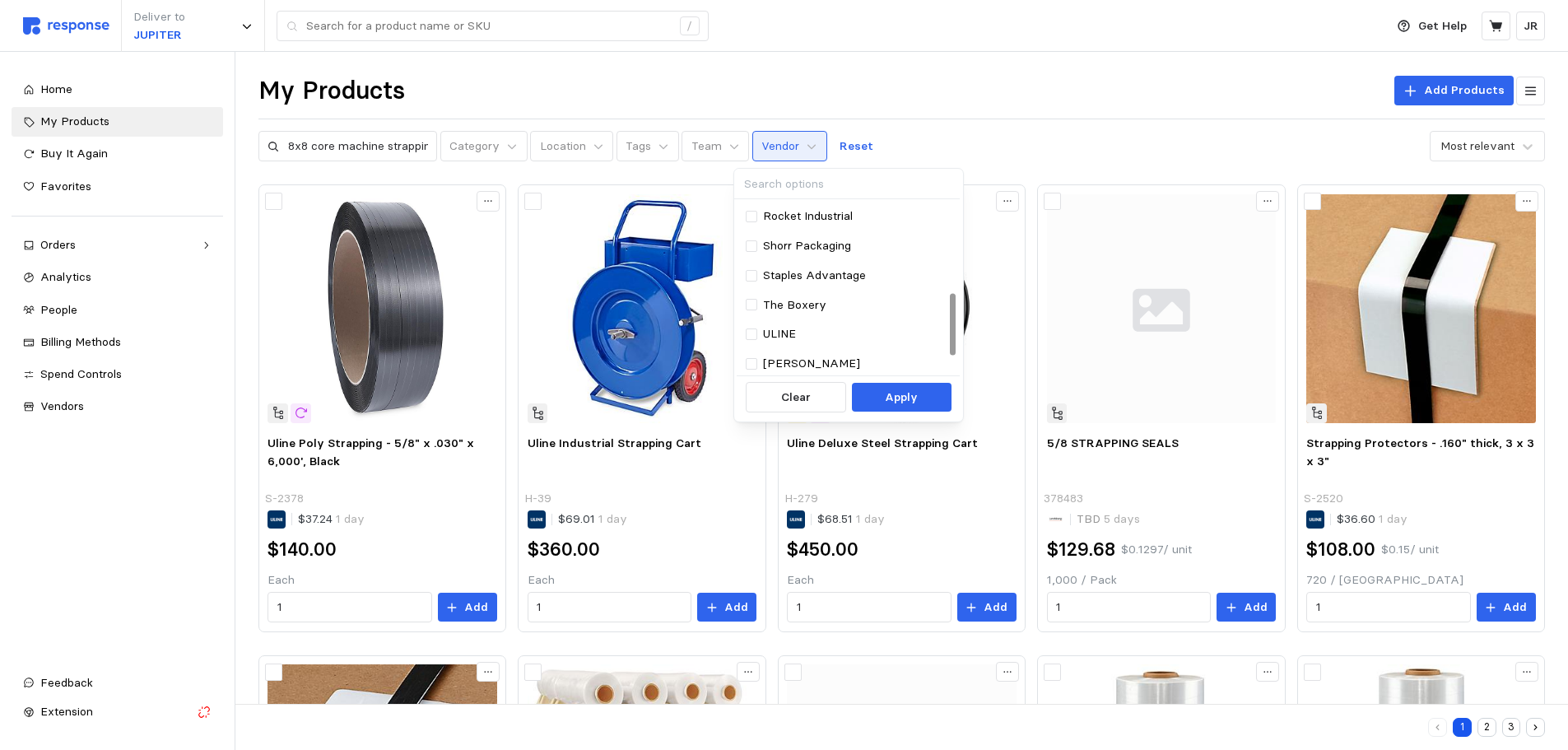
scroll to position [297, 0]
drag, startPoint x: 750, startPoint y: 332, endPoint x: 796, endPoint y: 381, distance: 67.2
click at [751, 333] on div at bounding box center [751, 331] width 11 height 11
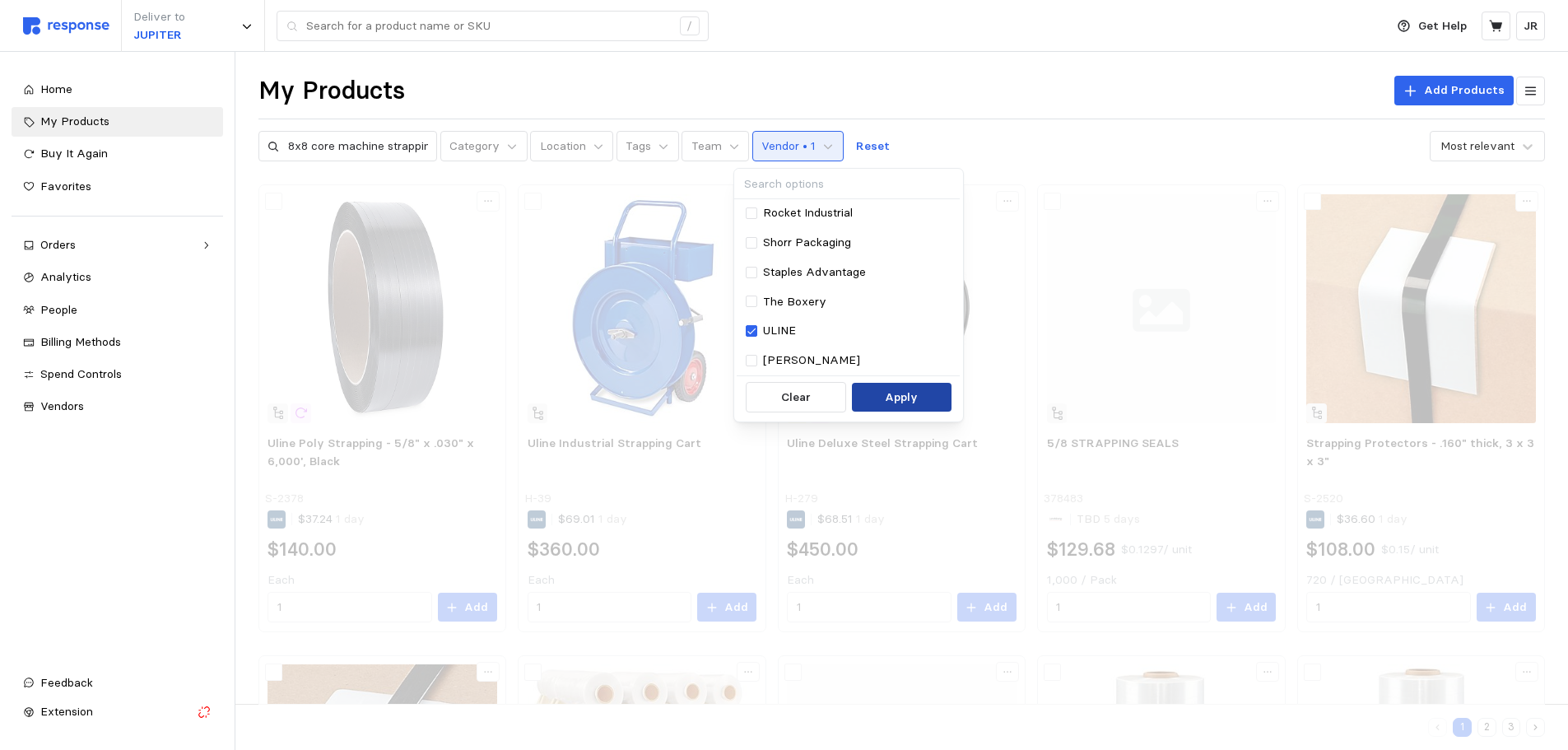
click at [898, 393] on p "Apply" at bounding box center [901, 397] width 33 height 18
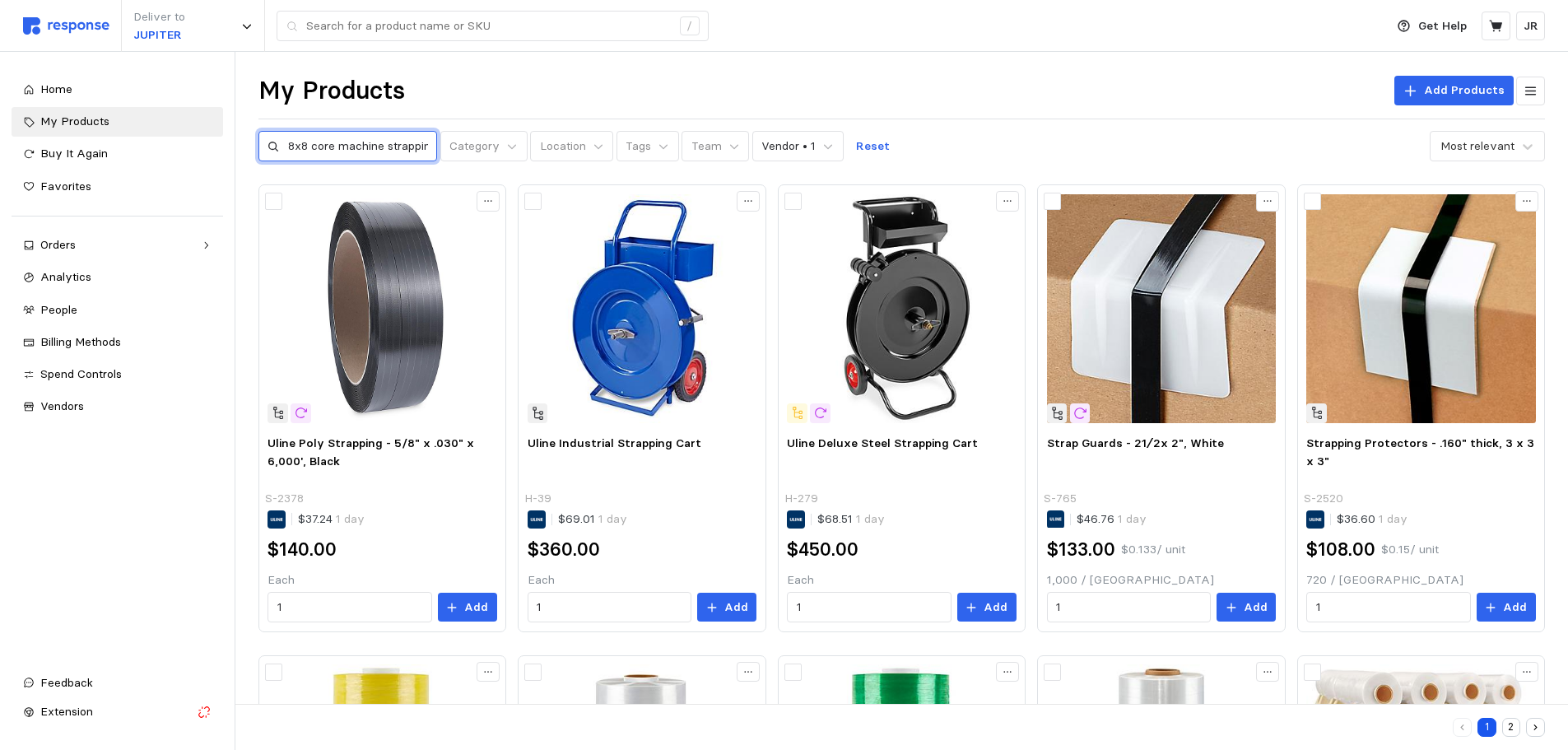
click at [409, 151] on input "8x8 core machine strapping" at bounding box center [358, 147] width 140 height 30
click at [354, 146] on input "8pping" at bounding box center [358, 147] width 140 height 30
type input "8"
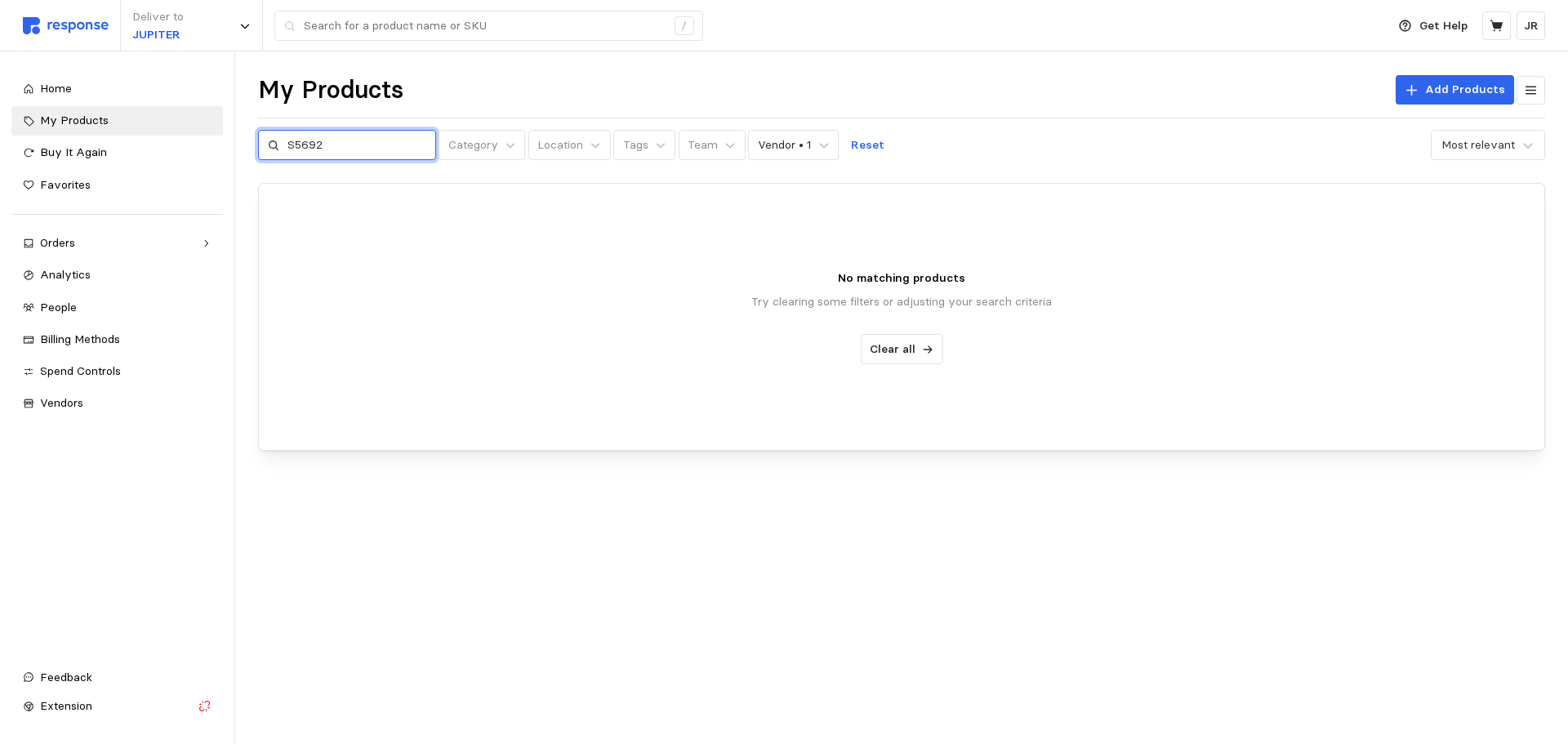
click at [294, 142] on input "S5692" at bounding box center [357, 146] width 139 height 30
click at [349, 141] on input "S-5692" at bounding box center [357, 146] width 139 height 30
type input "S-5692"
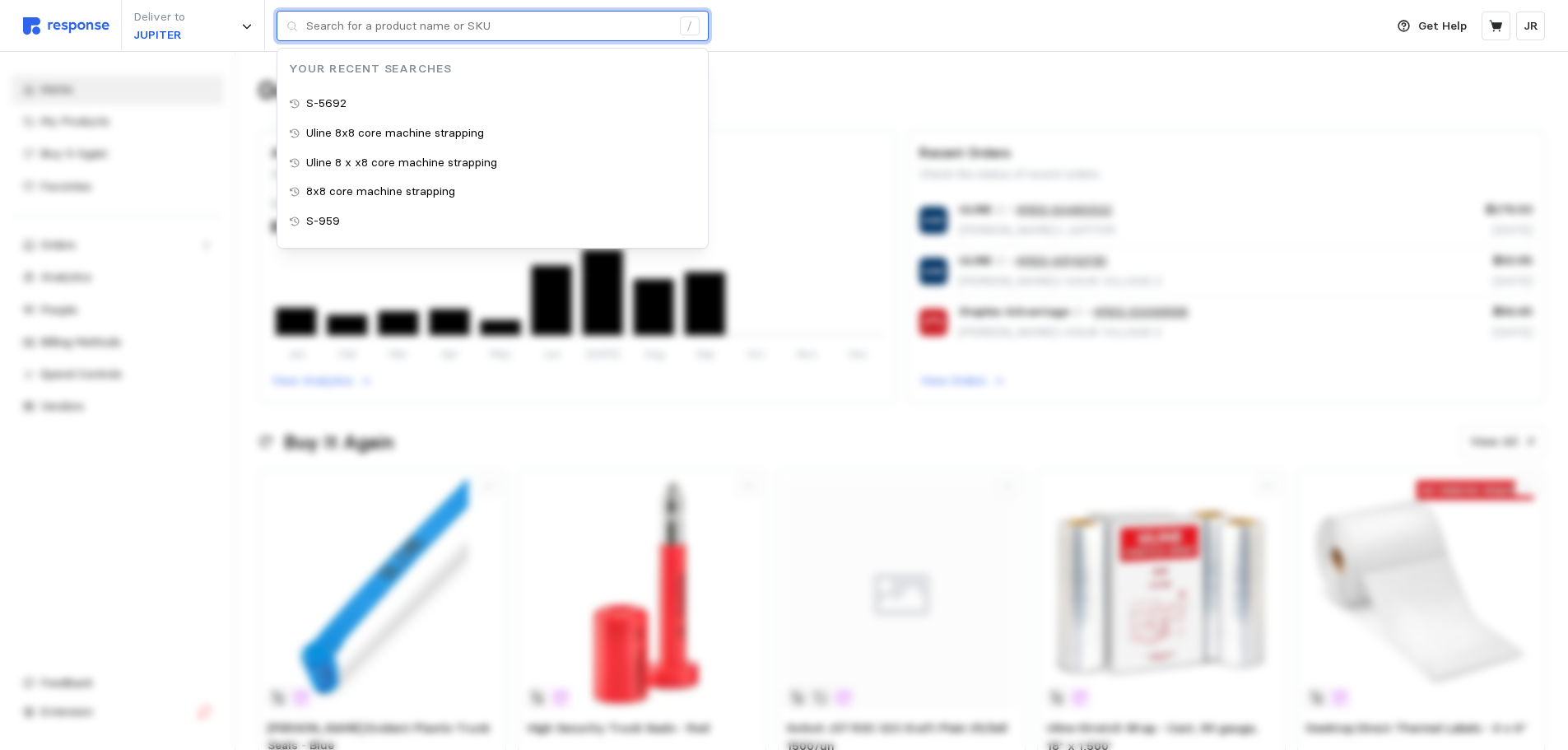
click at [370, 26] on input "text" at bounding box center [488, 26] width 365 height 30
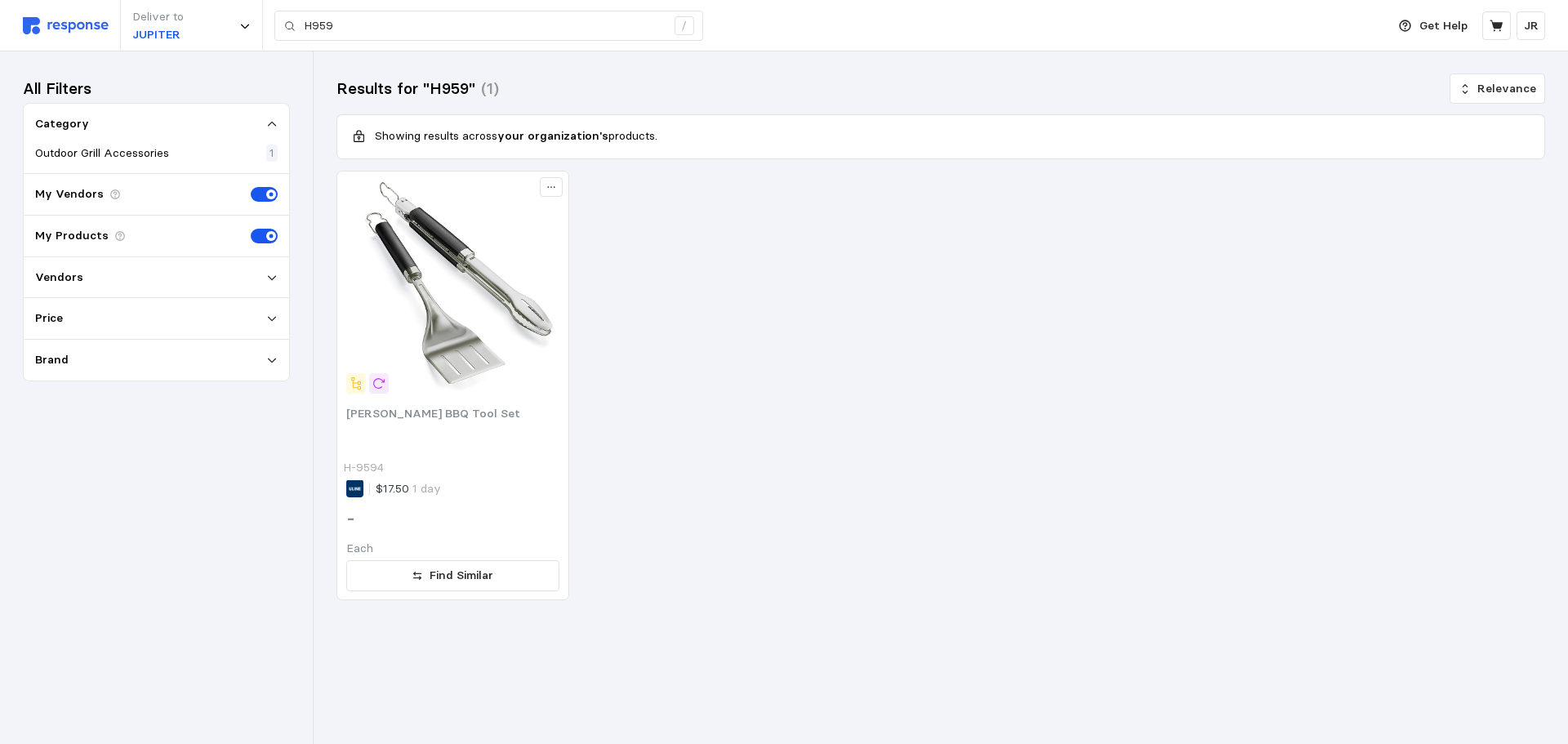
click at [74, 195] on p "My Vendors" at bounding box center [70, 194] width 69 height 18
click at [63, 27] on img at bounding box center [66, 25] width 85 height 17
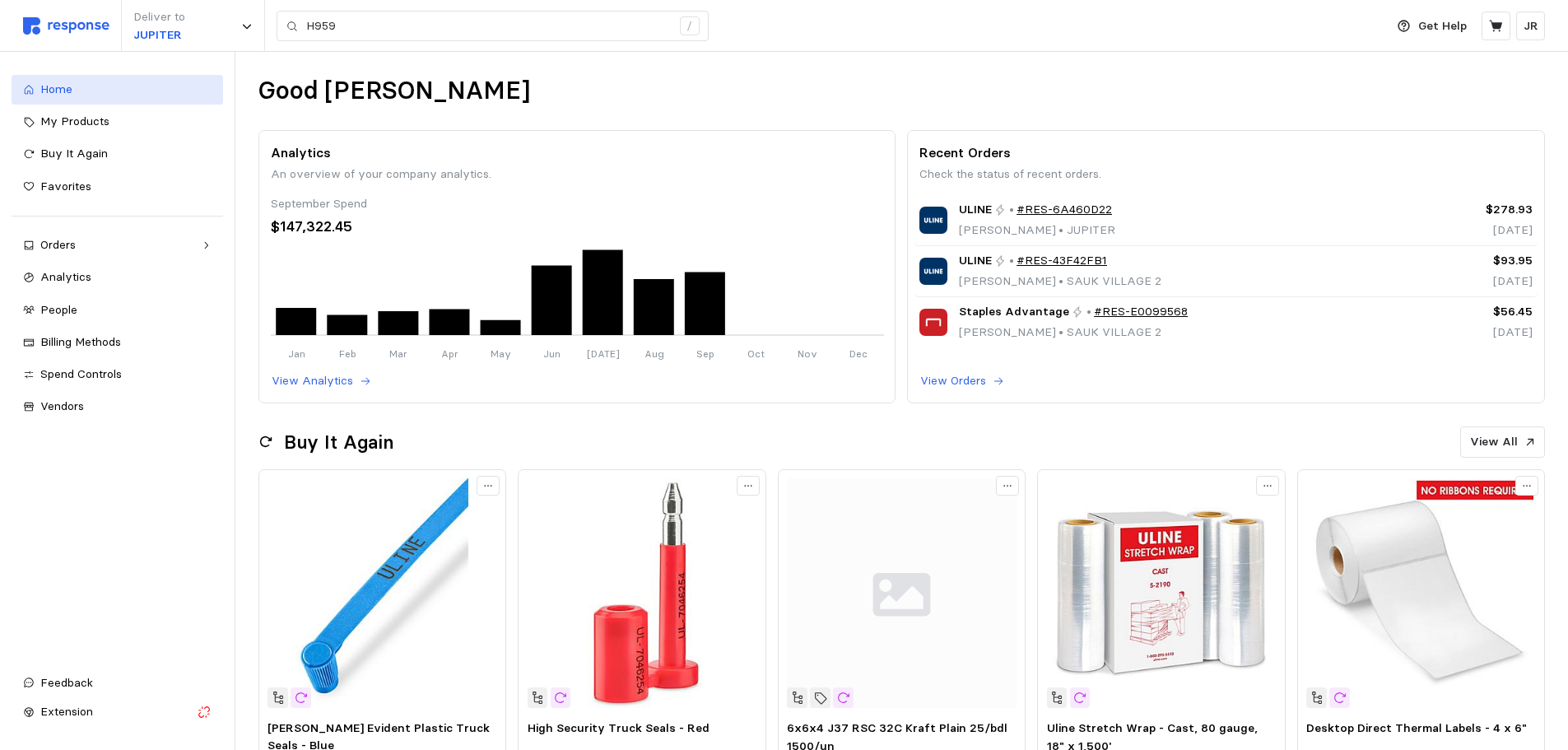
click at [88, 84] on div "Home" at bounding box center [125, 89] width 171 height 18
click at [80, 121] on span "My Products" at bounding box center [75, 121] width 69 height 15
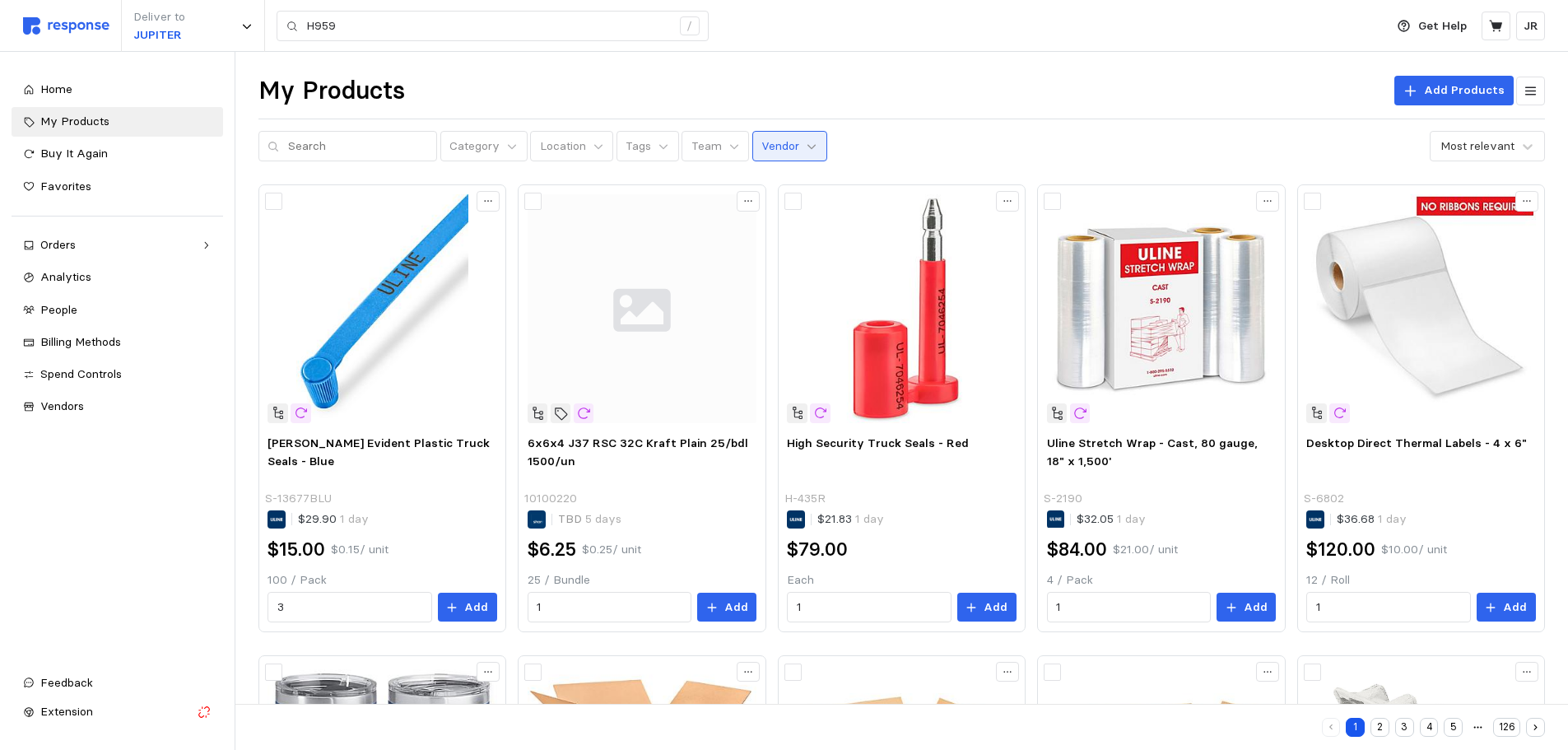
click at [806, 151] on icon at bounding box center [812, 146] width 11 height 11
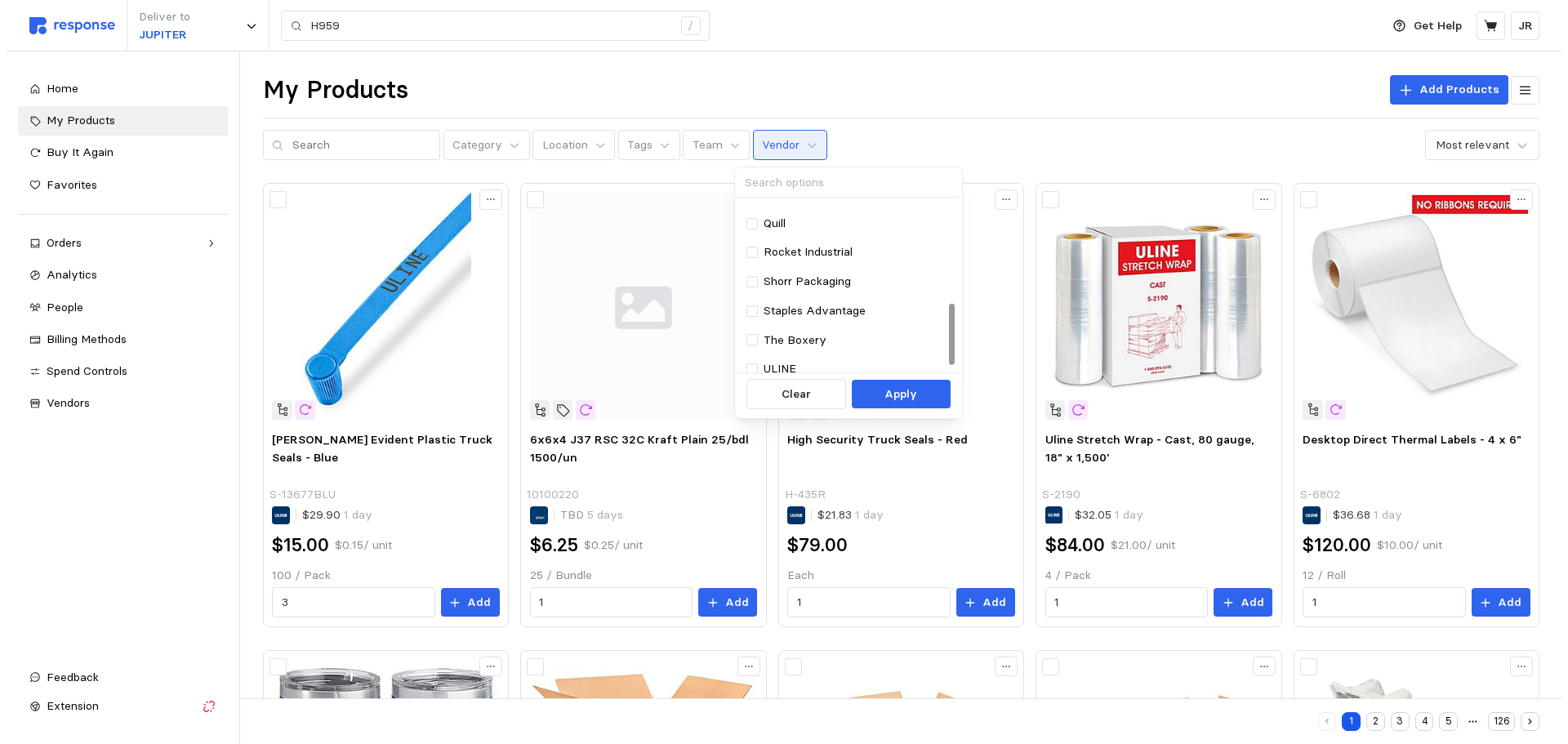
scroll to position [295, 0]
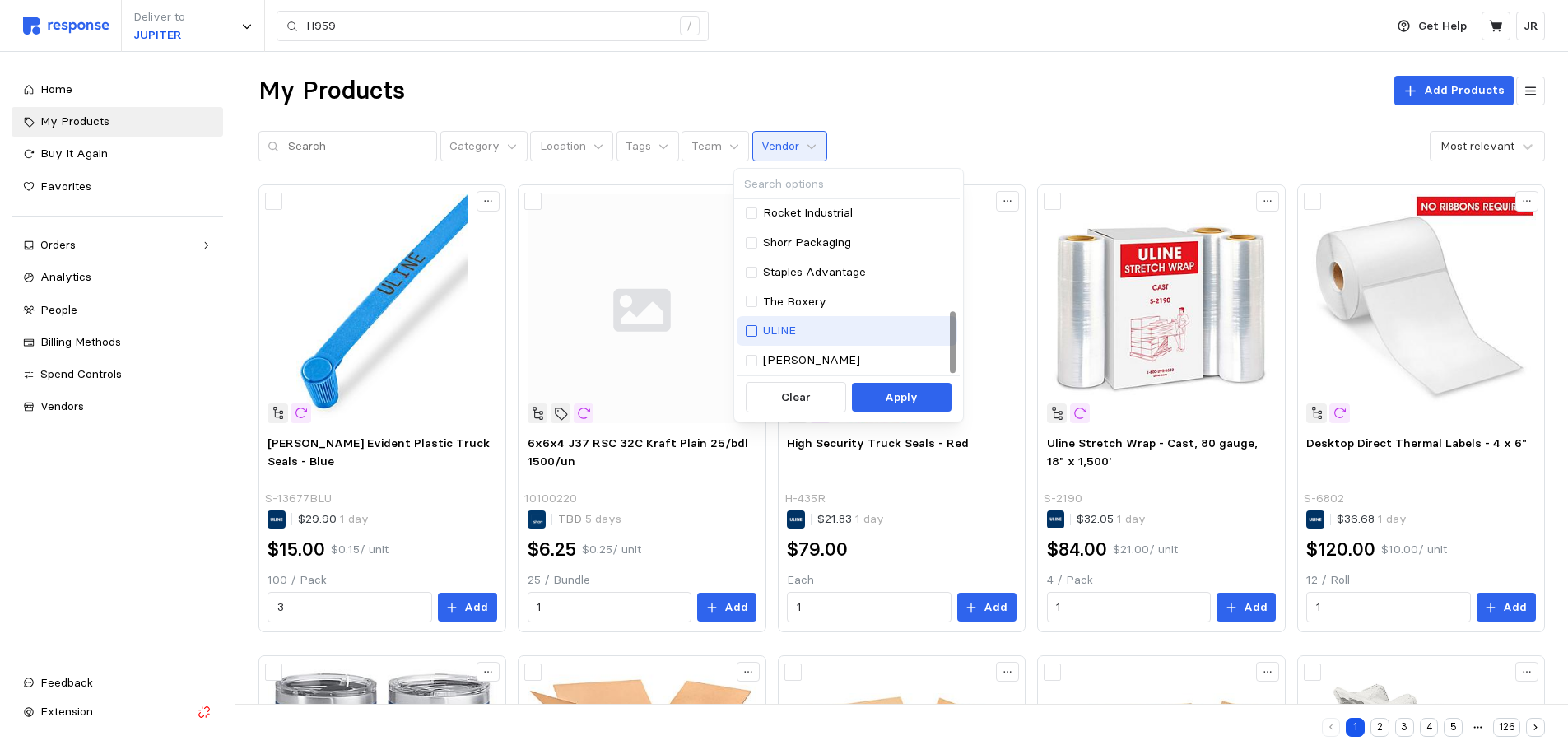
click at [756, 327] on div at bounding box center [751, 331] width 11 height 11
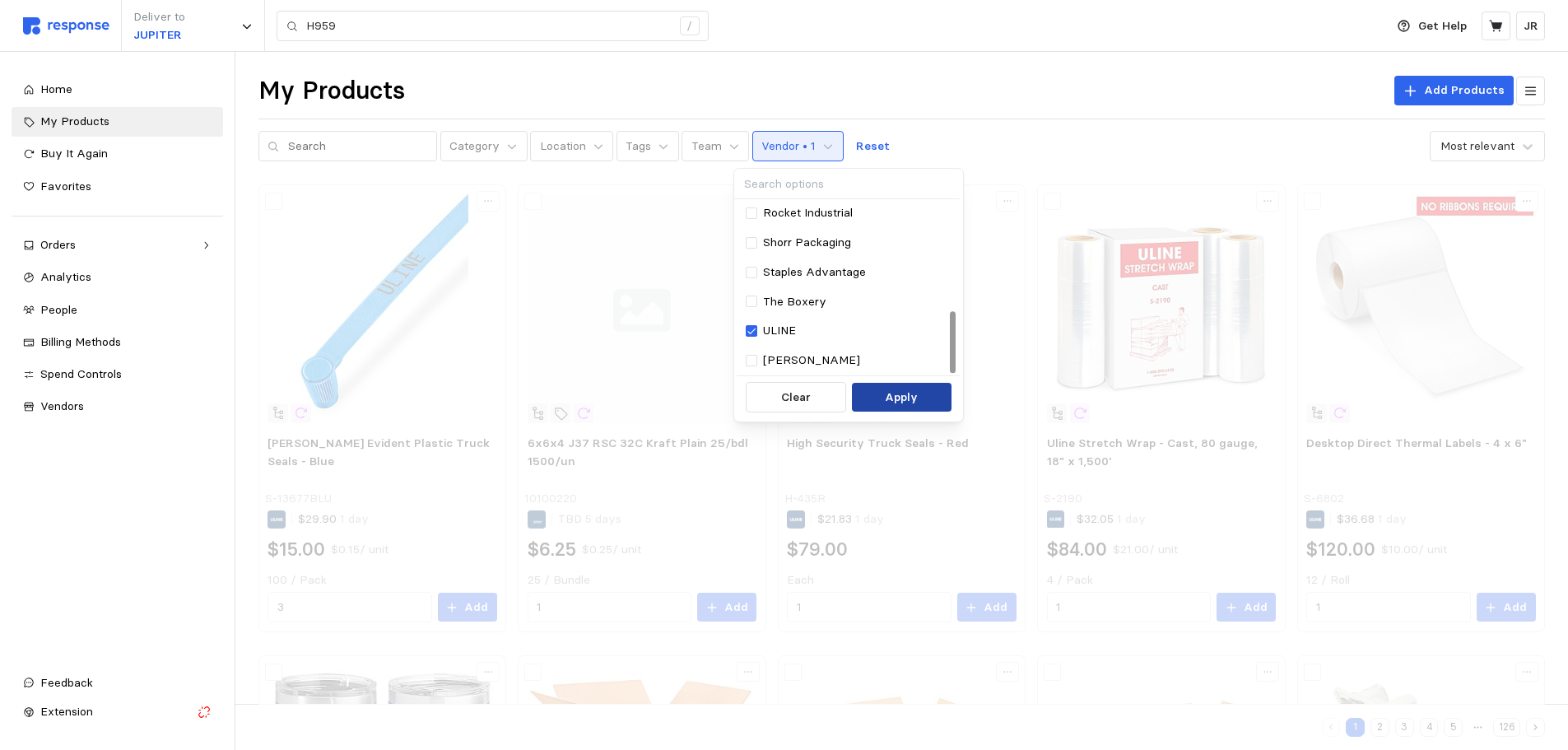
click at [875, 390] on button "Apply" at bounding box center [902, 397] width 99 height 30
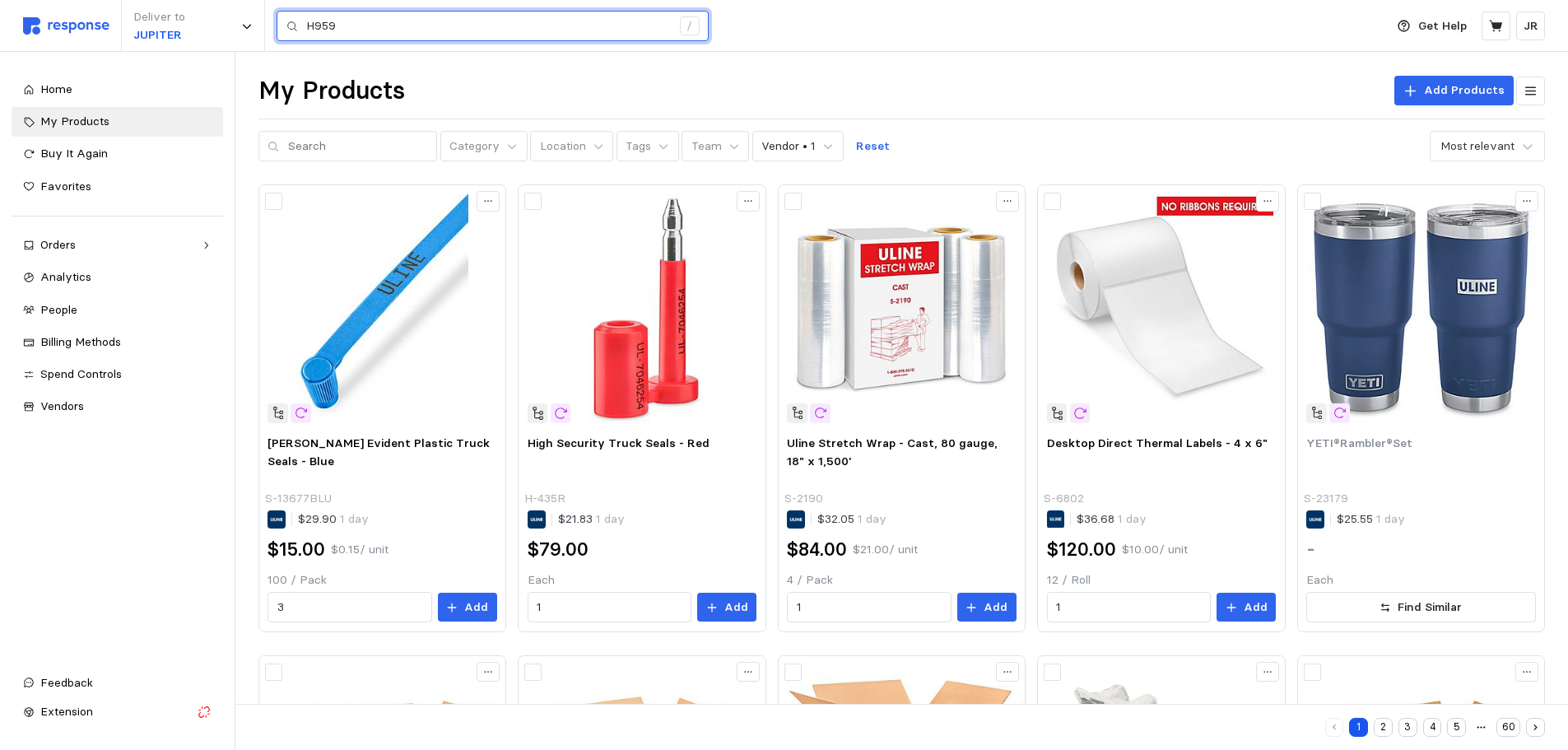
click at [385, 29] on input "H959" at bounding box center [488, 26] width 365 height 30
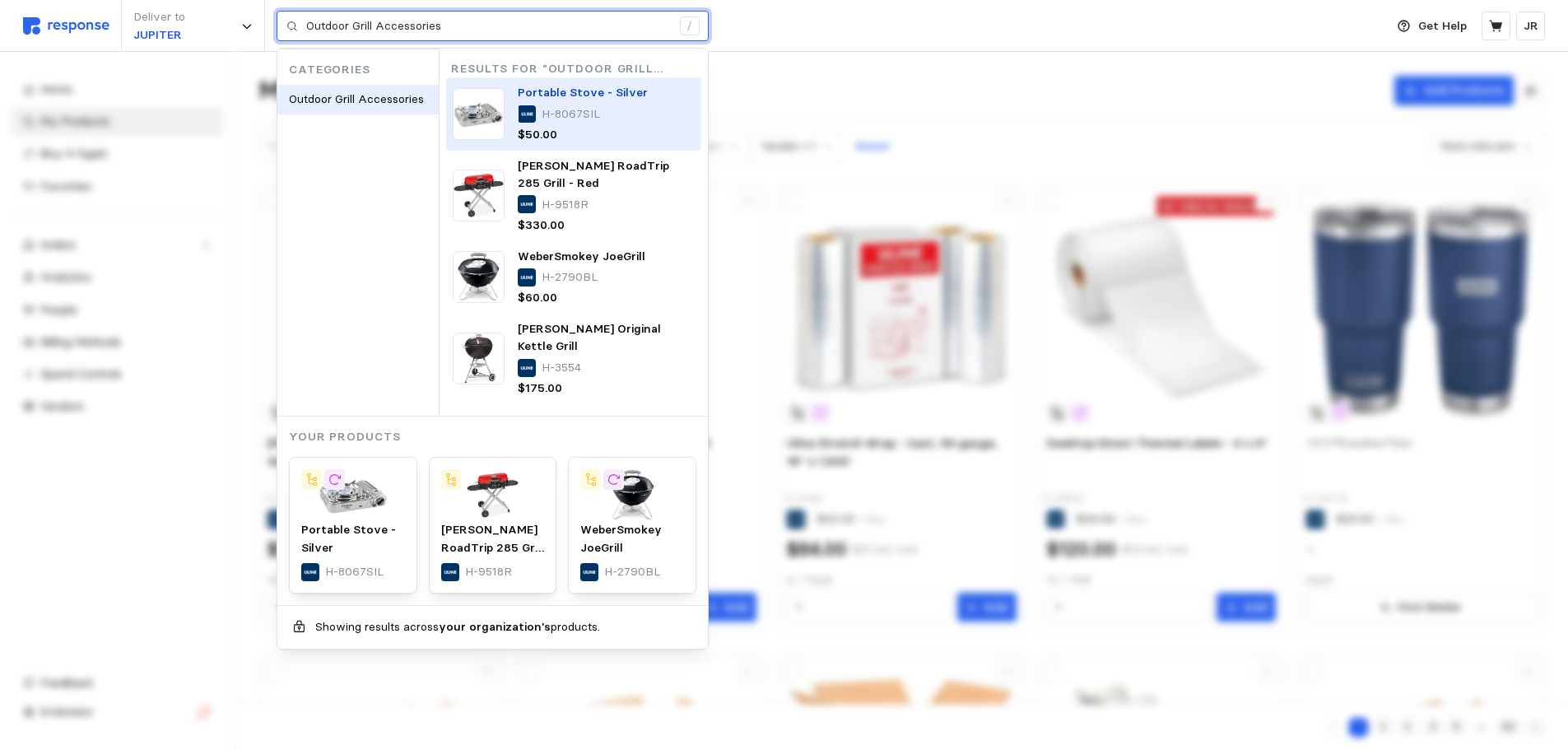
type input "H959"
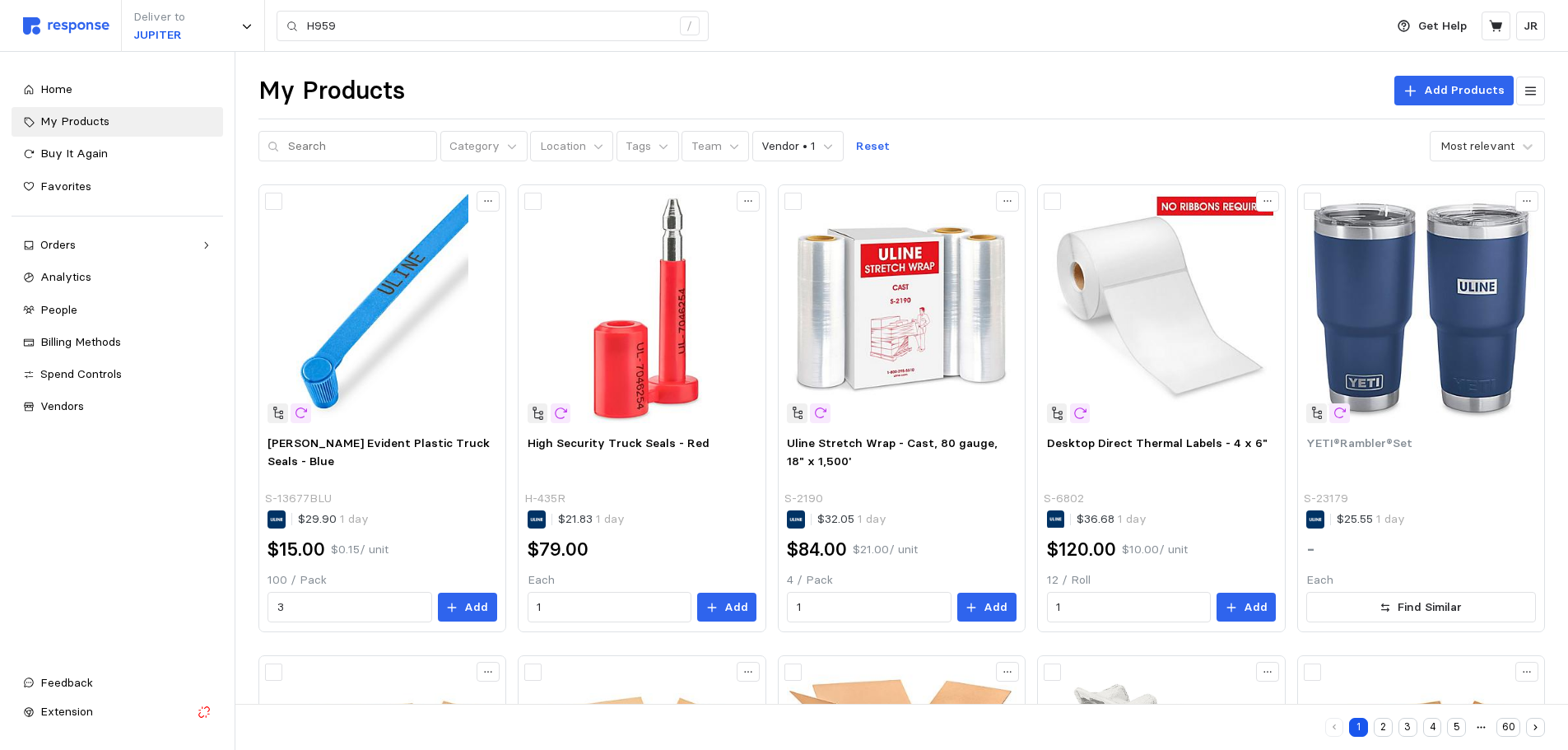
click at [792, 36] on div "Deliver to JUPITER H959 /" at bounding box center [700, 25] width 1354 height 51
click at [341, 154] on input "text" at bounding box center [358, 147] width 140 height 30
type input "H959"
